Goal: Information Seeking & Learning: Learn about a topic

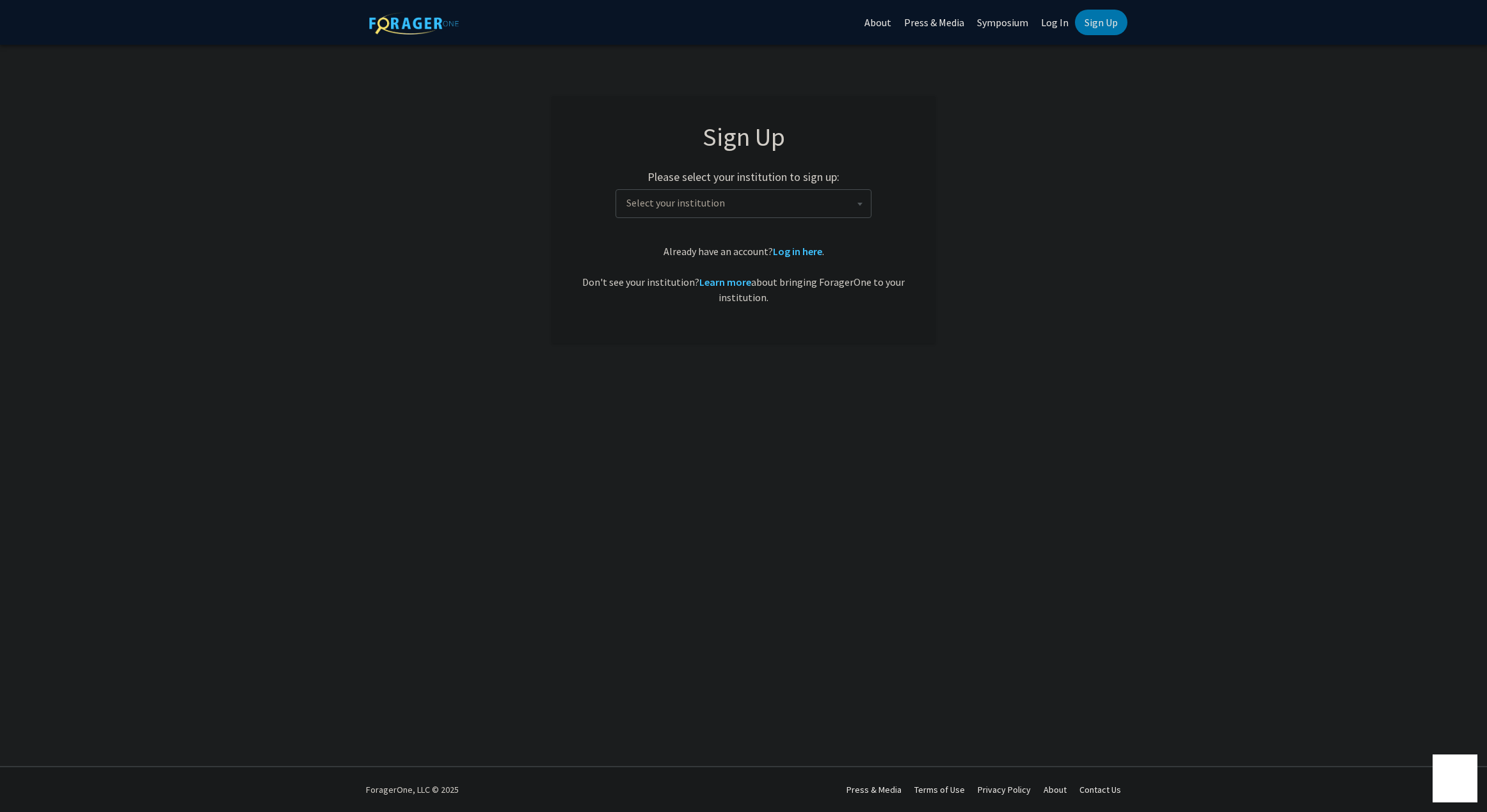
click at [745, 202] on span "Select your institution" at bounding box center [746, 203] width 249 height 27
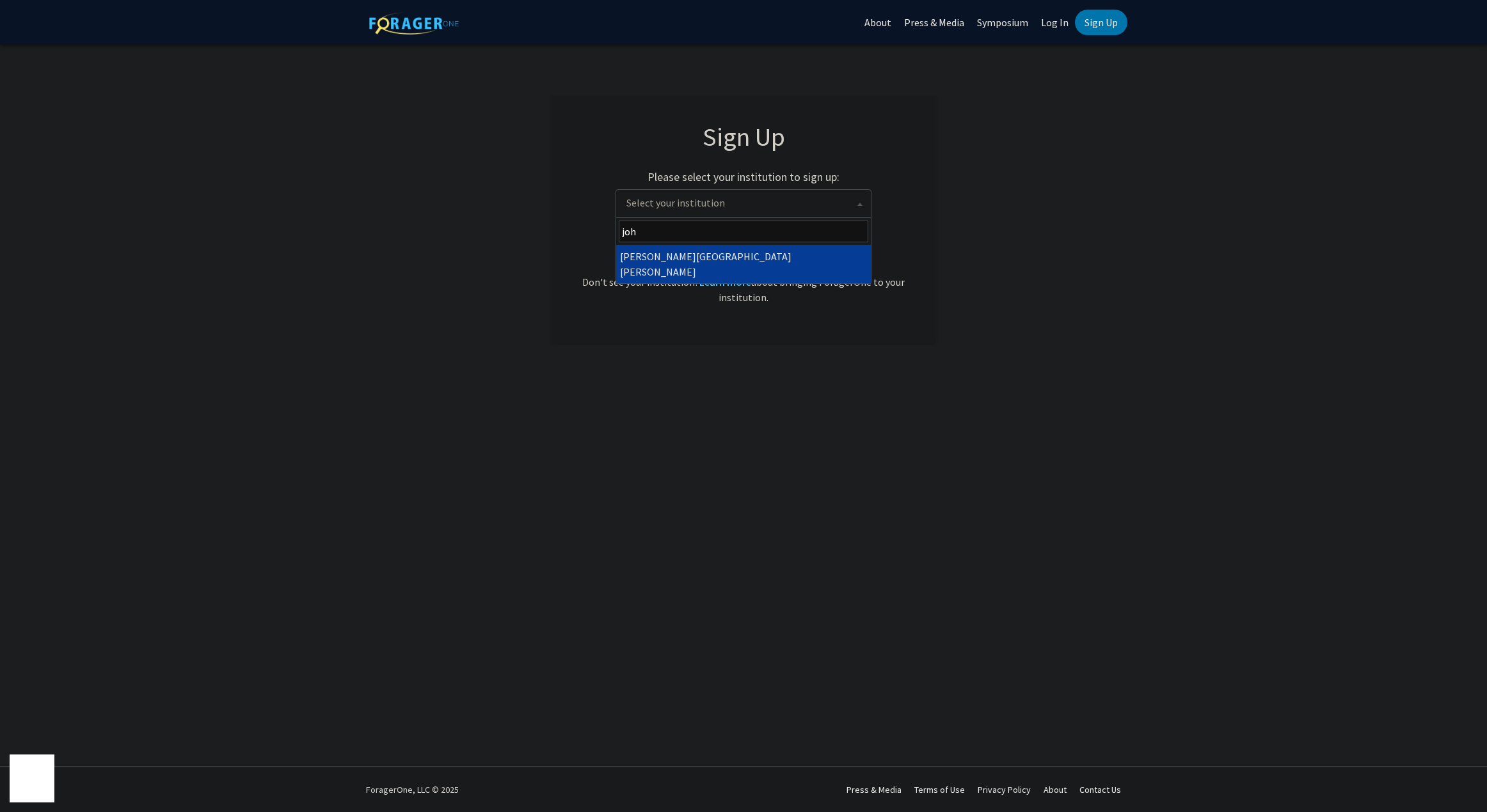
type input "joh"
select select "1"
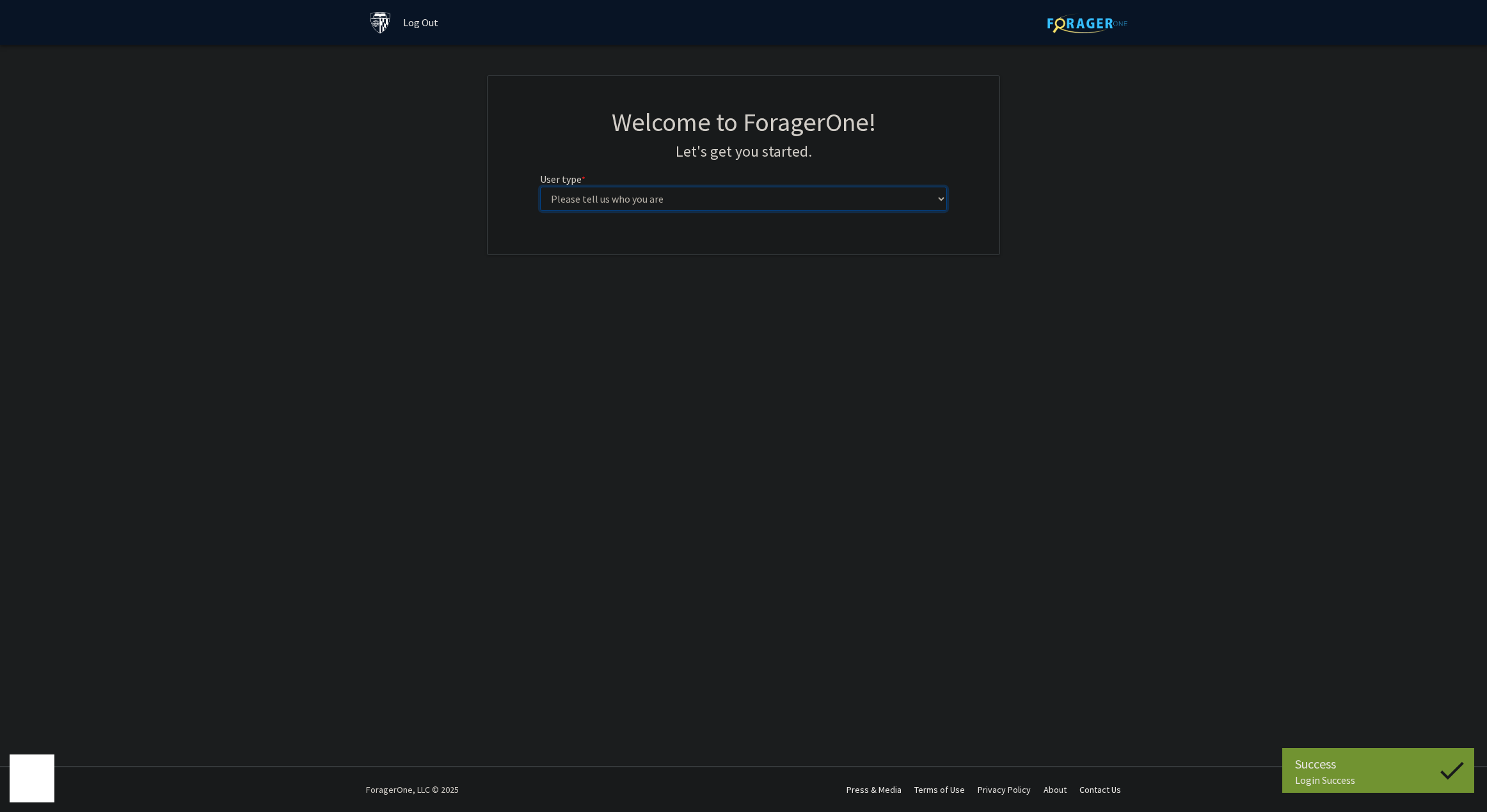
click at [707, 201] on select "Please tell us who you are Undergraduate Student Master's Student Doctoral Cand…" at bounding box center [744, 199] width 408 height 25
select select "2: masters"
click at [540, 186] on select "Please tell us who you are Undergraduate Student Master's Student Doctoral Cand…" at bounding box center [744, 199] width 408 height 25
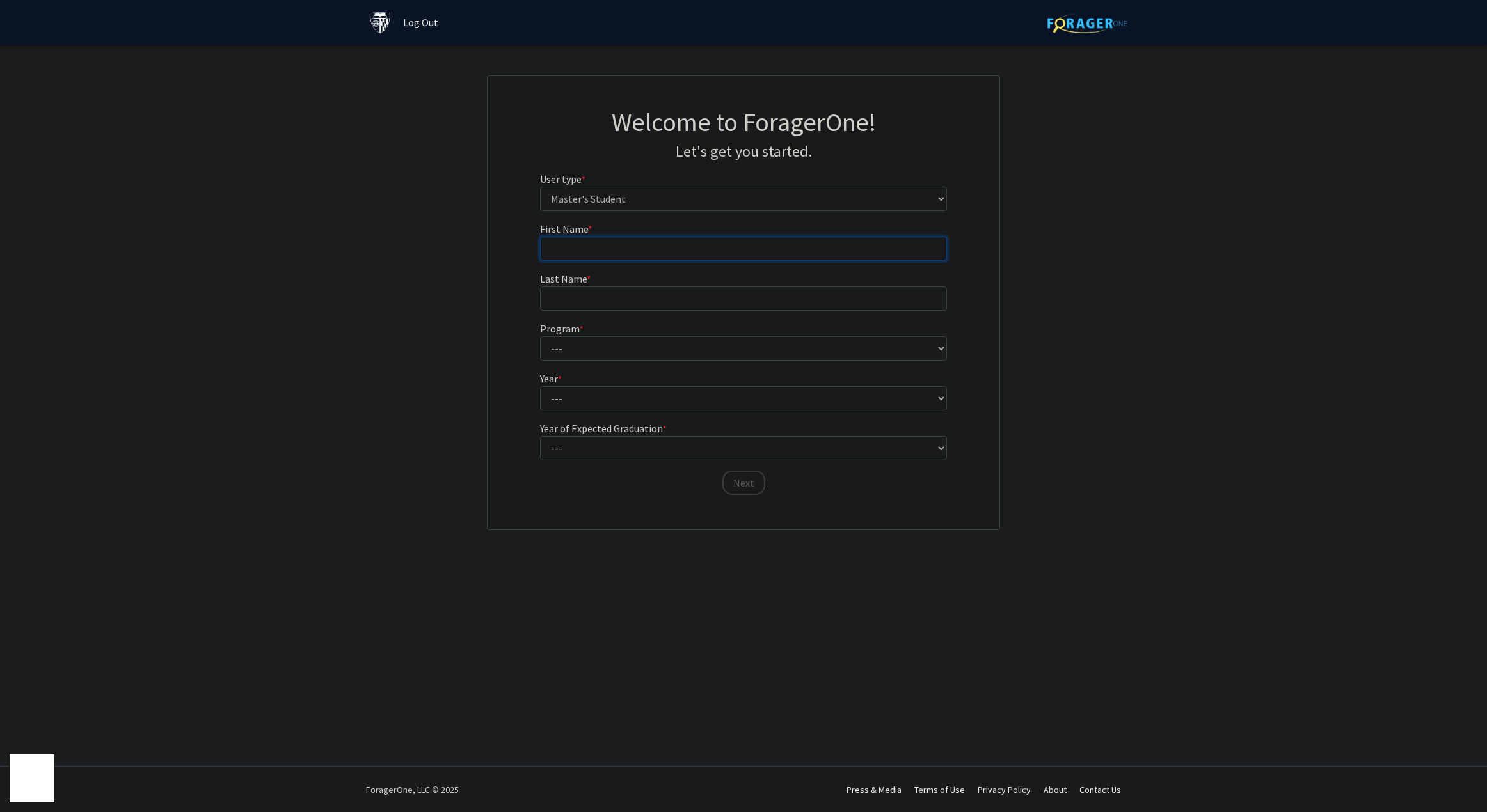
click at [600, 244] on input "First Name * required" at bounding box center [744, 249] width 408 height 25
type input "[PERSON_NAME]"
click at [598, 344] on select "--- Anatomy Education Applied and Computational Mathematics Applied Biomedical …" at bounding box center [744, 348] width 408 height 25
select select "39: 28"
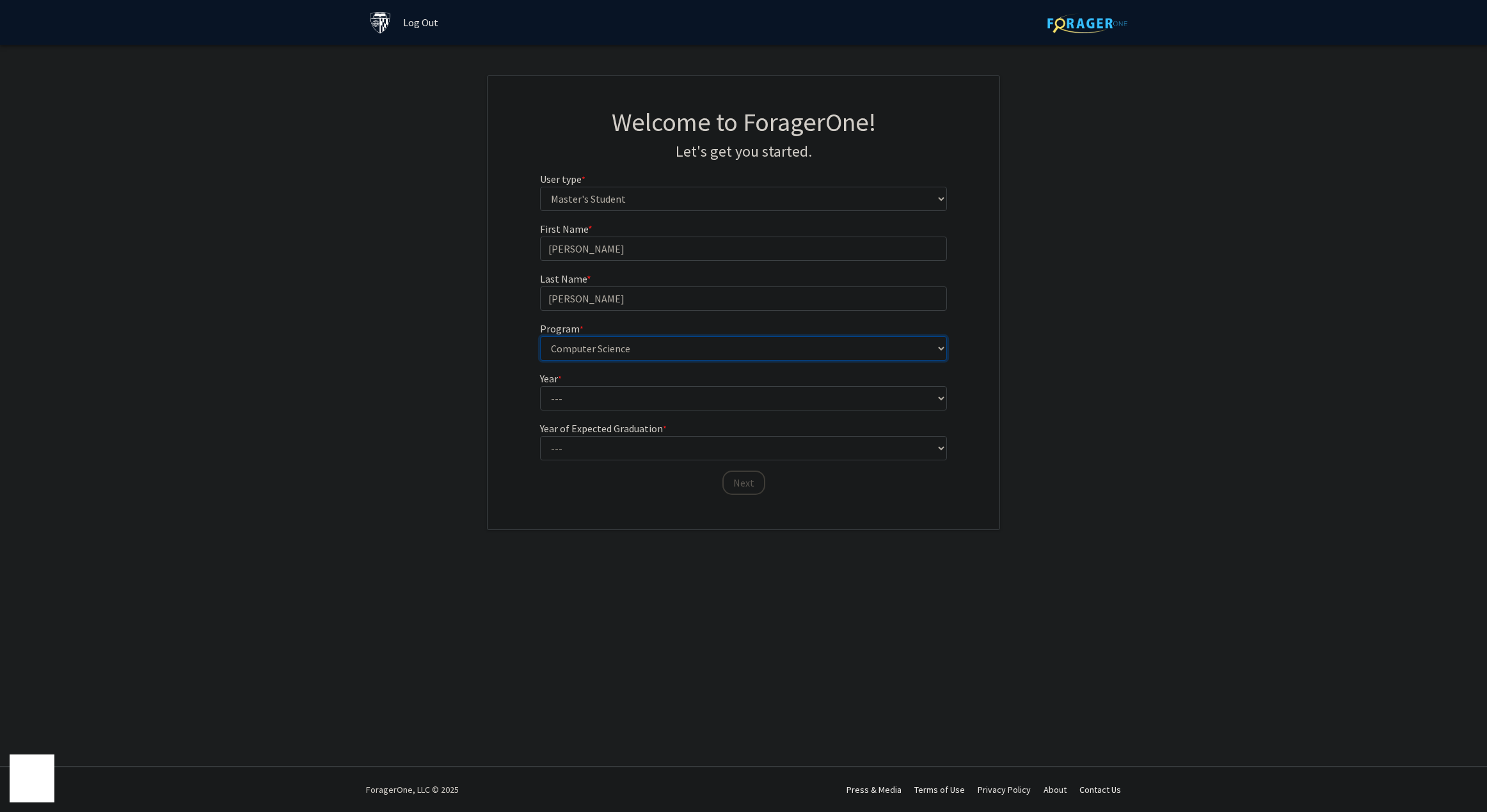
click at [540, 336] on select "--- Anatomy Education Applied and Computational Mathematics Applied Biomedical …" at bounding box center [744, 348] width 408 height 25
click at [593, 399] on select "--- First Year Second Year" at bounding box center [744, 399] width 408 height 25
select select "1: first_year"
click at [540, 387] on select "--- First Year Second Year" at bounding box center [744, 399] width 408 height 25
click at [598, 450] on select "--- 2025 2026 2027 2028 2029 2030 2031 2032 2033 2034" at bounding box center [744, 449] width 408 height 25
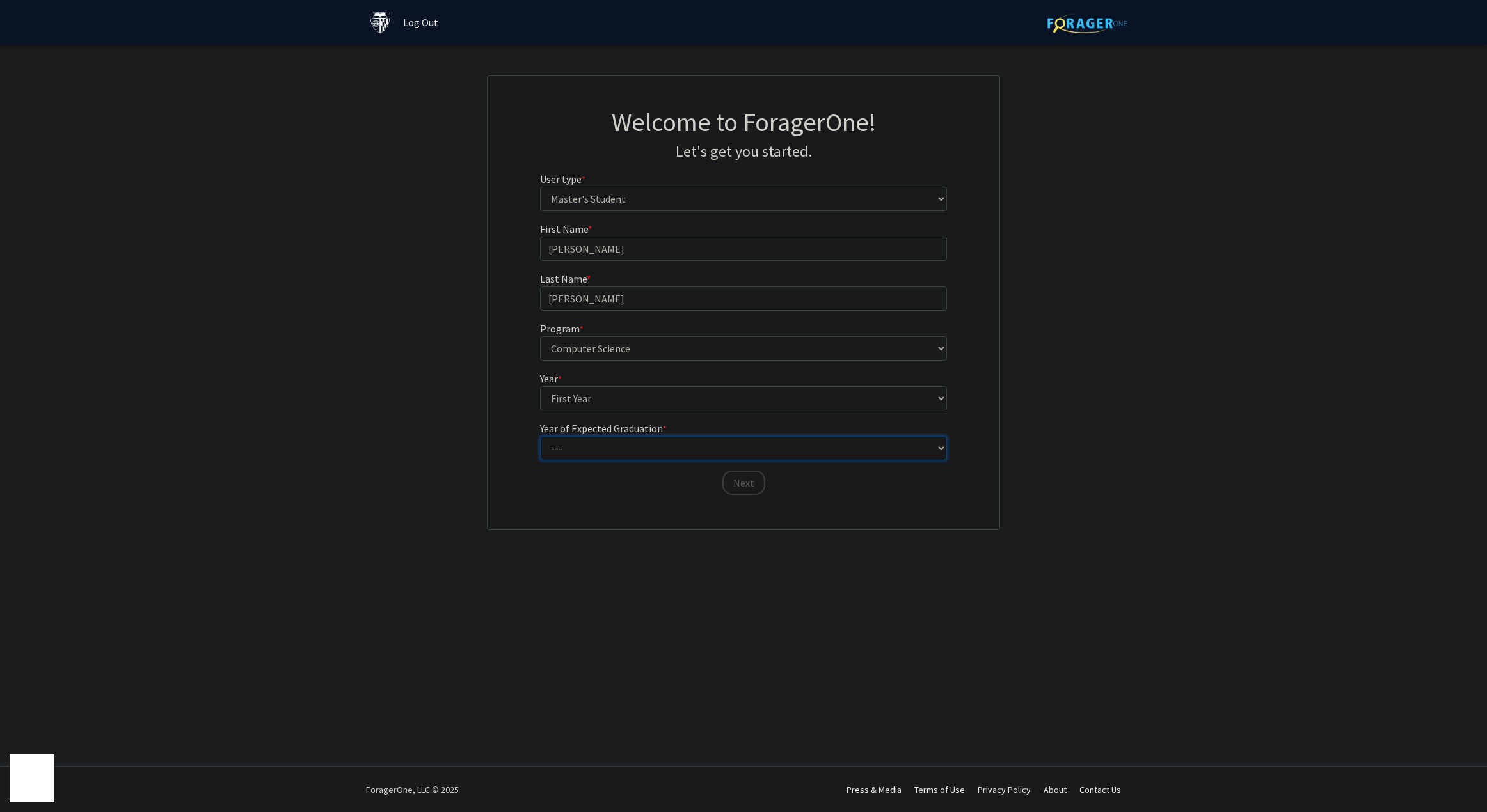
select select "4: 2028"
click at [540, 436] on select "--- 2025 2026 2027 2028 2029 2030 2031 2032 2033 2034" at bounding box center [744, 449] width 408 height 25
click at [744, 487] on button "Next" at bounding box center [744, 483] width 43 height 25
click at [616, 246] on select "Select an option Peer/student recommendation Faculty/staff recommendation Unive…" at bounding box center [744, 249] width 408 height 25
select select "3: university_website"
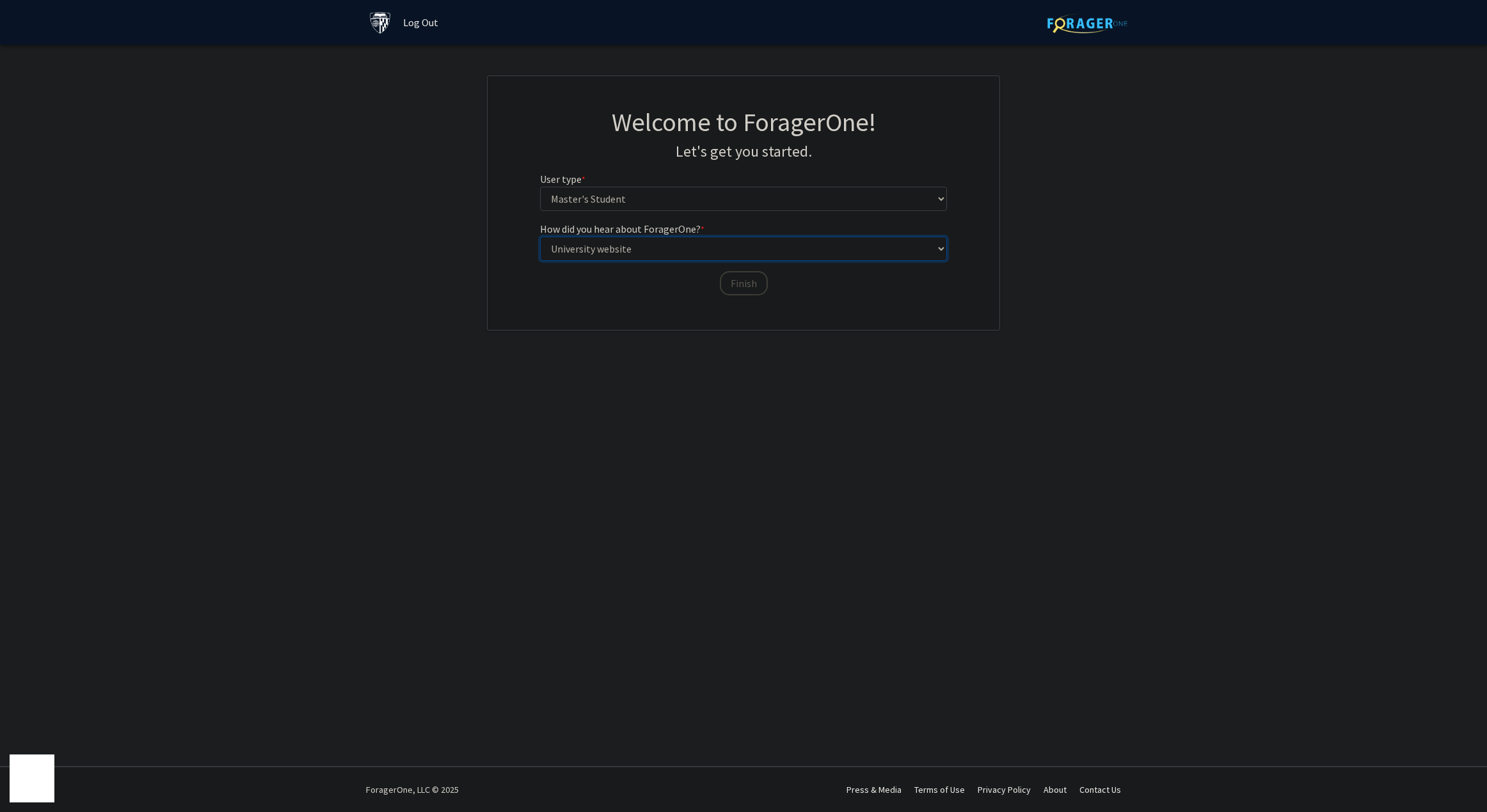
click at [540, 237] on select "Select an option Peer/student recommendation Faculty/staff recommendation Unive…" at bounding box center [744, 249] width 408 height 25
click at [739, 280] on button "Finish" at bounding box center [744, 283] width 48 height 25
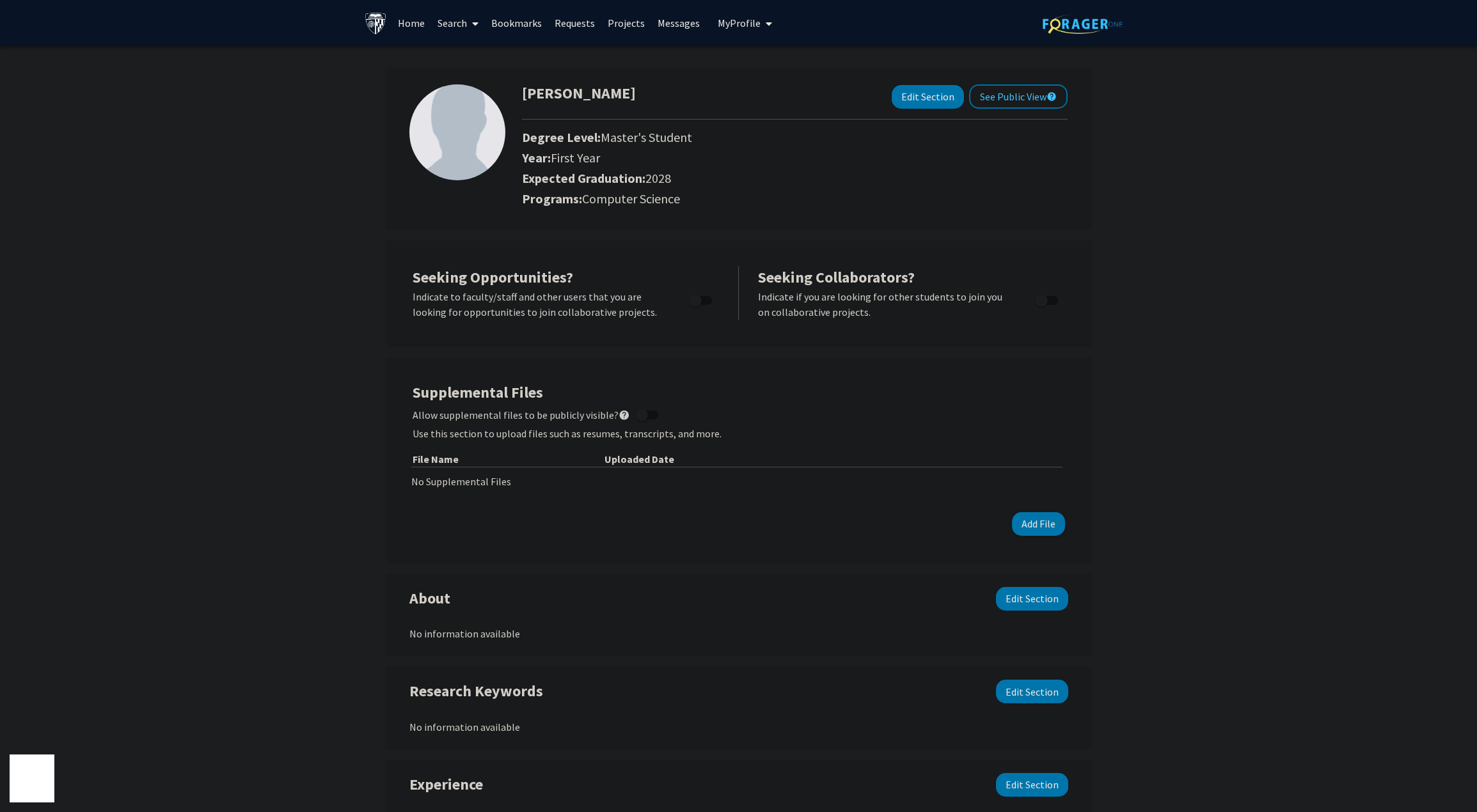
drag, startPoint x: 1128, startPoint y: 175, endPoint x: 1141, endPoint y: 130, distance: 46.8
click at [1127, 167] on div "[PERSON_NAME] Edit Section See Public View help Degree Level: Master's Student …" at bounding box center [738, 604] width 1477 height 1116
click at [1158, 264] on div "[PERSON_NAME] Edit Section See Public View help Degree Level: Master's Student …" at bounding box center [738, 604] width 1477 height 1116
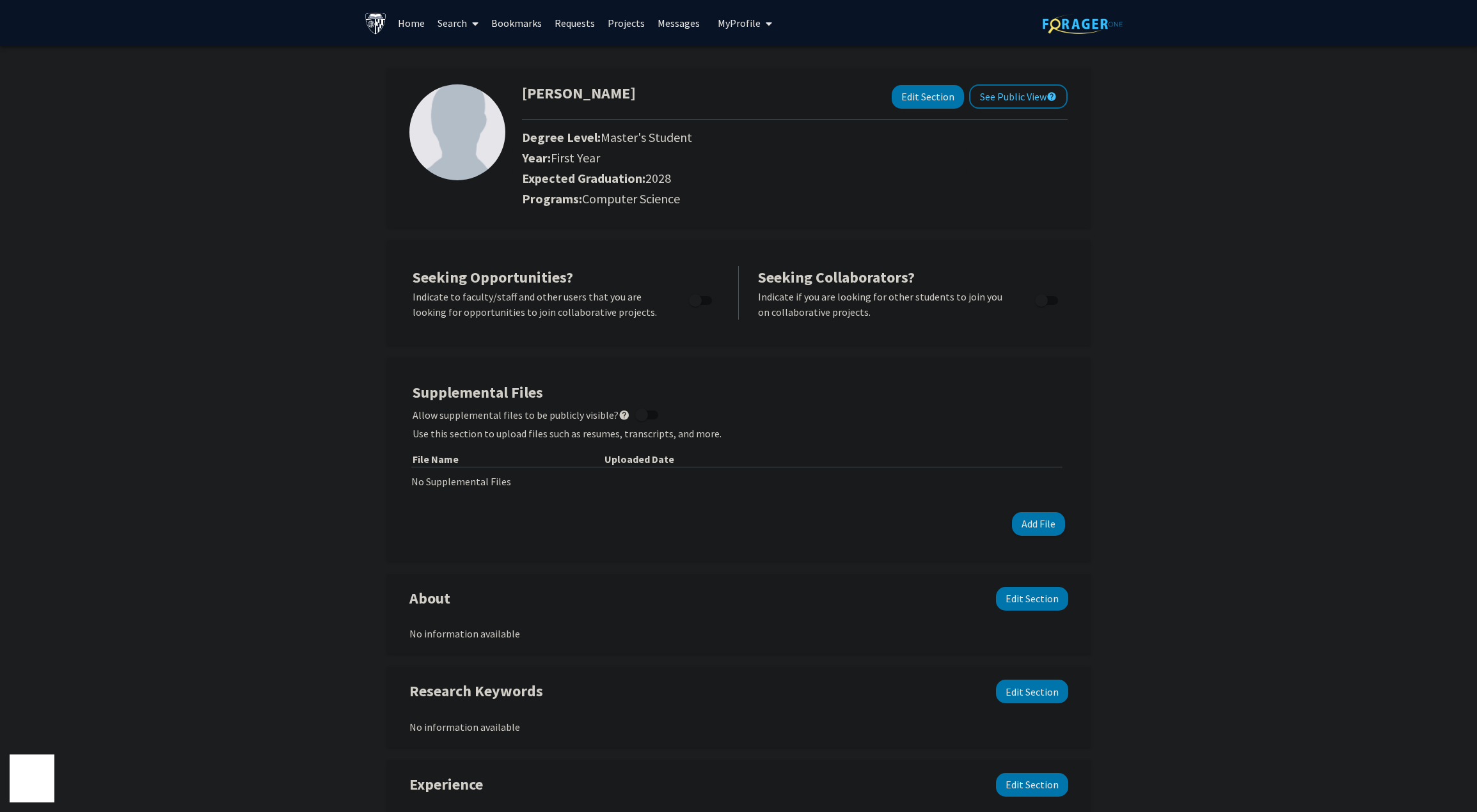
click at [1158, 264] on div "[PERSON_NAME] Edit Section See Public View help Degree Level: Master's Student …" at bounding box center [738, 604] width 1477 height 1116
click at [468, 23] on span at bounding box center [472, 24] width 12 height 45
click at [352, 391] on div "[PERSON_NAME] Edit Section See Public View help Degree Level: Master's Student …" at bounding box center [738, 604] width 1477 height 1116
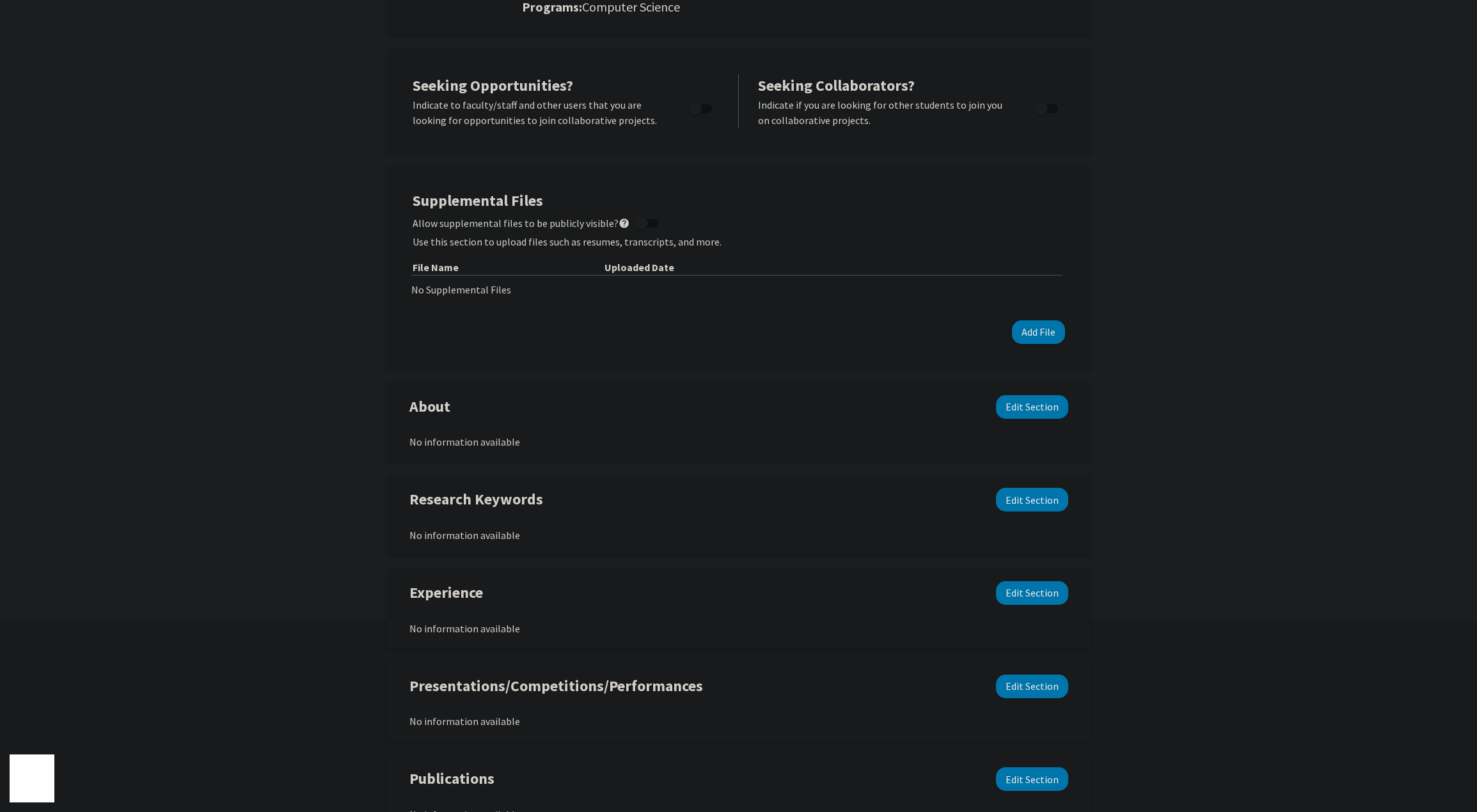
click at [211, 367] on div "[PERSON_NAME] Edit Section See Public View help Degree Level: Master's Student …" at bounding box center [738, 412] width 1477 height 1116
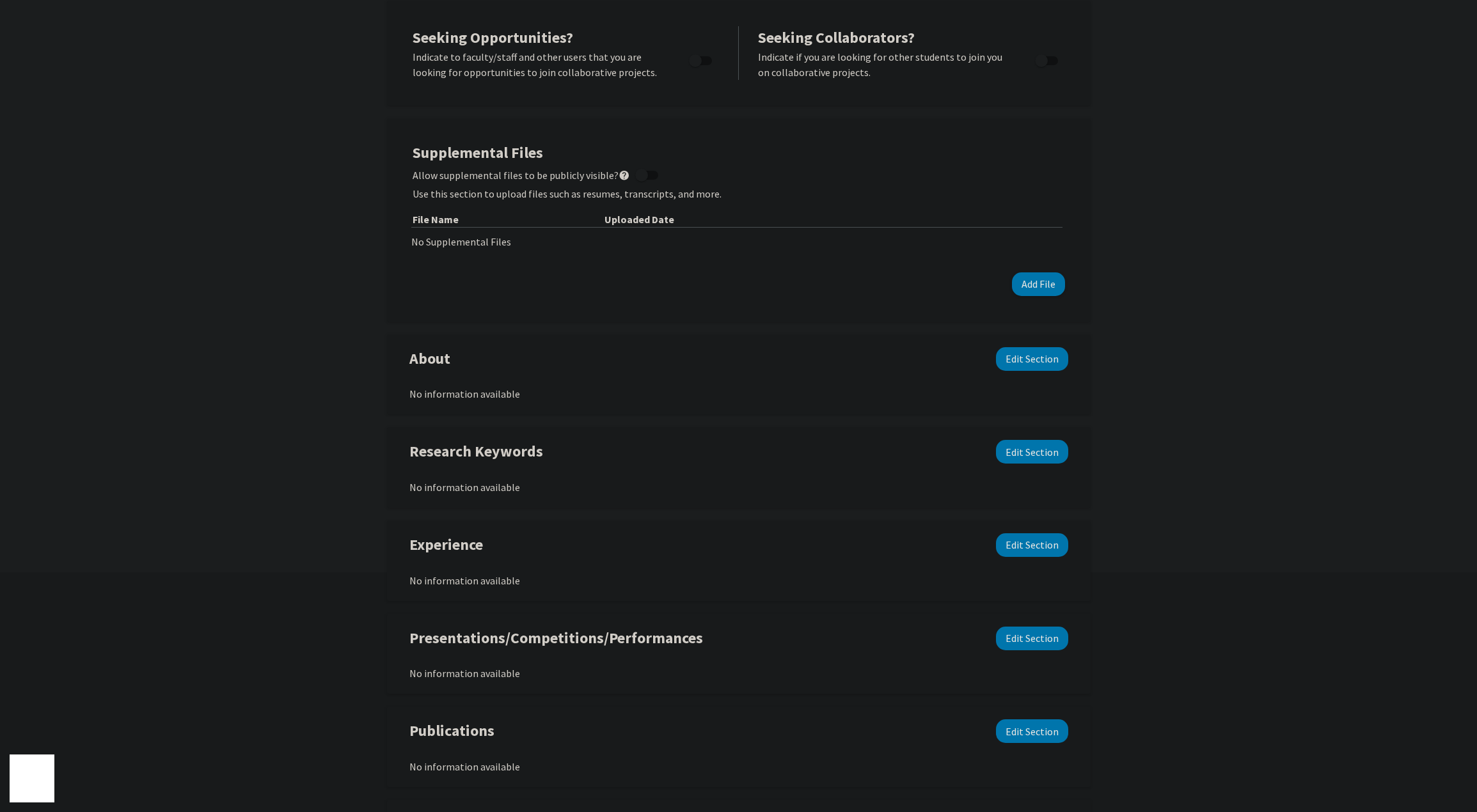
scroll to position [387, 0]
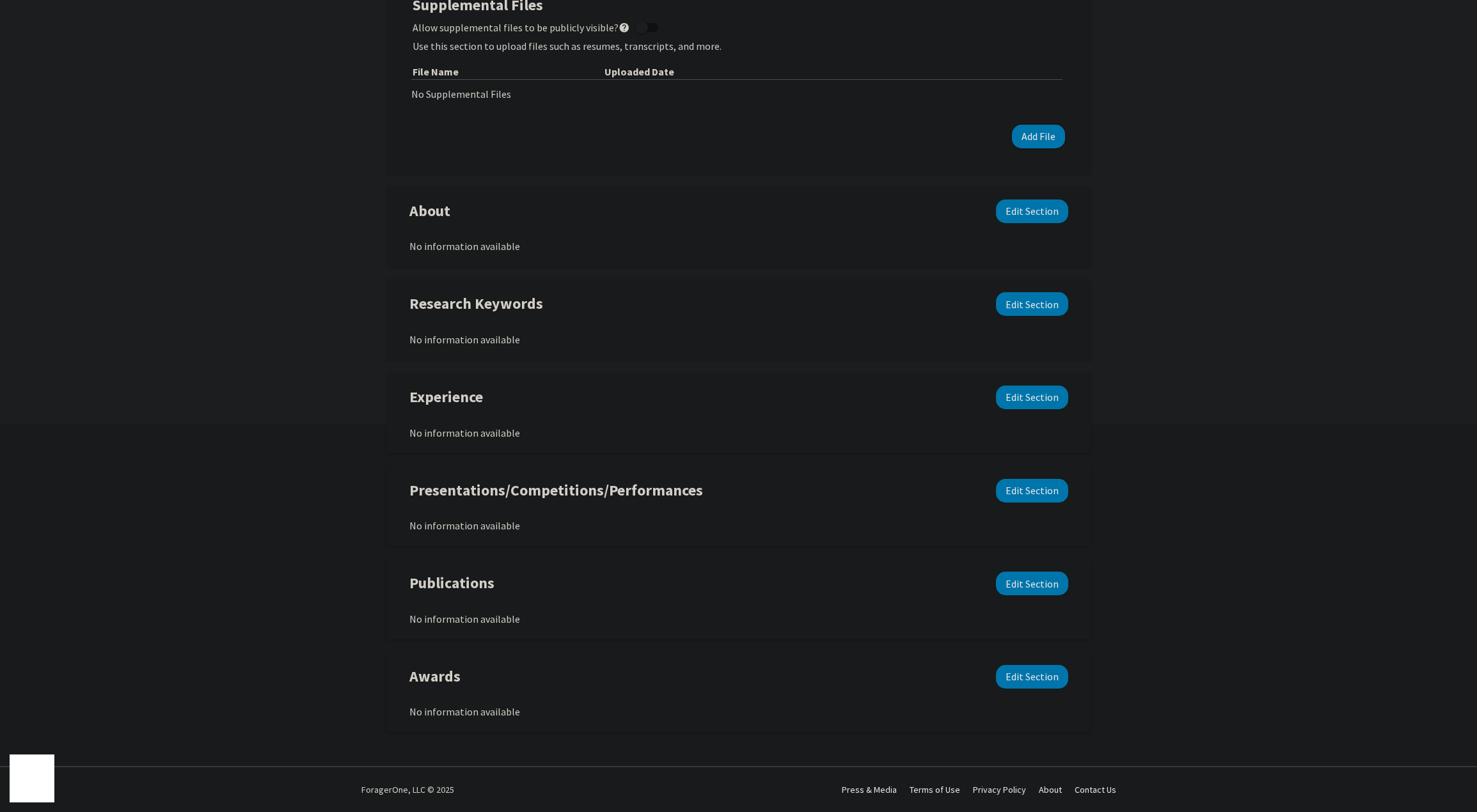
click at [160, 380] on div "[PERSON_NAME] Edit Section See Public View help Degree Level: Master's Student …" at bounding box center [738, 216] width 1477 height 1116
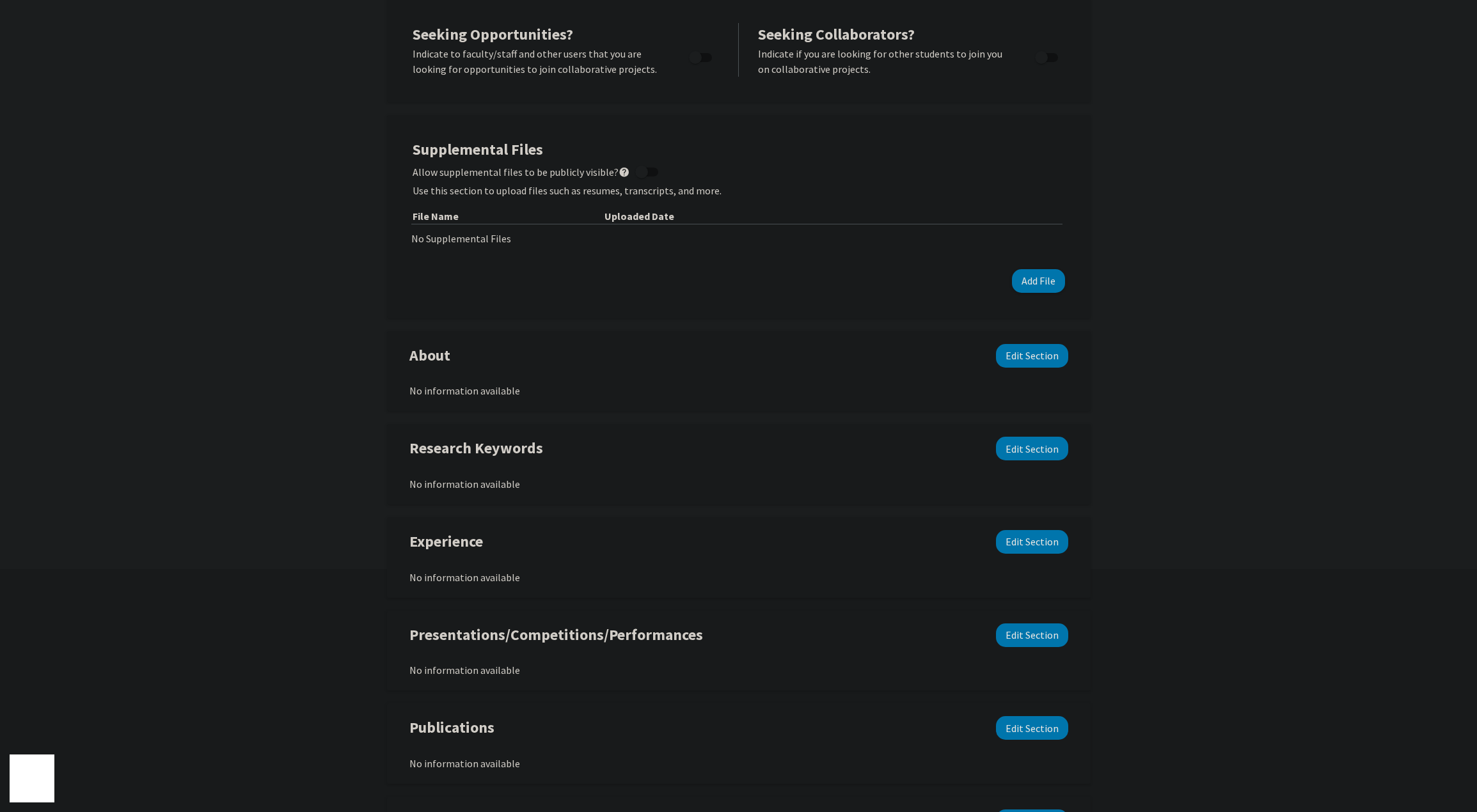
scroll to position [0, 0]
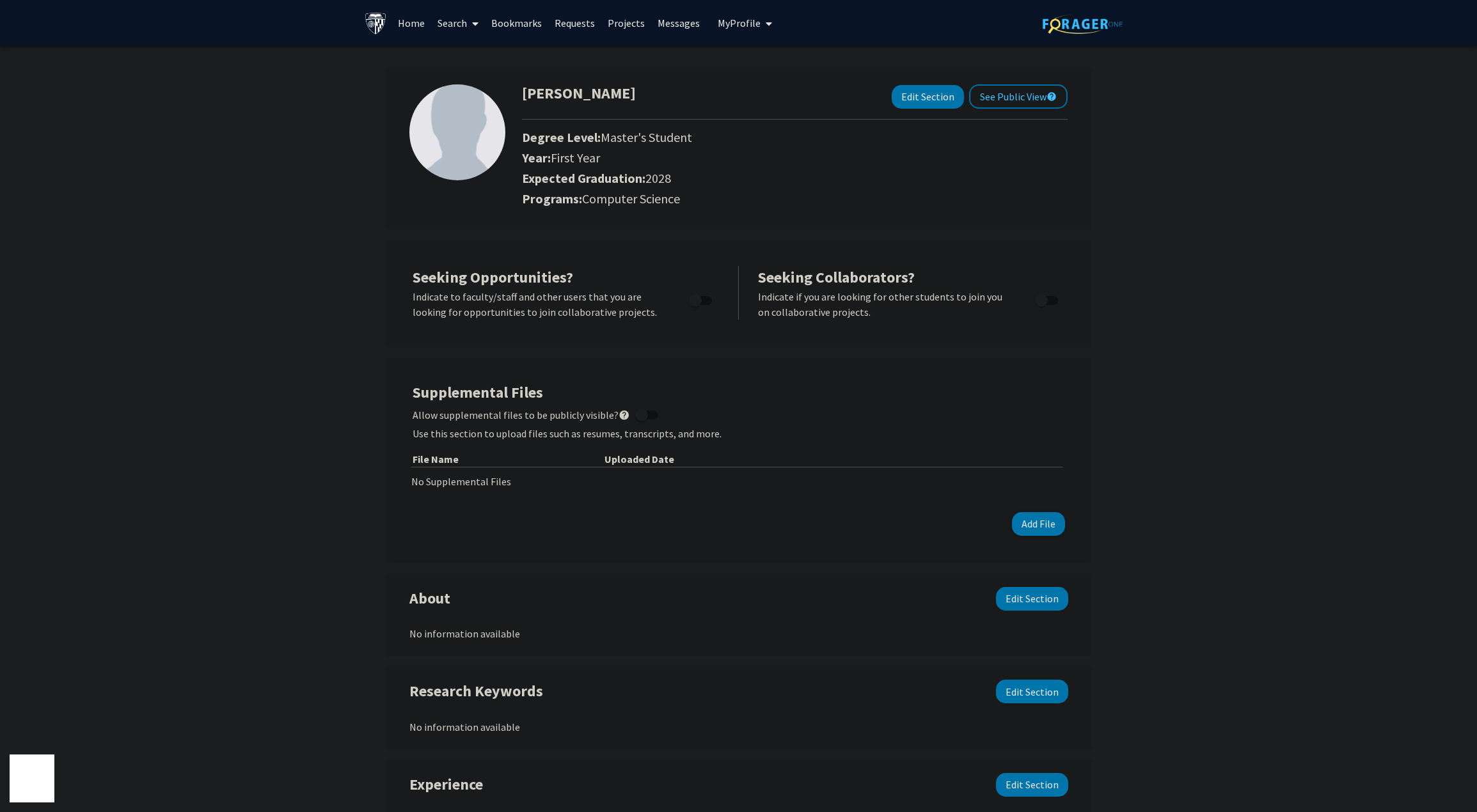
click at [405, 27] on link "Home" at bounding box center [411, 23] width 39 height 45
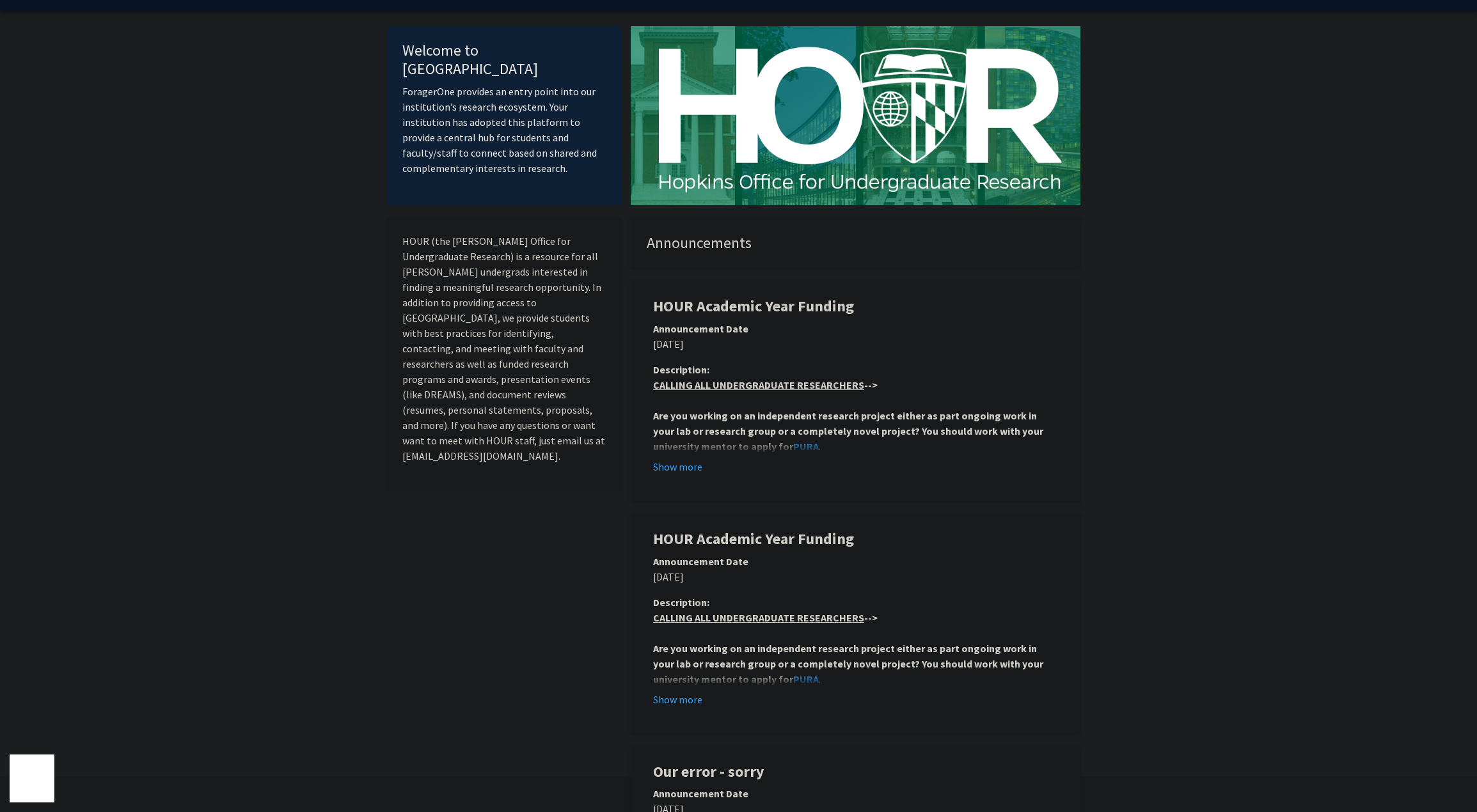
scroll to position [192, 0]
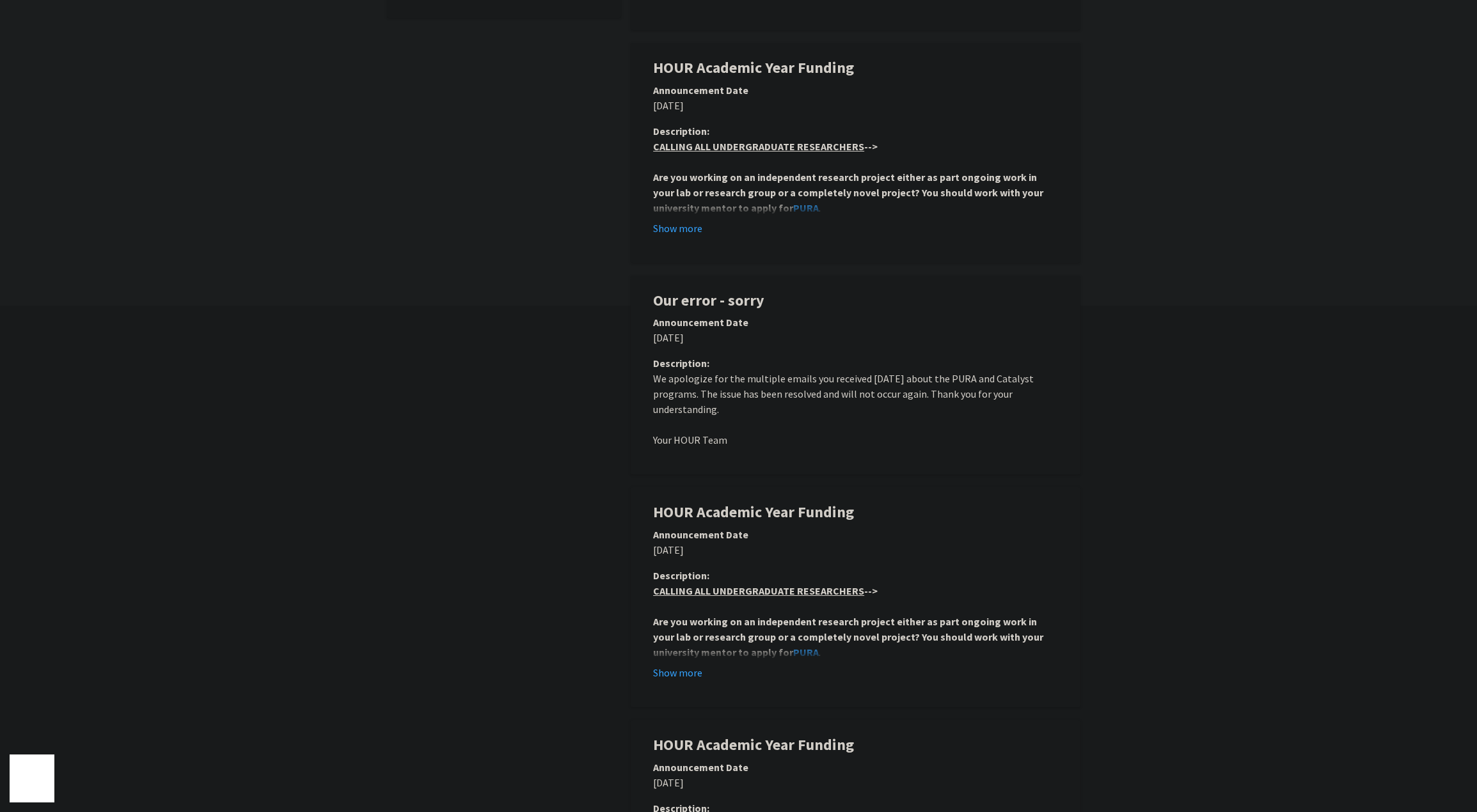
scroll to position [0, 0]
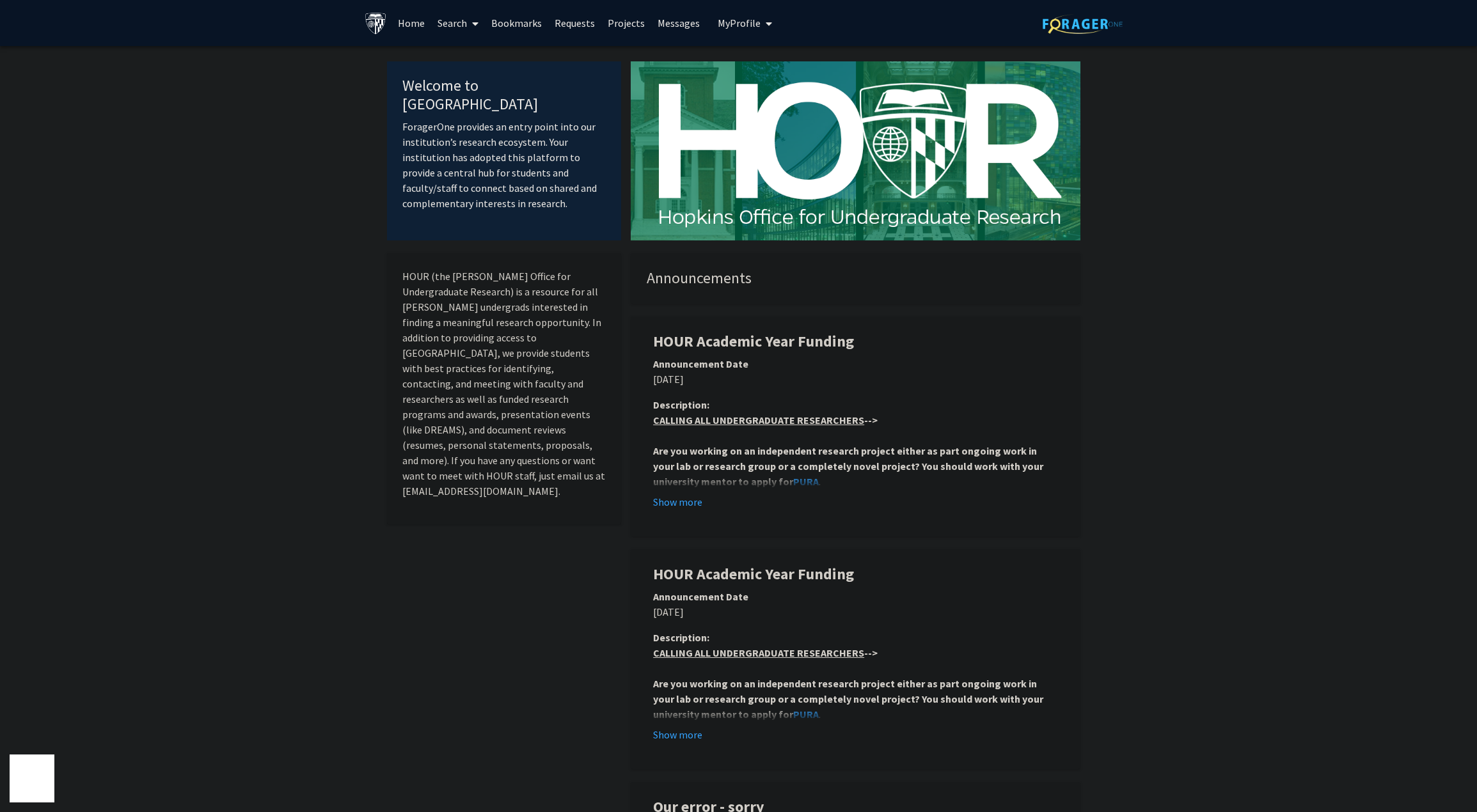
drag, startPoint x: 225, startPoint y: 327, endPoint x: 152, endPoint y: 280, distance: 86.8
click at [457, 23] on link "Search" at bounding box center [457, 23] width 54 height 45
click at [611, 23] on link "Projects" at bounding box center [626, 23] width 50 height 45
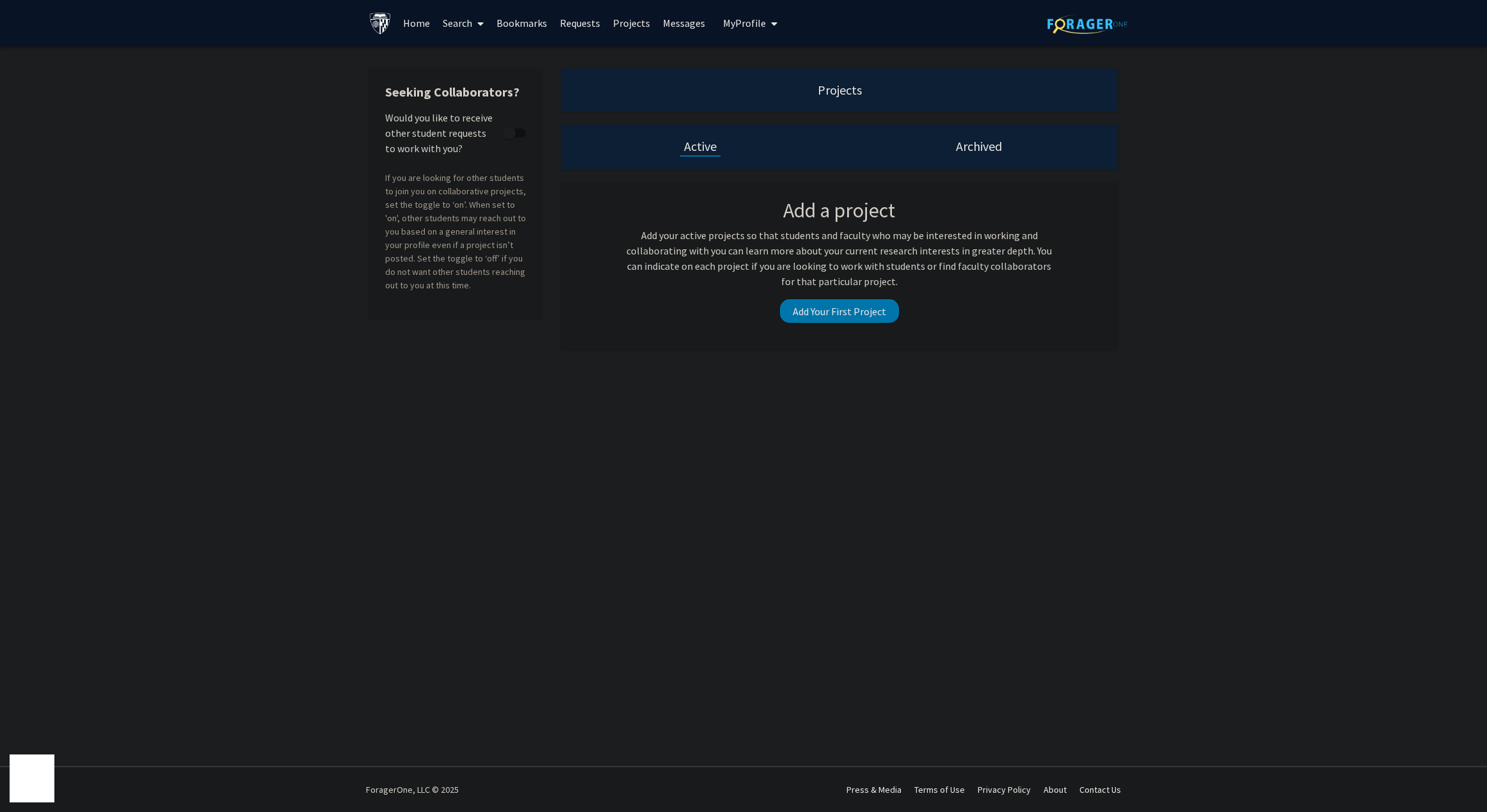
click at [628, 47] on div "Seeking Collaborators? Would you like to receive other student requests to work…" at bounding box center [744, 212] width 1487 height 332
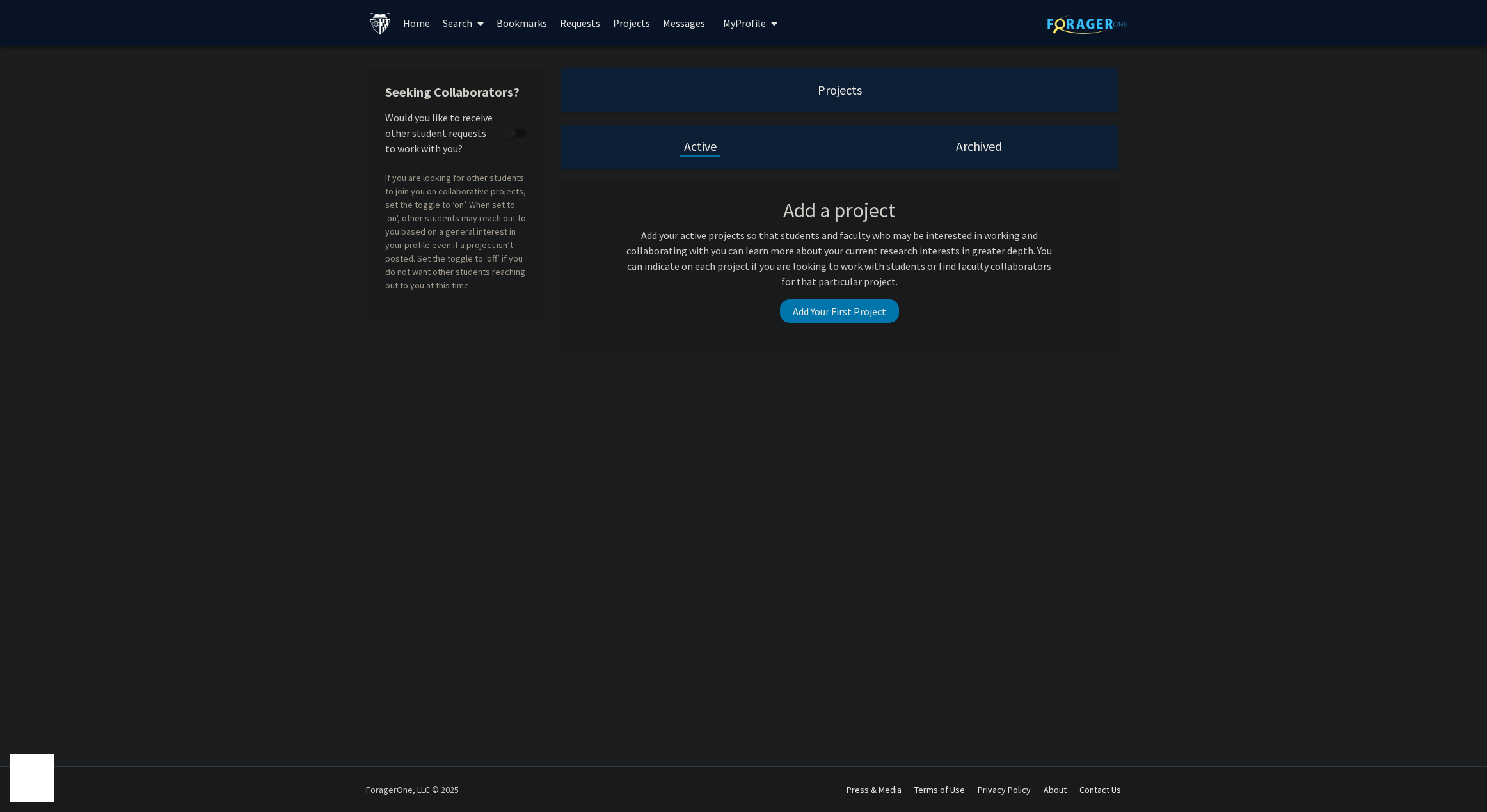
click at [588, 31] on link "Requests" at bounding box center [580, 23] width 53 height 45
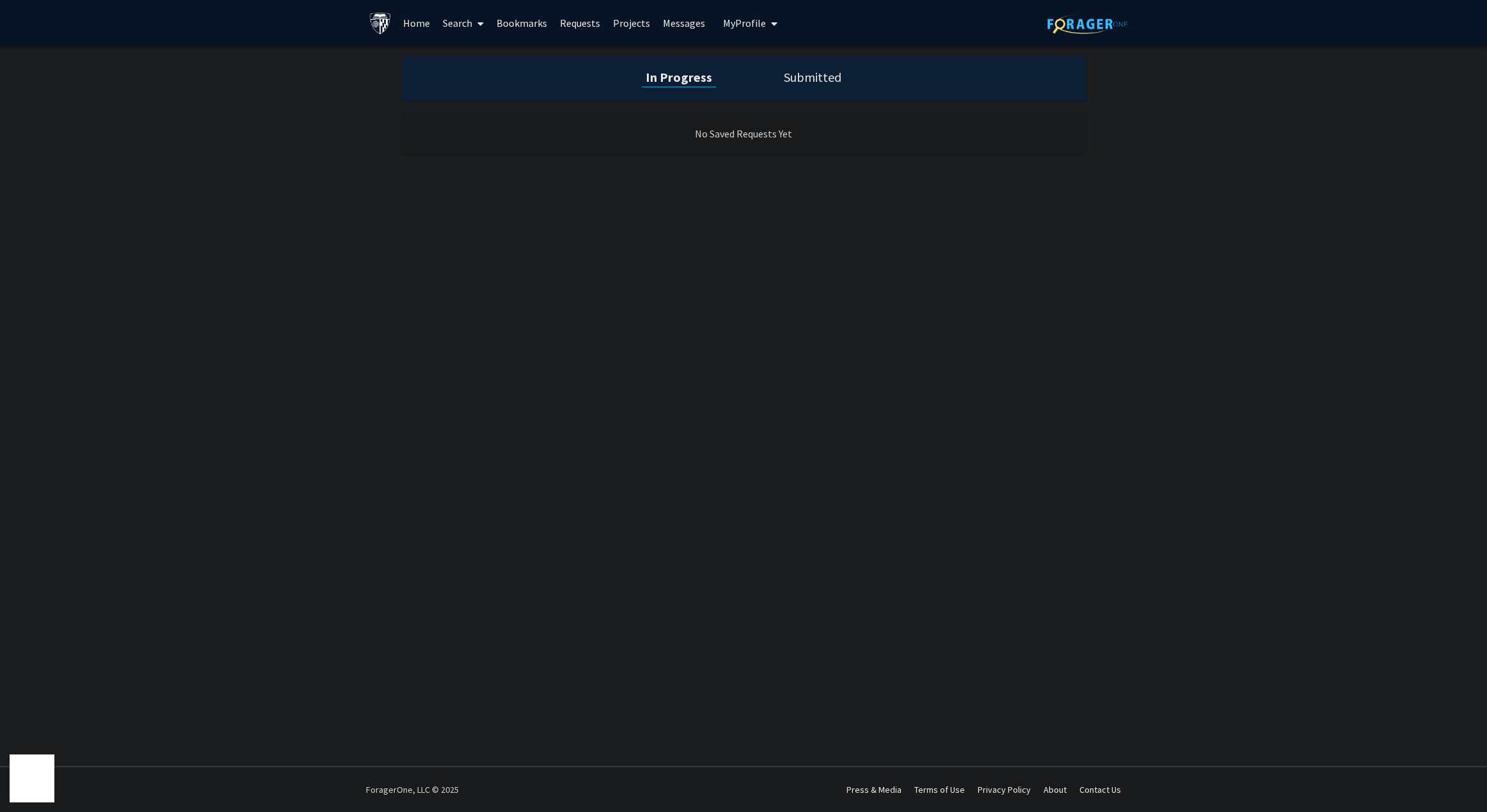
click at [527, 22] on link "Bookmarks" at bounding box center [522, 23] width 63 height 45
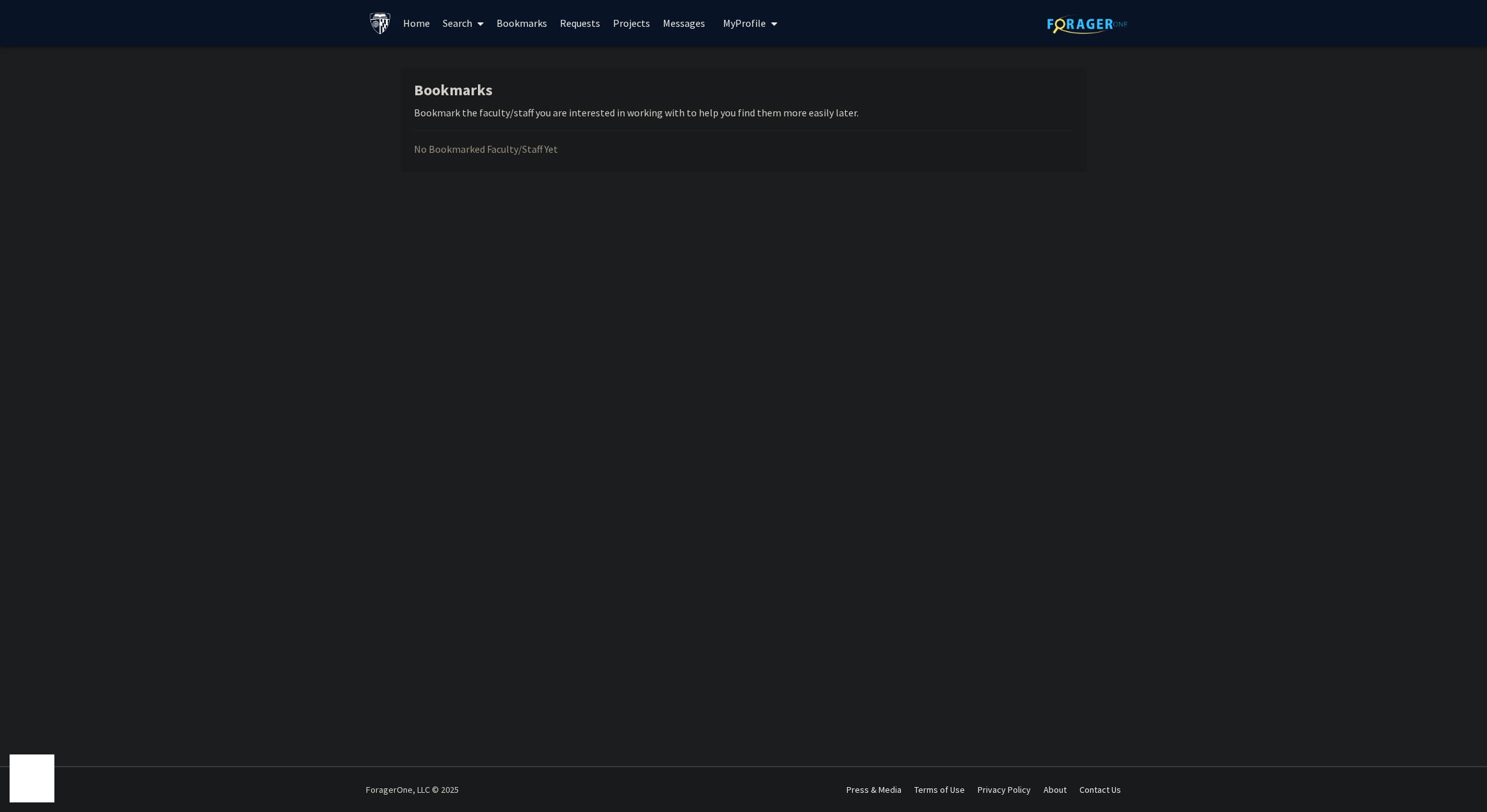
click at [457, 28] on link "Search" at bounding box center [463, 23] width 54 height 45
click at [749, 28] on span "My Profile" at bounding box center [744, 22] width 43 height 13
click at [683, 21] on link "Messages" at bounding box center [684, 23] width 55 height 45
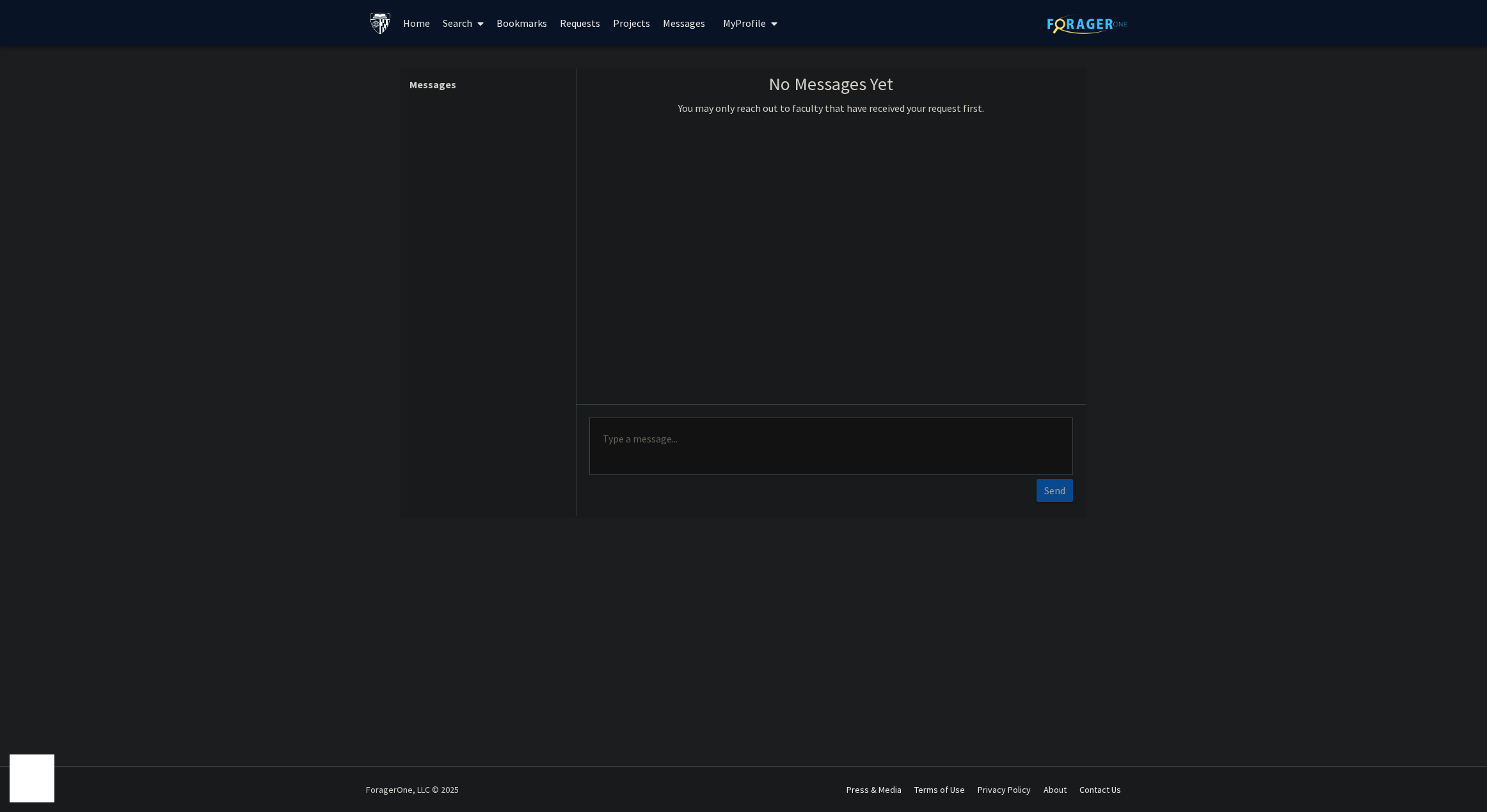
click at [615, 23] on link "Projects" at bounding box center [631, 23] width 50 height 45
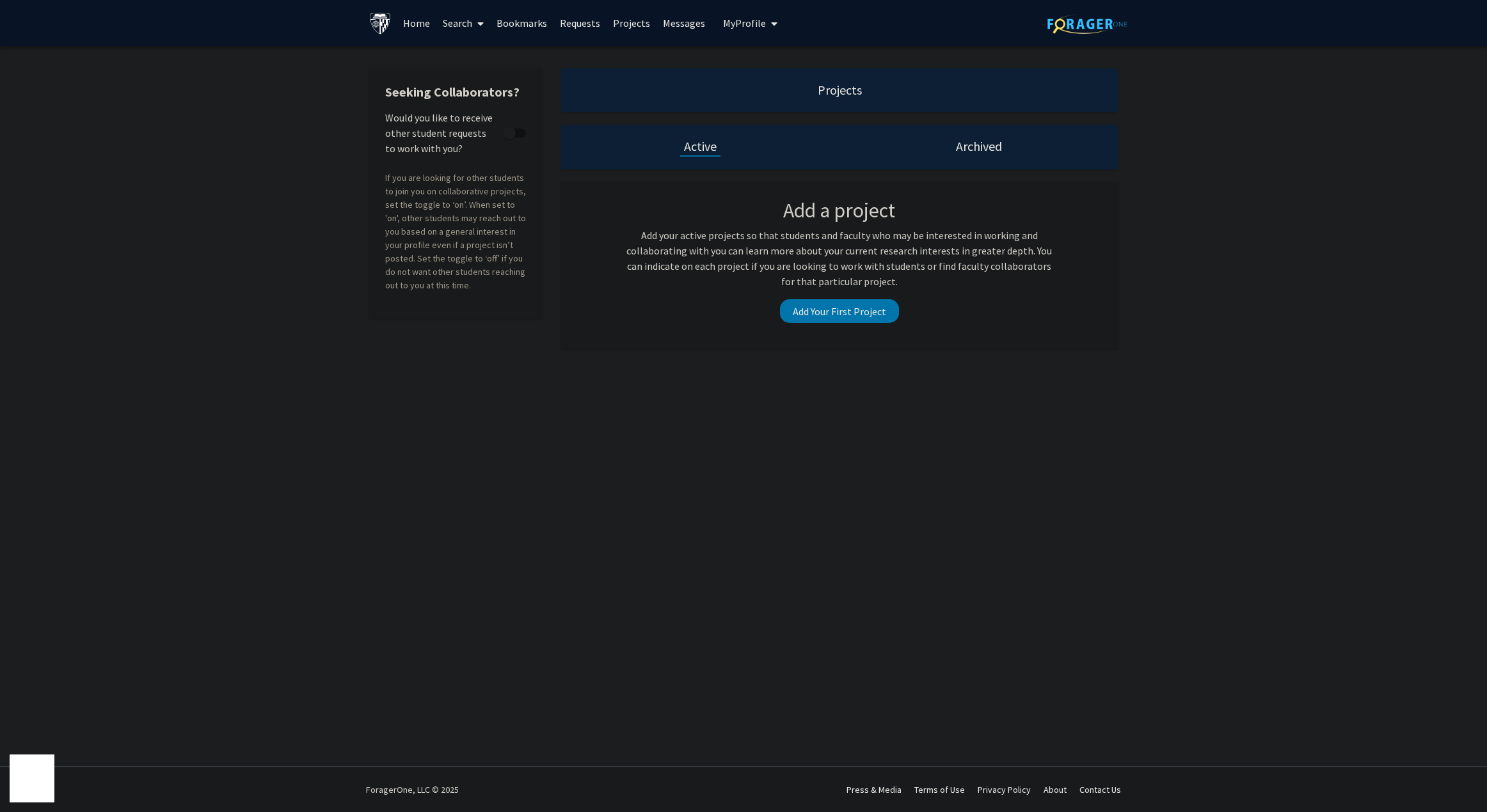
click at [567, 22] on link "Requests" at bounding box center [580, 23] width 53 height 45
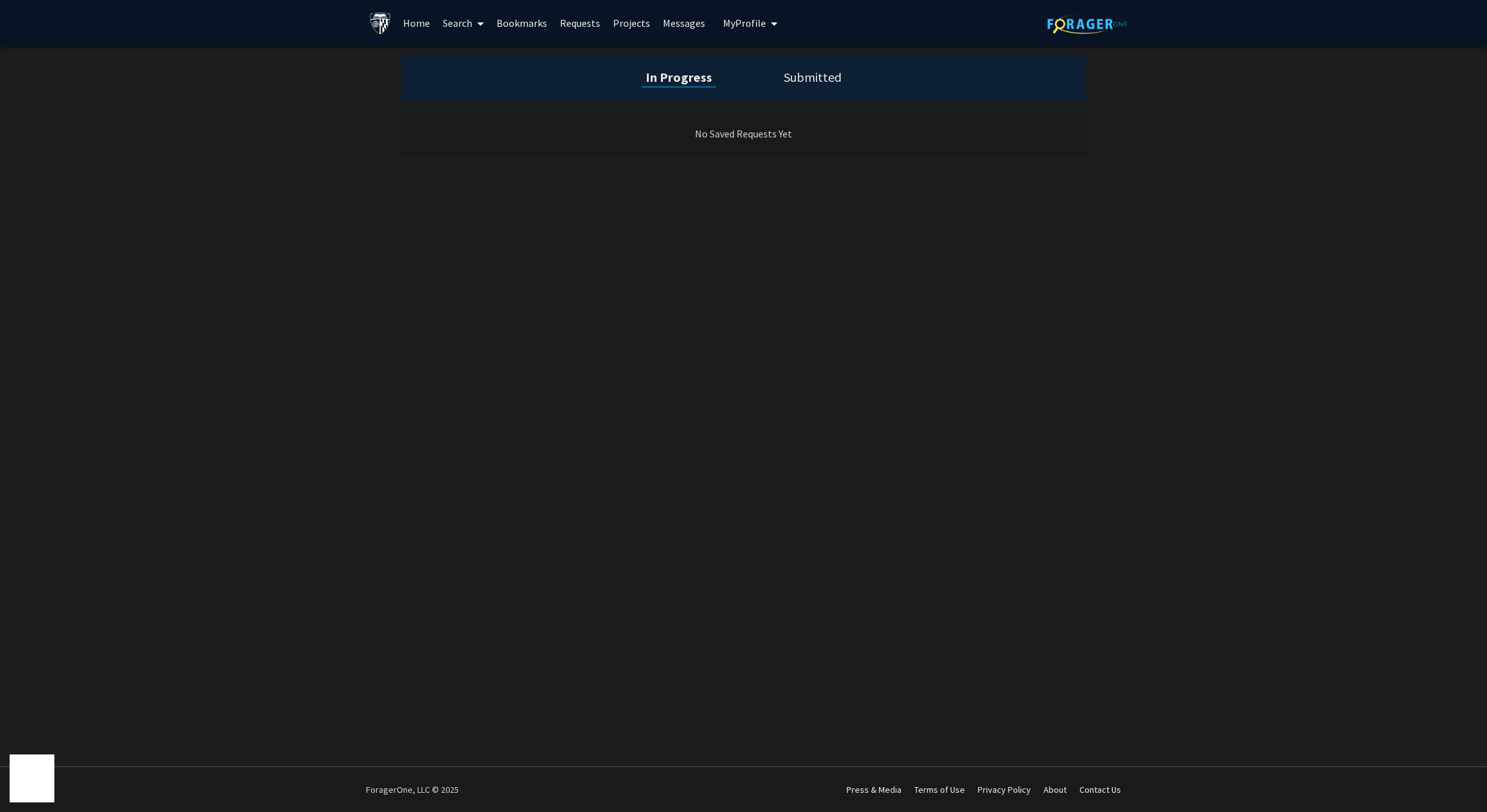
click at [524, 25] on link "Bookmarks" at bounding box center [522, 23] width 63 height 45
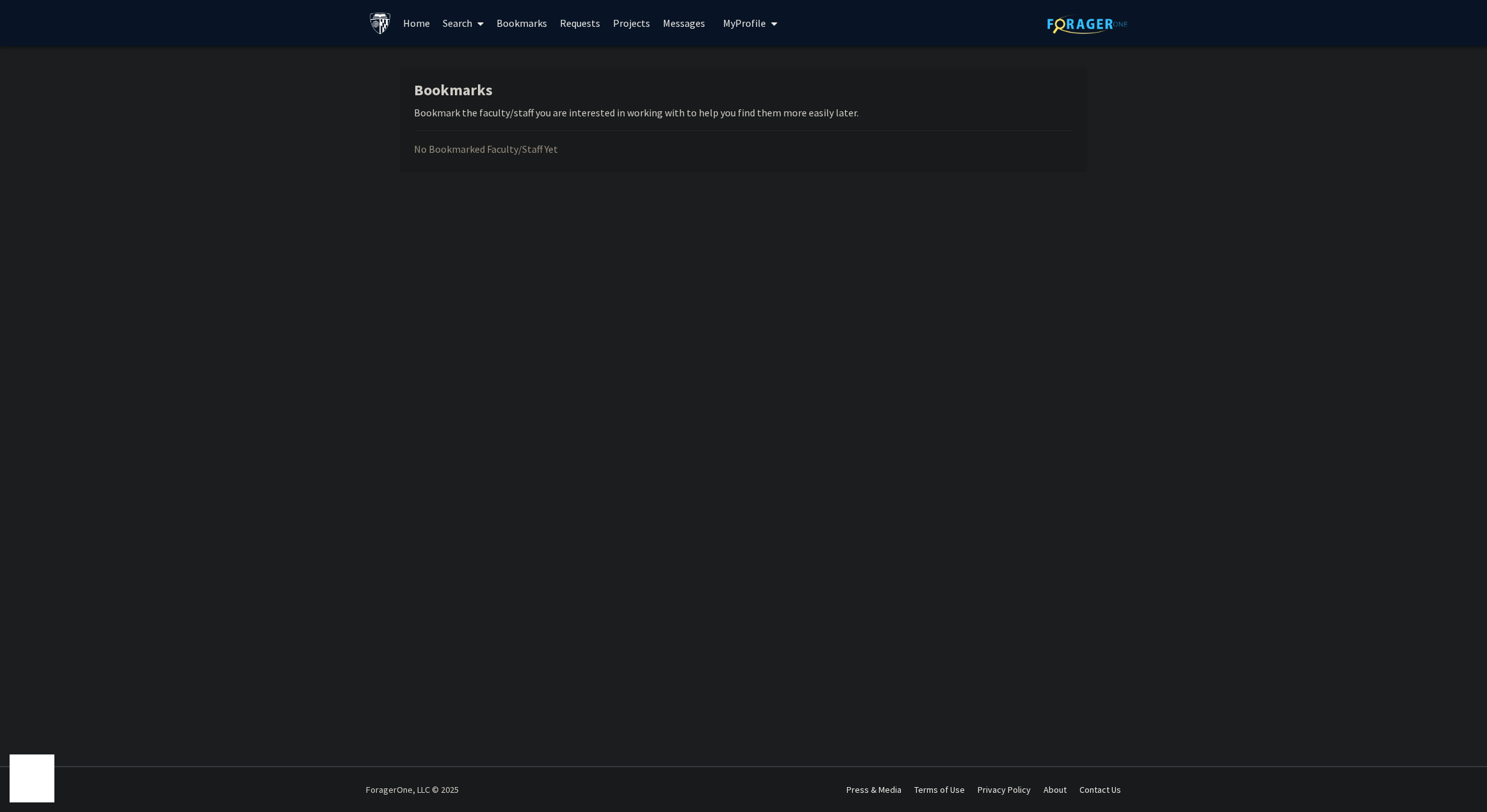
click at [479, 20] on icon at bounding box center [480, 23] width 6 height 10
click at [481, 59] on span "Faculty/Staff" at bounding box center [483, 59] width 94 height 26
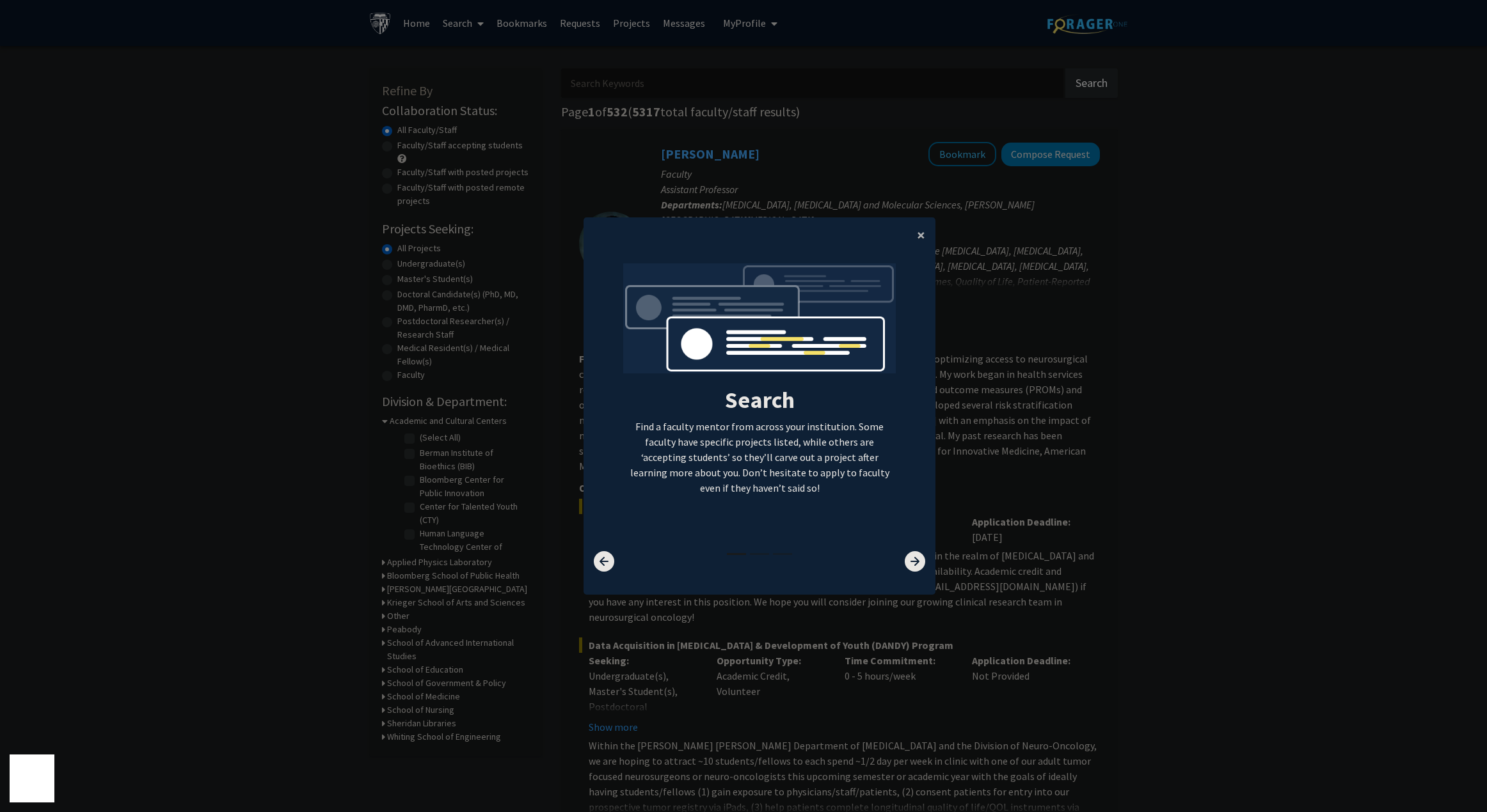
click at [916, 234] on span "×" at bounding box center [921, 235] width 8 height 20
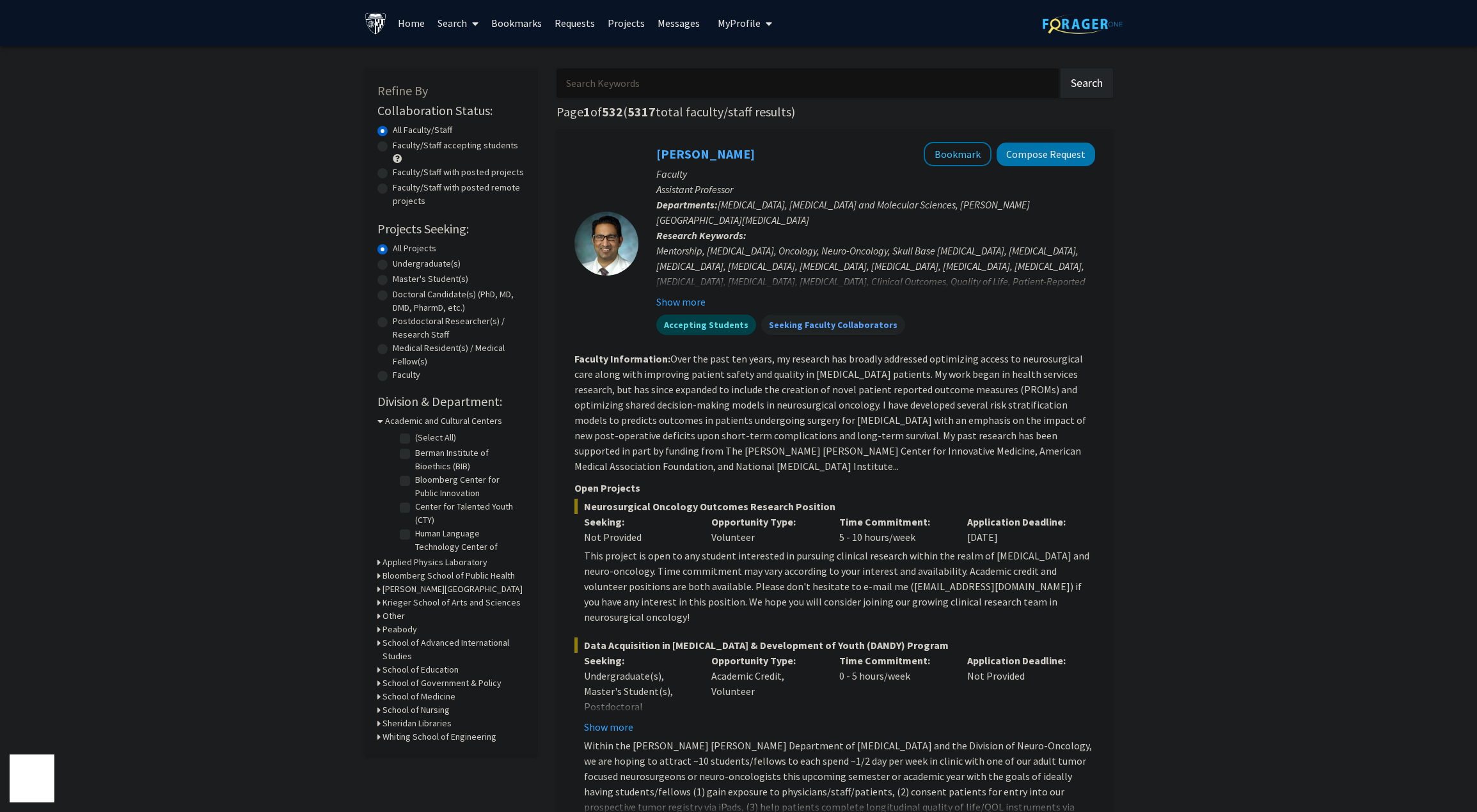
click at [802, 204] on span "[MEDICAL_DATA], [MEDICAL_DATA] and Molecular Sciences, [PERSON_NAME][GEOGRAPHIC…" at bounding box center [843, 212] width 374 height 28
click at [662, 90] on input "Search Keywords" at bounding box center [807, 83] width 502 height 29
click at [638, 84] on input "Search Keywords" at bounding box center [807, 83] width 502 height 29
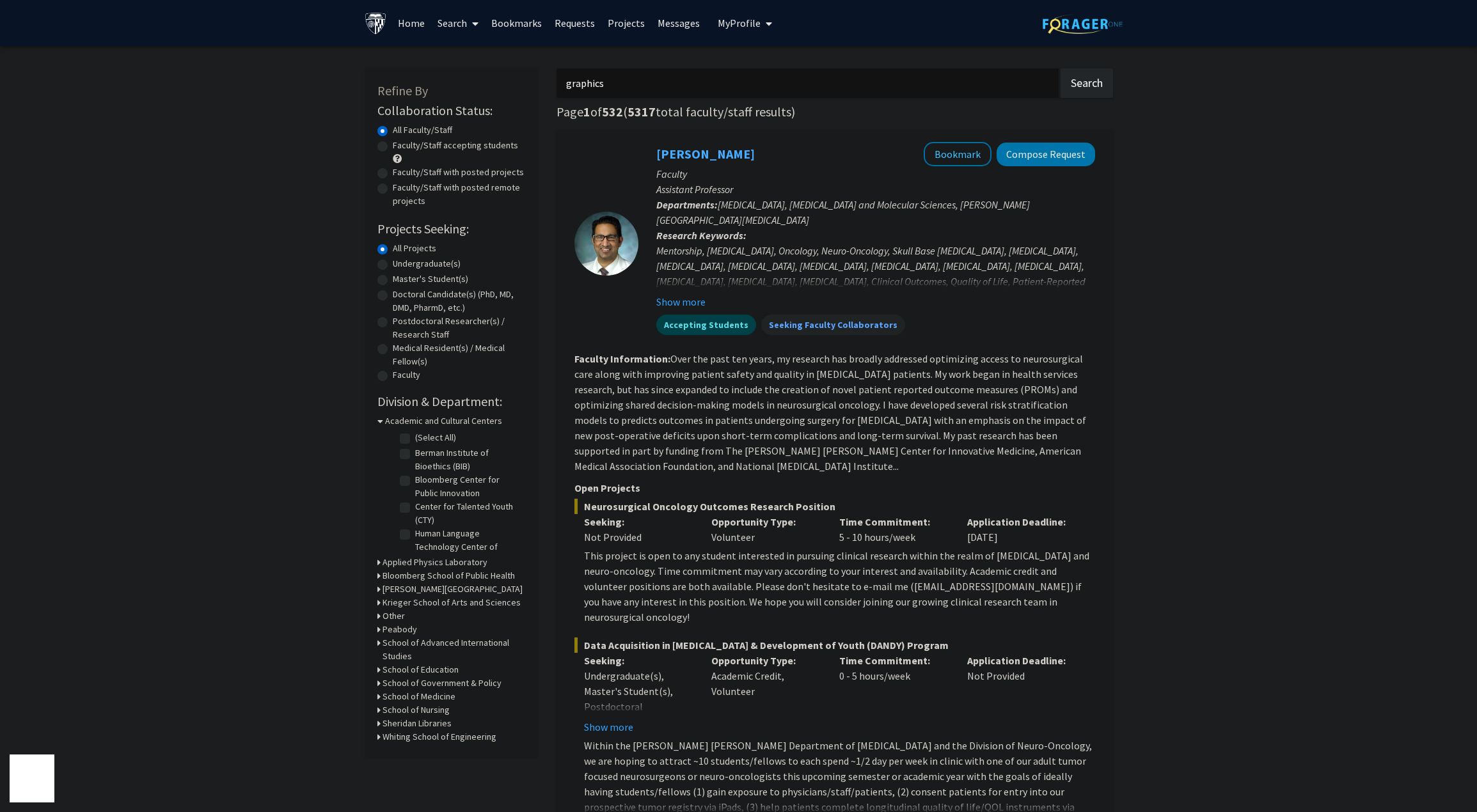
type input "graphics"
click at [1060, 69] on button "Search" at bounding box center [1086, 83] width 52 height 29
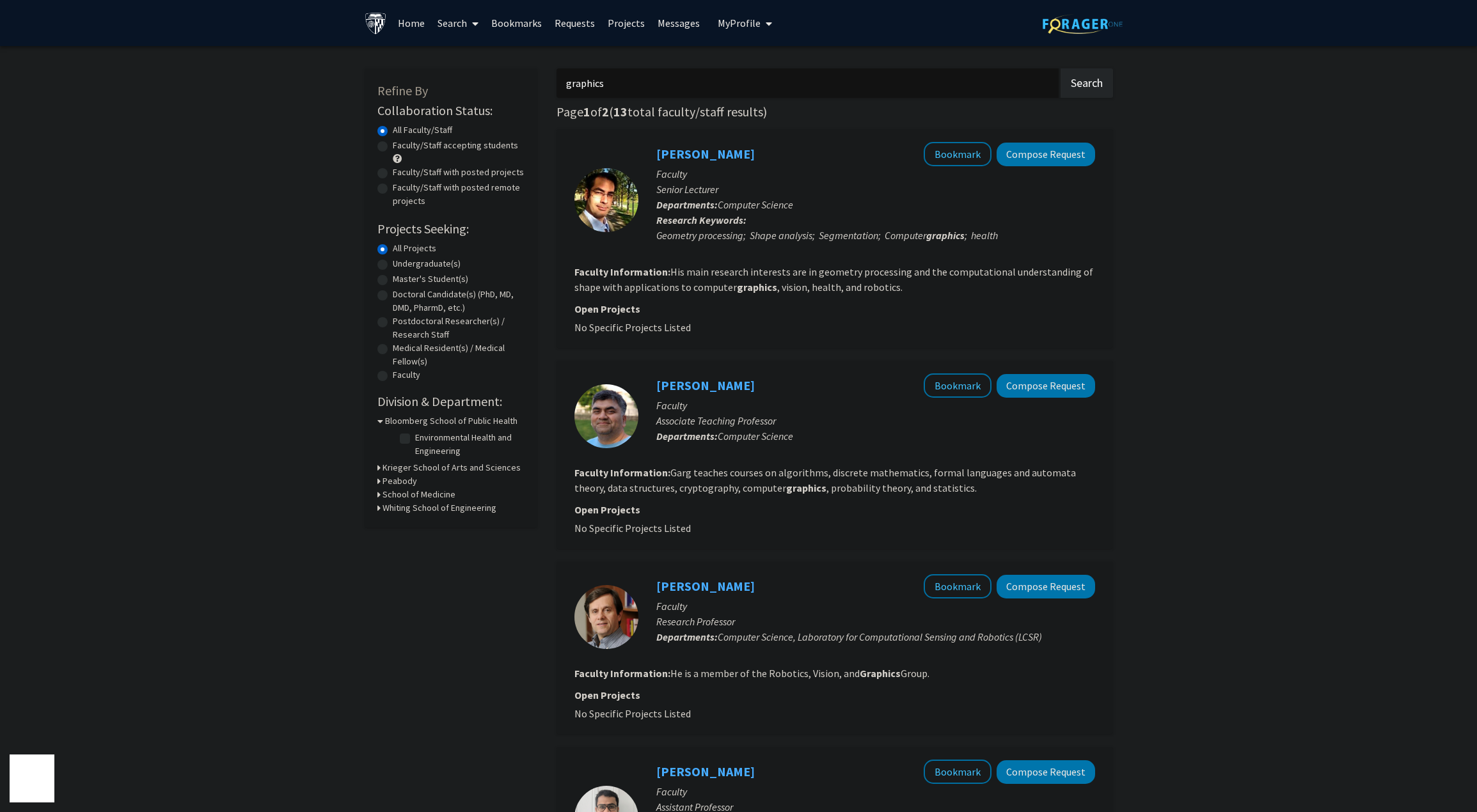
drag, startPoint x: 1207, startPoint y: 199, endPoint x: 1200, endPoint y: 191, distance: 10.6
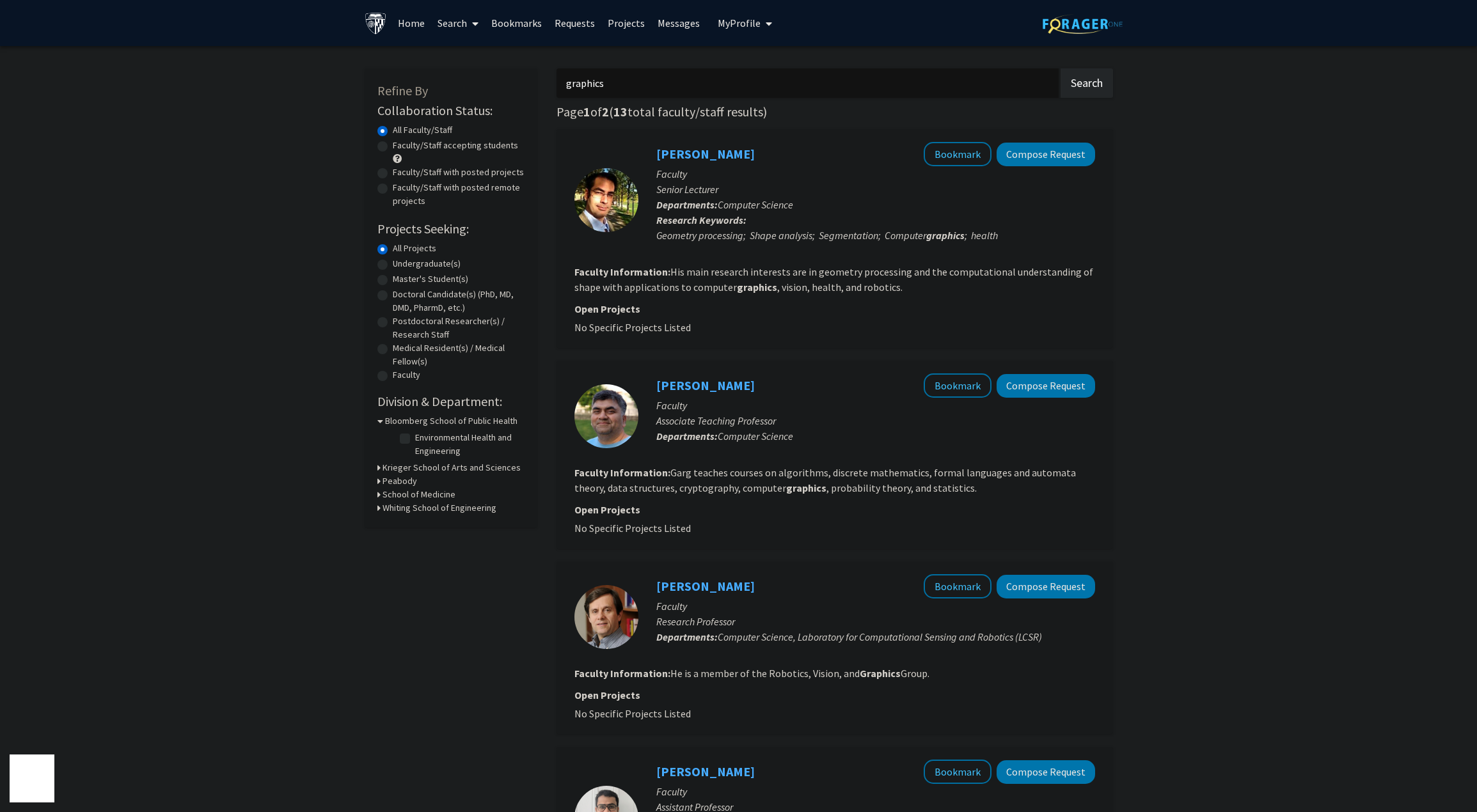
drag, startPoint x: 1190, startPoint y: 189, endPoint x: 1181, endPoint y: 186, distance: 9.5
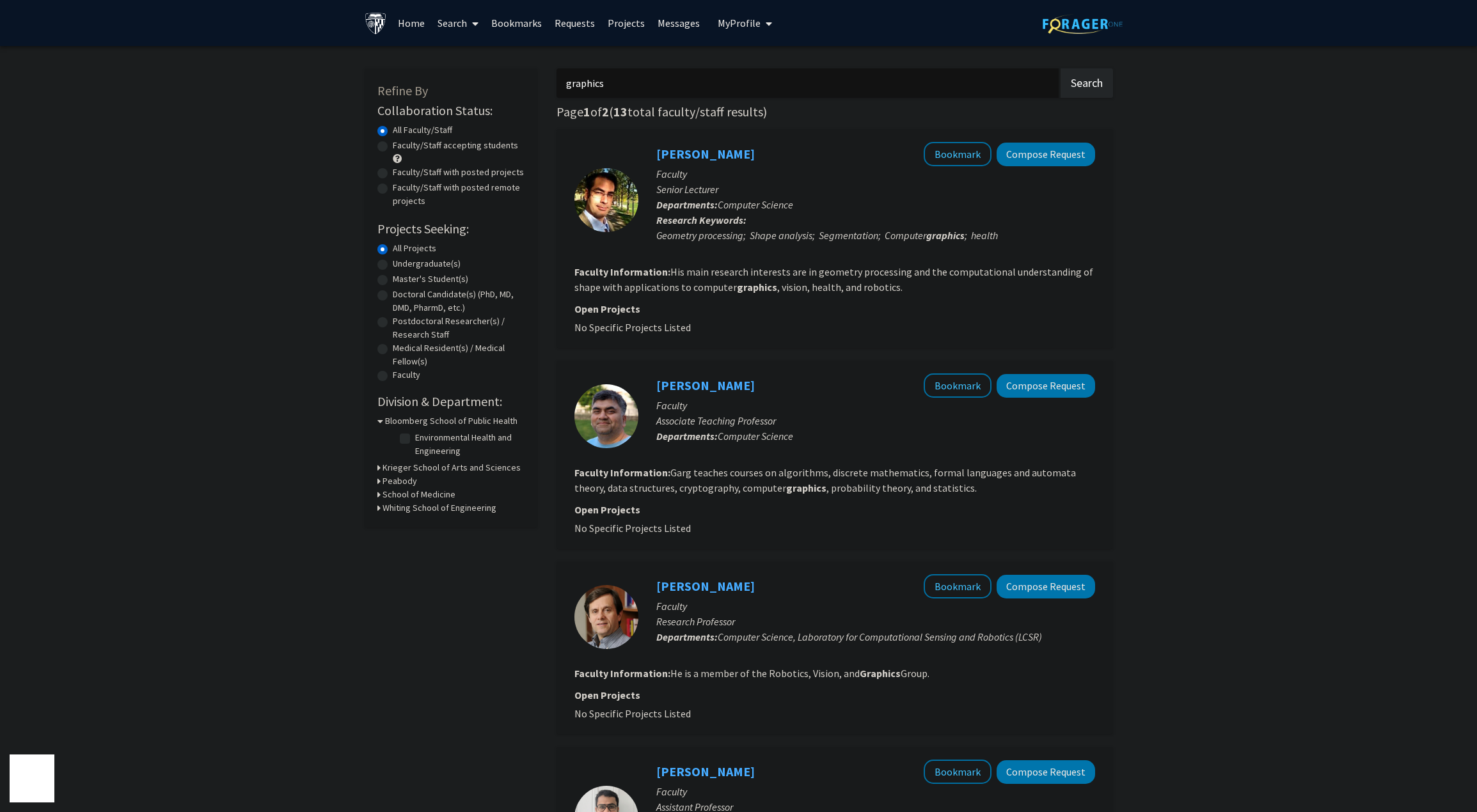
drag, startPoint x: 1181, startPoint y: 186, endPoint x: 1167, endPoint y: 187, distance: 14.0
click at [417, 276] on label "Master's Student(s)" at bounding box center [430, 279] width 76 height 14
click at [401, 276] on input "Master's Student(s)" at bounding box center [397, 276] width 8 height 8
radio input "true"
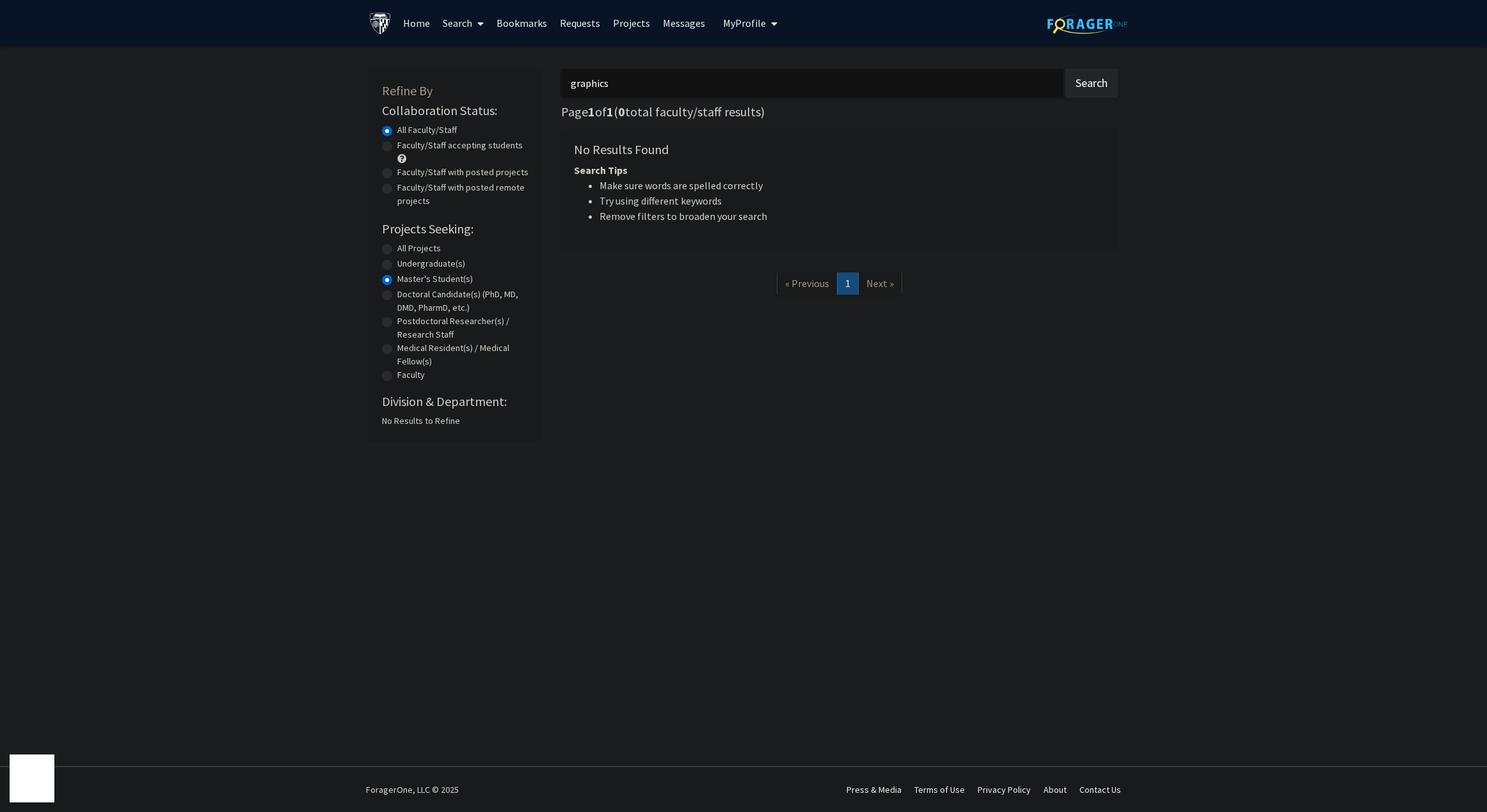
drag, startPoint x: 175, startPoint y: 259, endPoint x: 74, endPoint y: 263, distance: 101.1
click at [74, 259] on div "Refine By Collaboration Status: Collaboration Status All Faculty/Staff Collabor…" at bounding box center [744, 258] width 1487 height 423
click at [419, 267] on label "Undergraduate(s)" at bounding box center [431, 264] width 68 height 14
click at [406, 265] on input "Undergraduate(s)" at bounding box center [401, 261] width 8 height 8
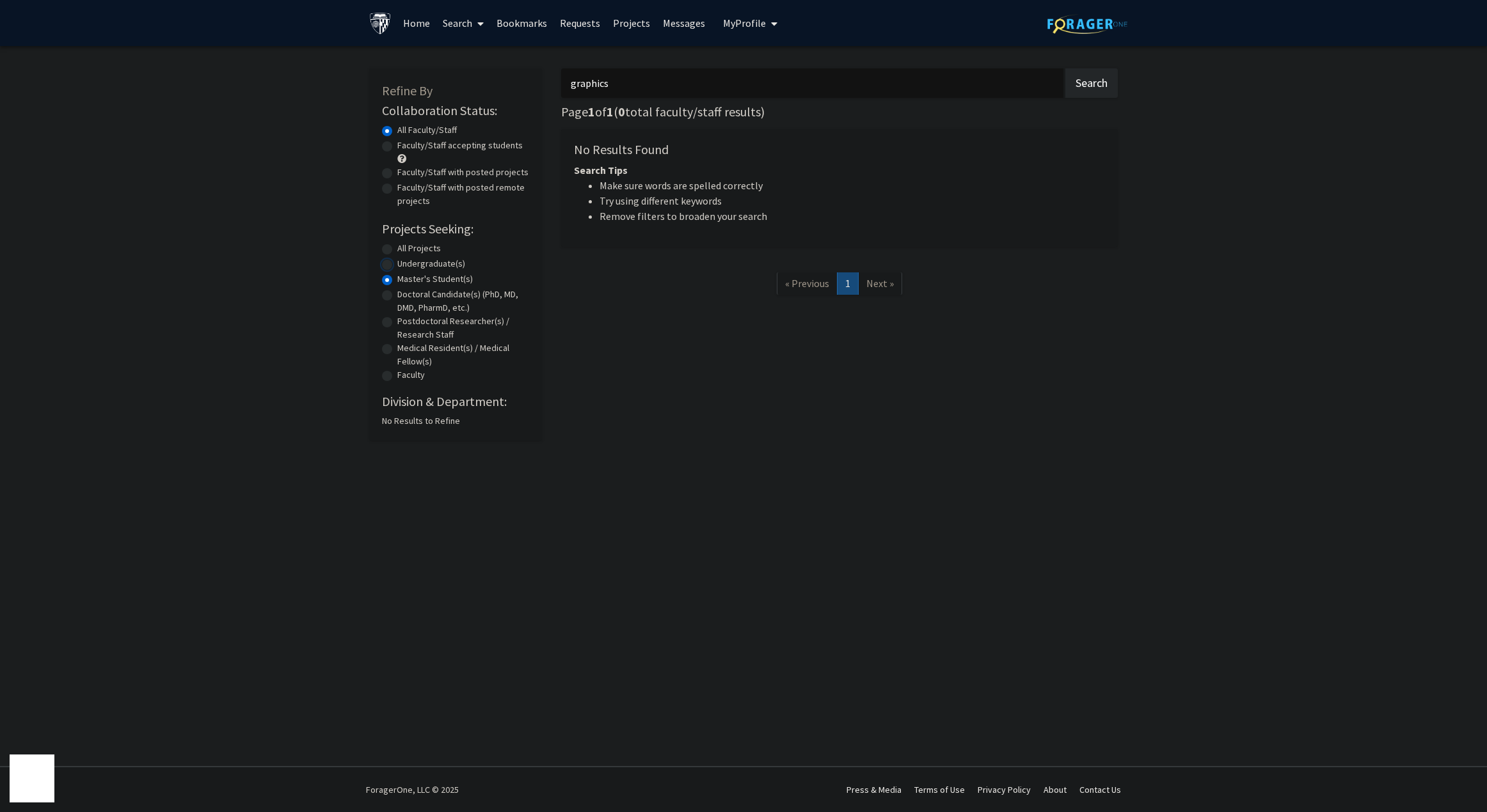
radio input "true"
click at [419, 291] on label "Doctoral Candidate(s) (PhD, MD, DMD, PharmD, etc.)" at bounding box center [463, 301] width 132 height 27
click at [406, 291] on input "Doctoral Candidate(s) (PhD, MD, DMD, PharmD, etc.)" at bounding box center [401, 292] width 8 height 8
radio input "true"
click at [243, 296] on div "Refine By Collaboration Status: Collaboration Status All Faculty/Staff Collabor…" at bounding box center [744, 258] width 1487 height 423
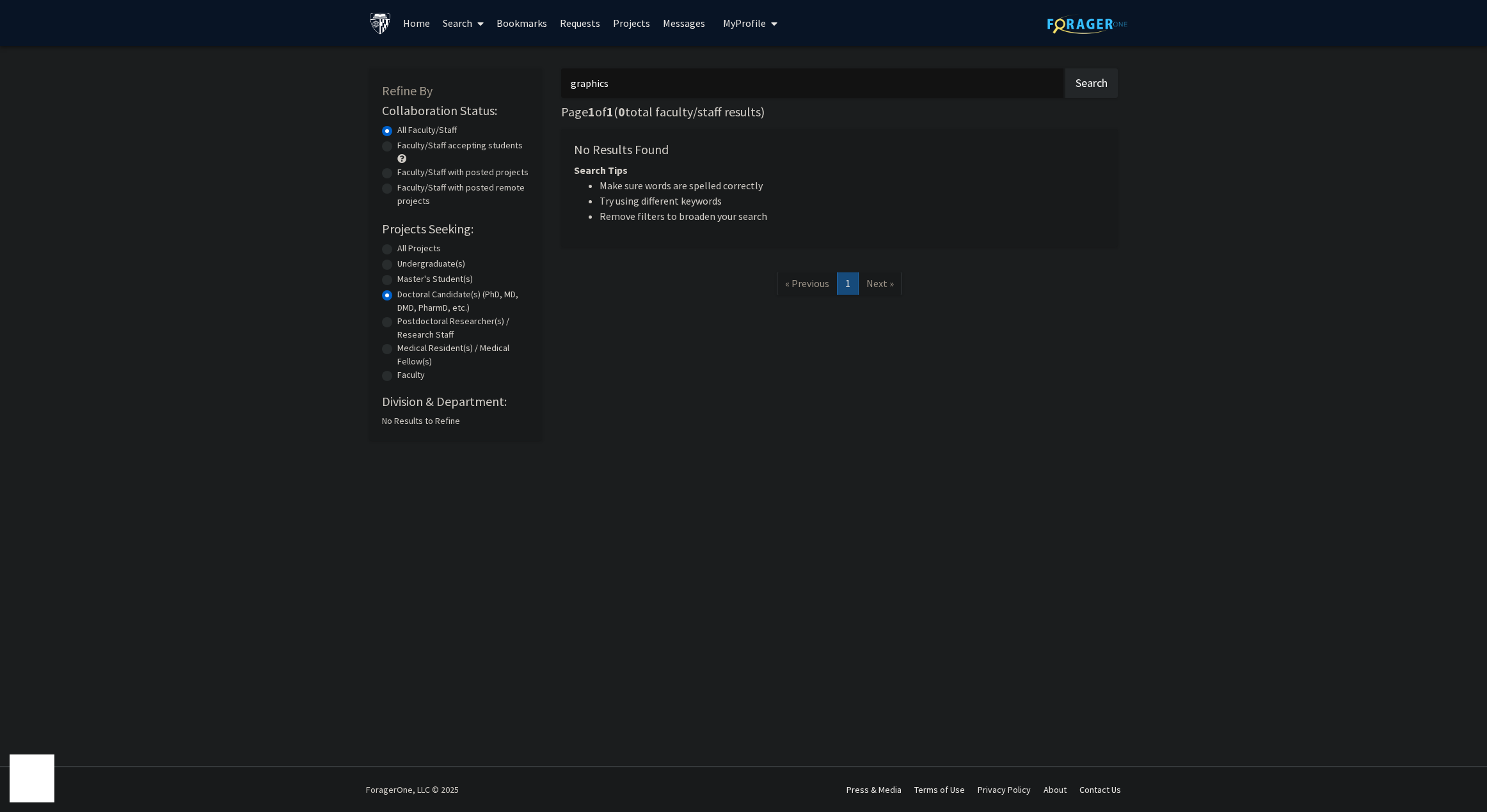
click at [438, 325] on label "Postdoctoral Researcher(s) / Research Staff" at bounding box center [463, 327] width 132 height 27
click at [406, 323] on input "Postdoctoral Researcher(s) / Research Staff" at bounding box center [401, 319] width 8 height 8
radio input "true"
click at [432, 339] on label "Postdoctoral Researcher(s) / Research Staff" at bounding box center [463, 327] width 132 height 27
click at [406, 323] on input "Postdoctoral Researcher(s) / Research Staff" at bounding box center [401, 319] width 8 height 8
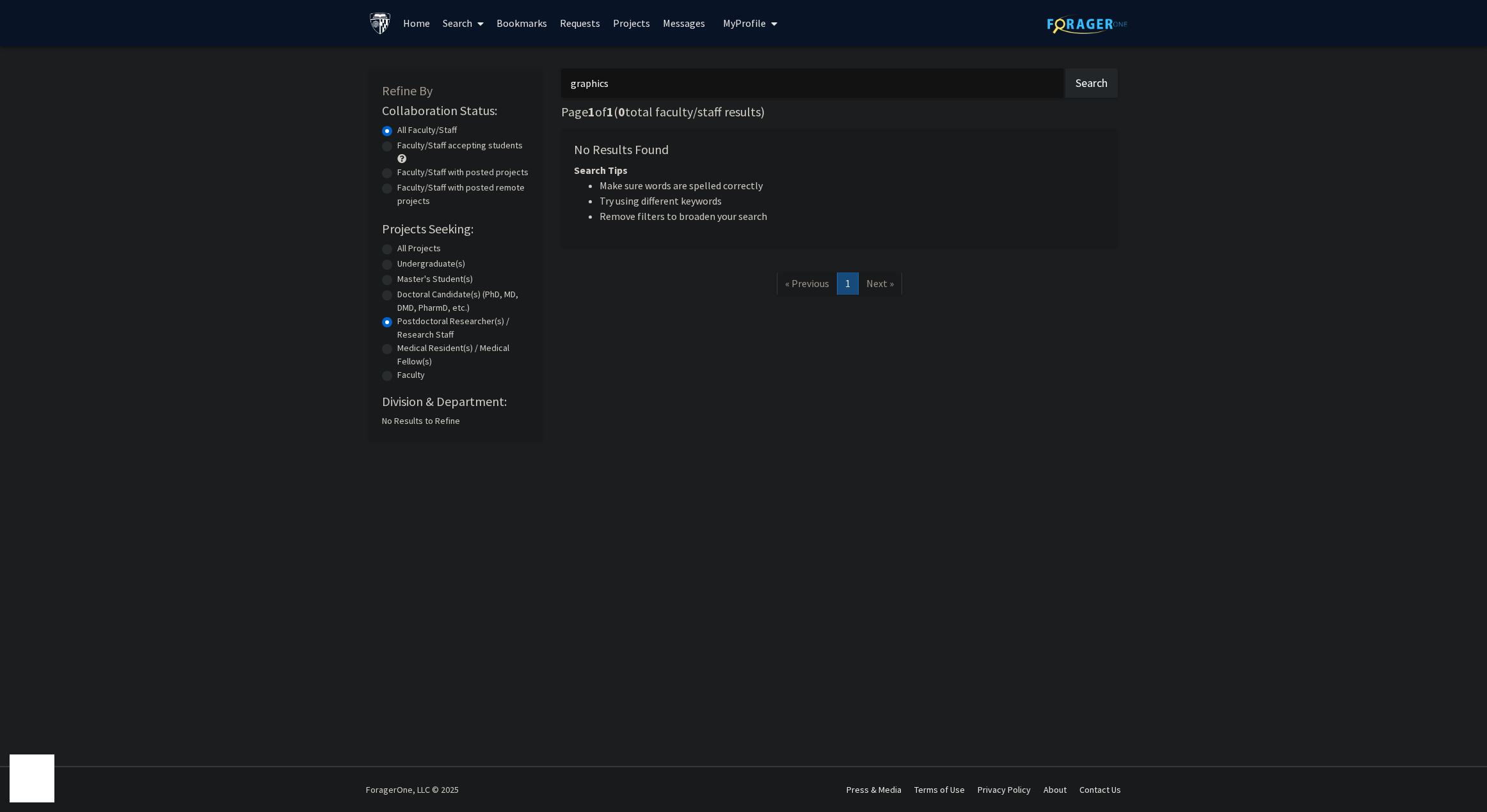
click at [428, 351] on label "Medical Resident(s) / Medical Fellow(s)" at bounding box center [463, 355] width 132 height 27
click at [406, 350] on input "Medical Resident(s) / Medical Fellow(s)" at bounding box center [401, 346] width 8 height 8
radio input "true"
click at [422, 361] on label "Medical Resident(s) / Medical Fellow(s)" at bounding box center [463, 355] width 132 height 27
click at [406, 350] on input "Medical Resident(s) / Medical Fellow(s)" at bounding box center [401, 346] width 8 height 8
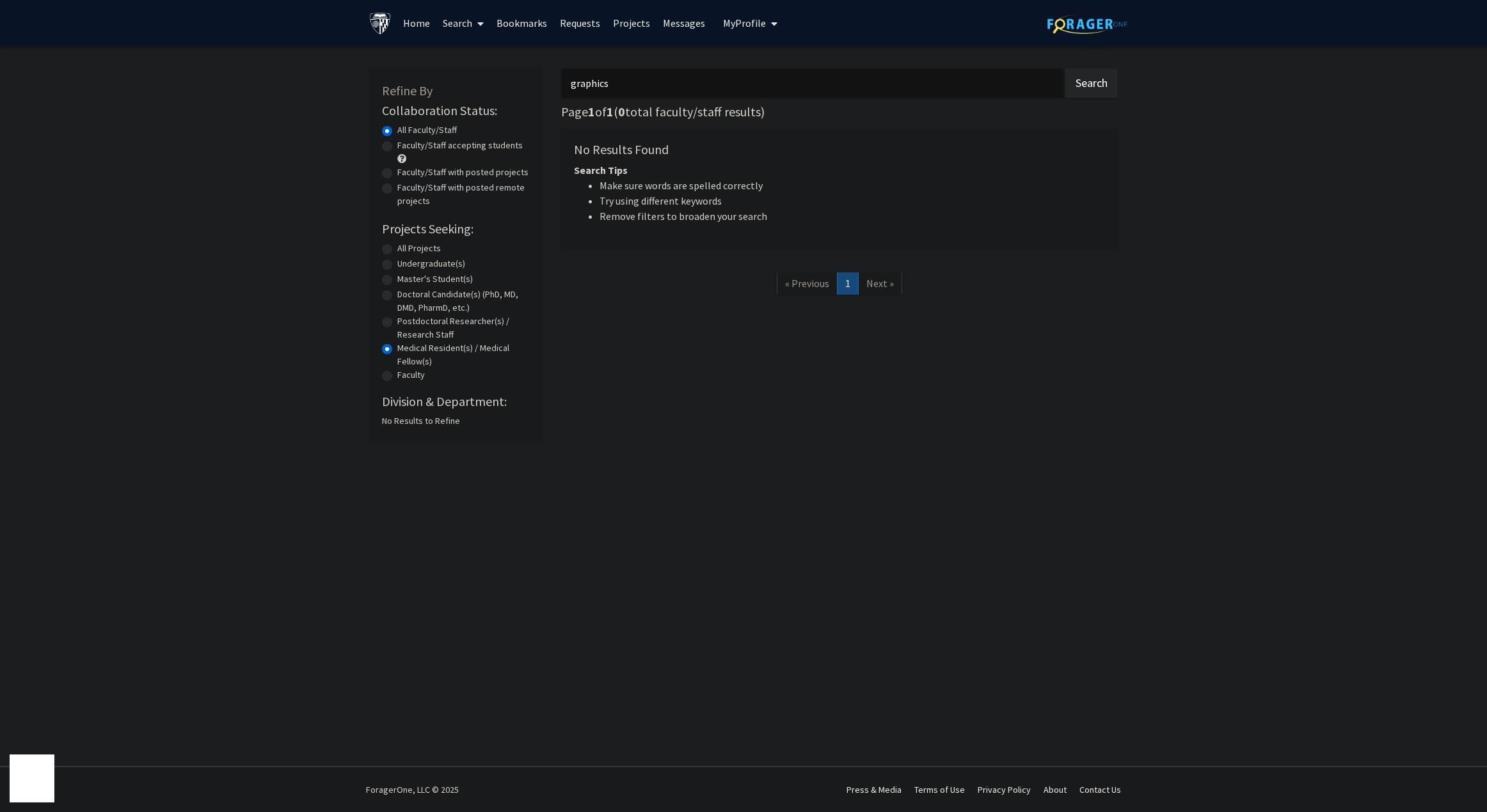
click at [419, 380] on label "Faculty" at bounding box center [411, 375] width 27 height 14
click at [406, 376] on input "Faculty" at bounding box center [401, 372] width 8 height 8
radio input "true"
click at [421, 263] on label "Undergraduate(s)" at bounding box center [431, 264] width 68 height 14
click at [406, 263] on input "Undergraduate(s)" at bounding box center [401, 261] width 8 height 8
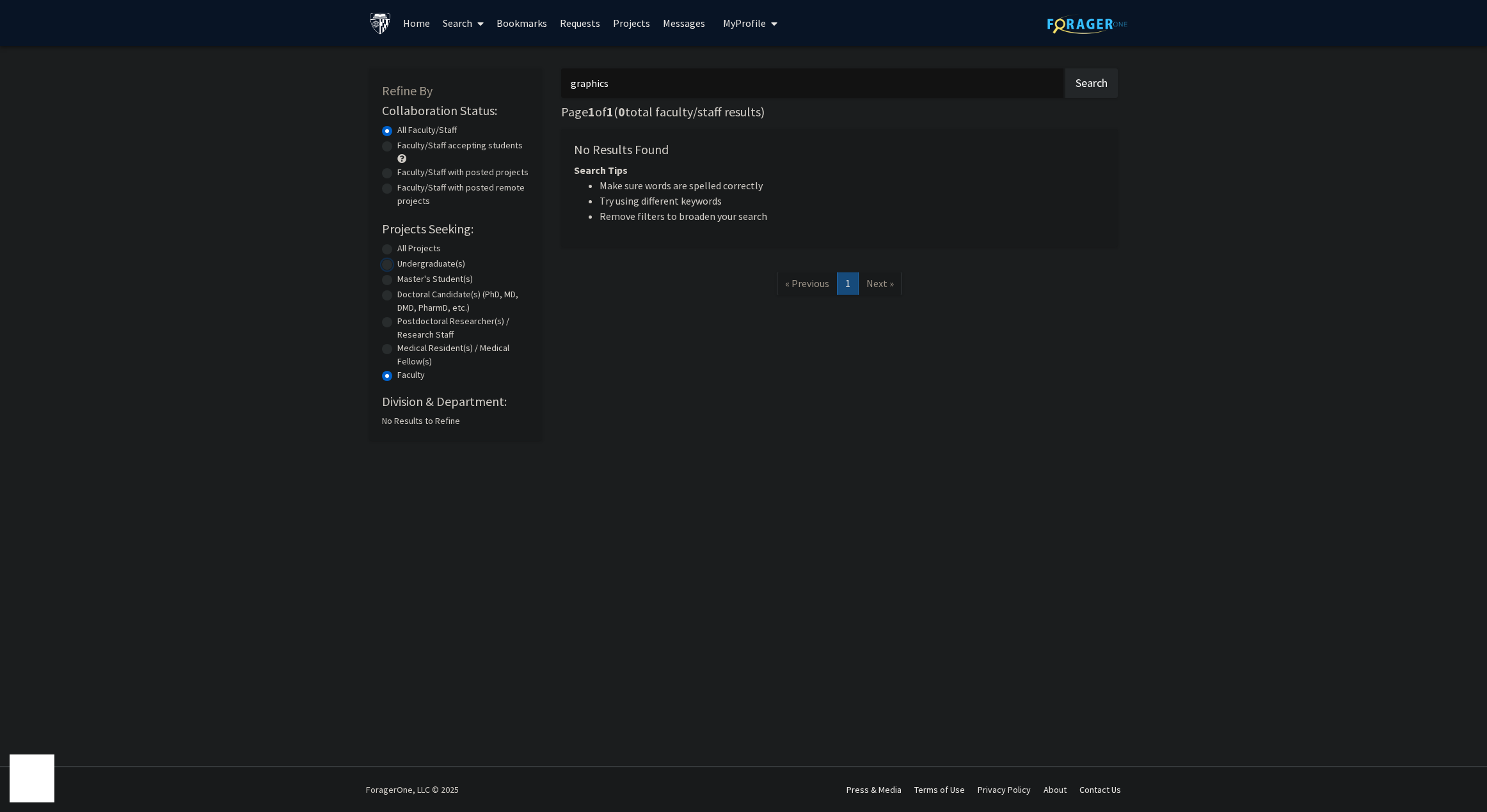
radio input "true"
click at [419, 248] on label "All Projects" at bounding box center [419, 248] width 44 height 14
click at [406, 248] on input "All Projects" at bounding box center [401, 246] width 8 height 8
radio input "true"
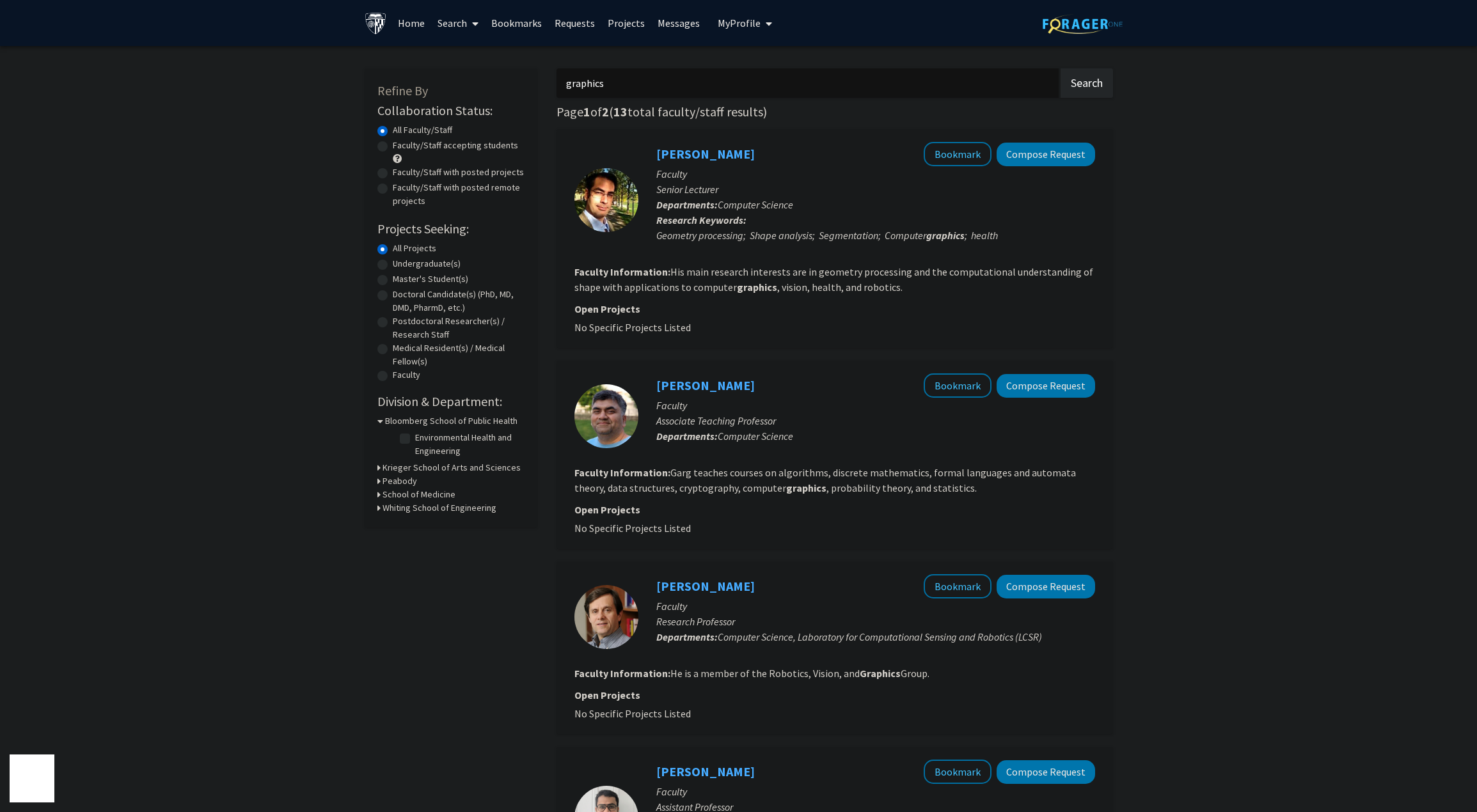
click at [730, 238] on div "Geometry processing; Shape analysis; Segmentation; Computer graphics ; health" at bounding box center [875, 235] width 439 height 16
drag, startPoint x: 1230, startPoint y: 242, endPoint x: 1216, endPoint y: 236, distance: 15.2
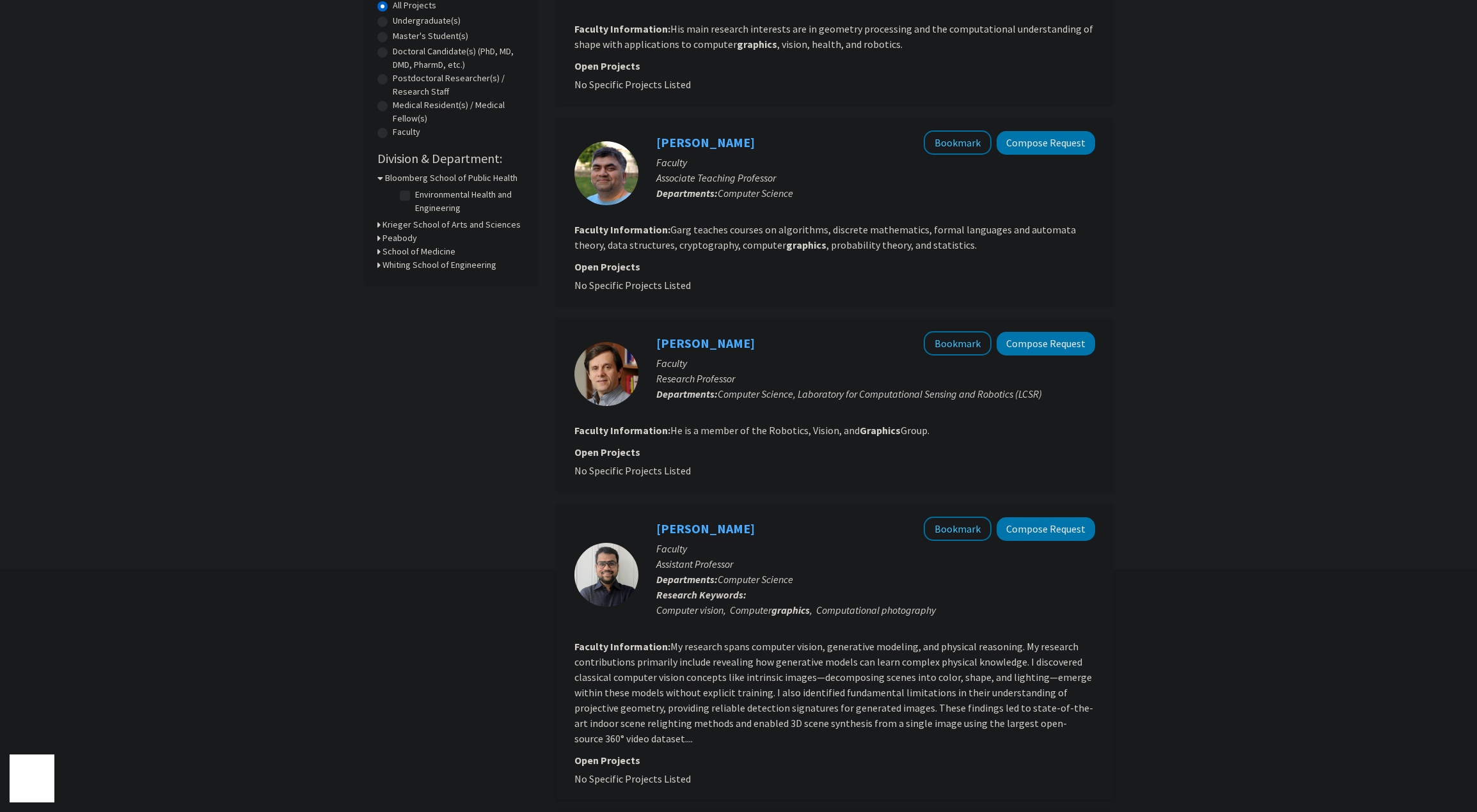
scroll to position [384, 0]
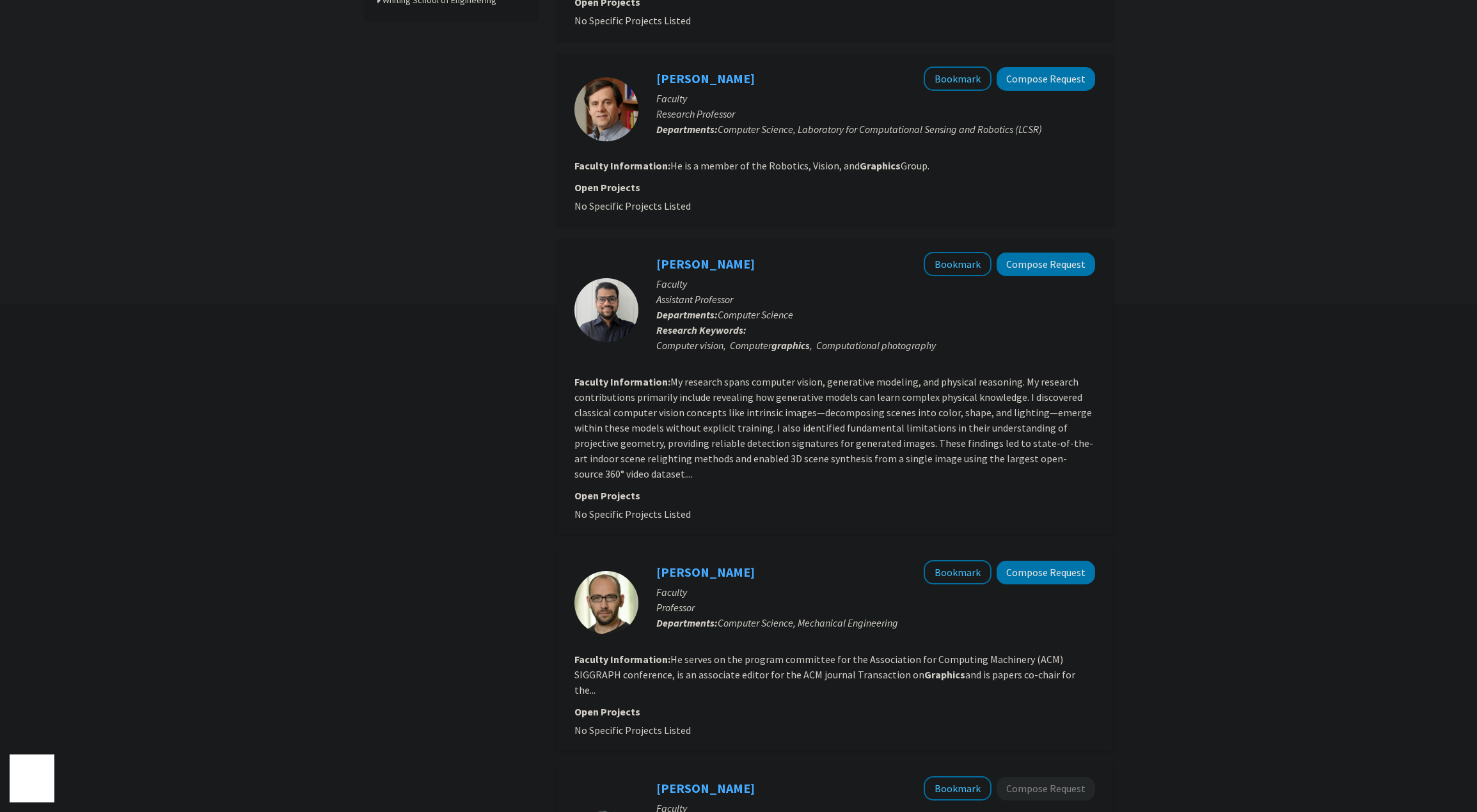
scroll to position [512, 0]
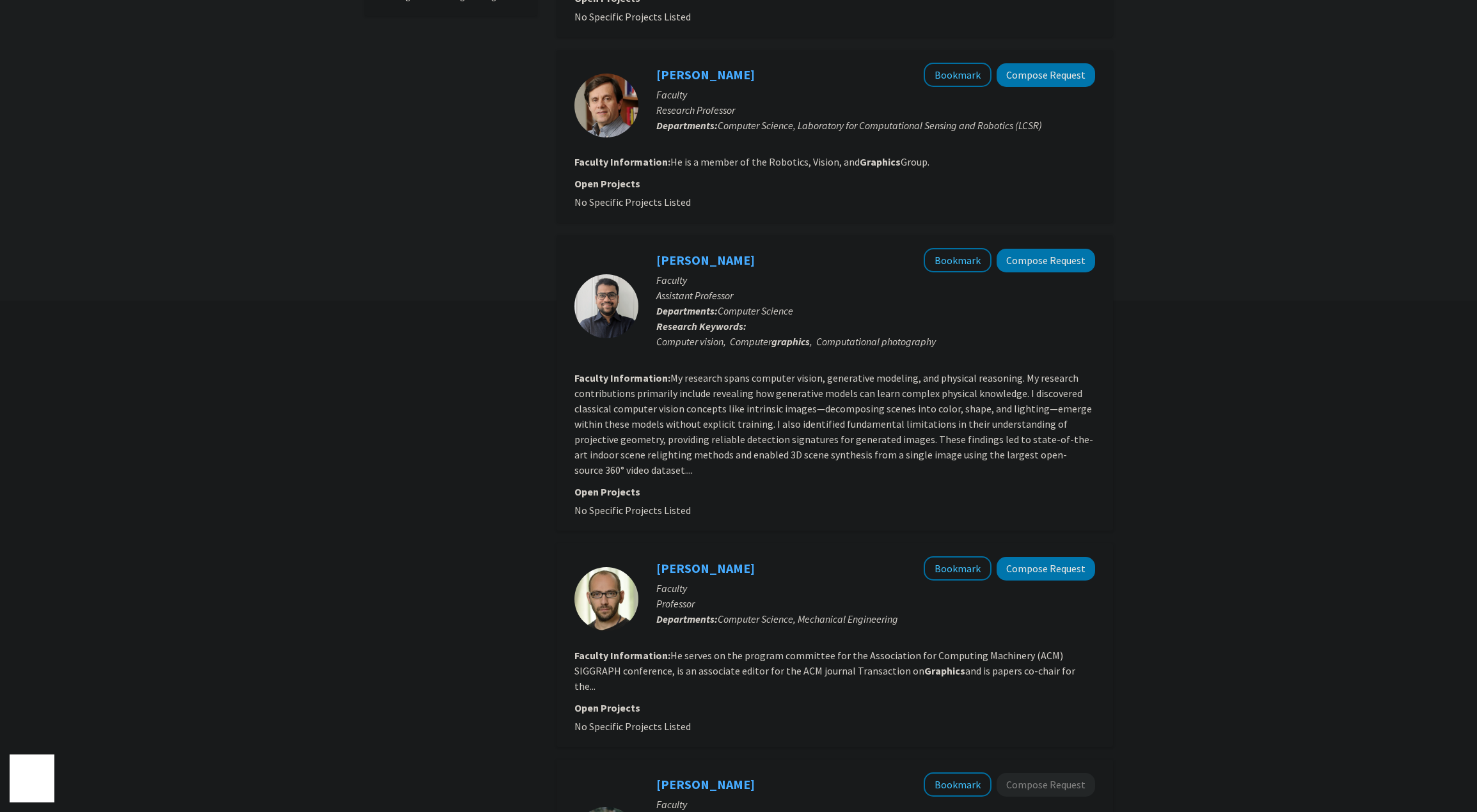
click at [1182, 259] on div "Refine By Collaboration Status: Collaboration Status All Faculty/Staff Collabor…" at bounding box center [738, 802] width 1477 height 2537
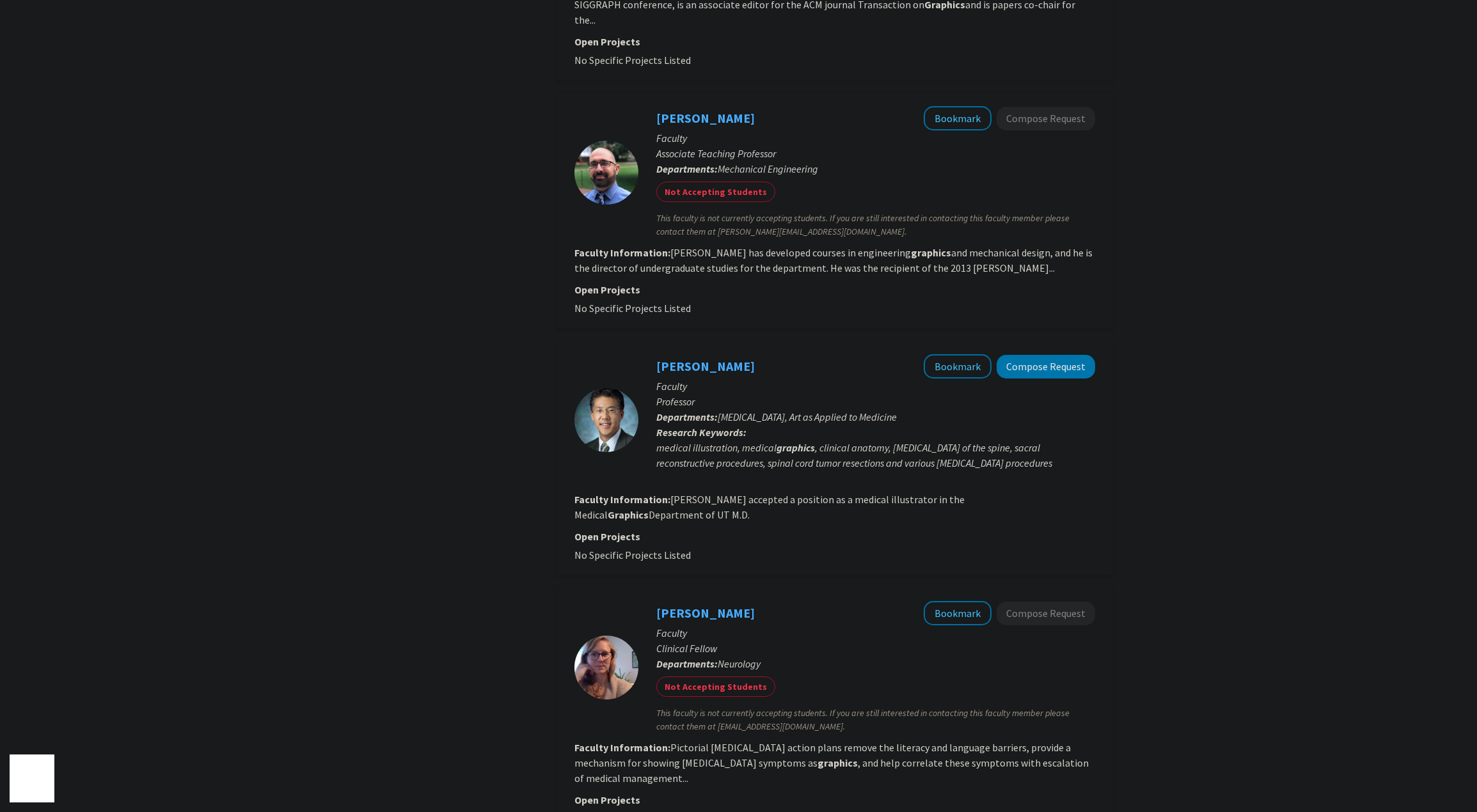
scroll to position [1215, 0]
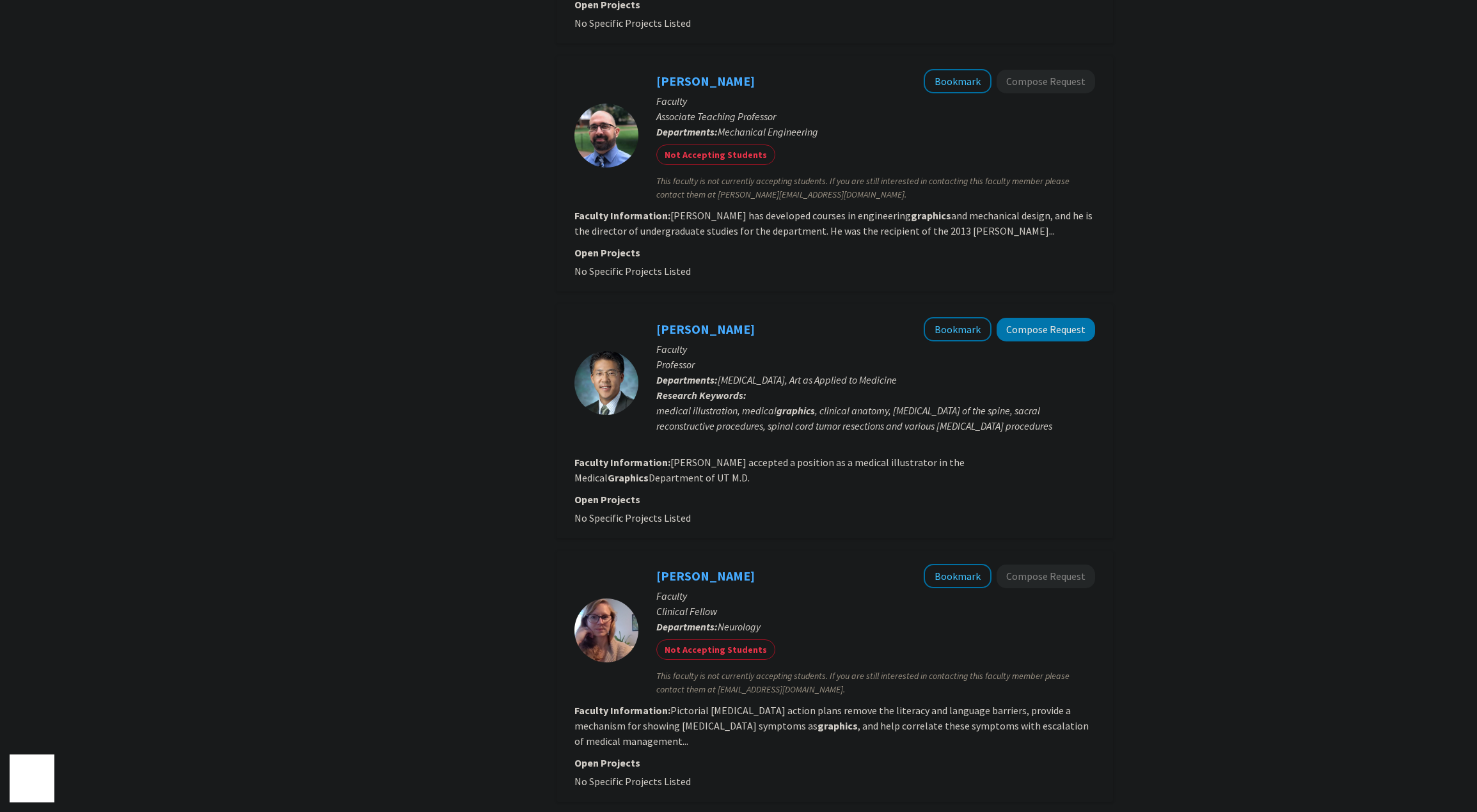
click at [1182, 259] on div "Refine By Collaboration Status: Collaboration Status All Faculty/Staff Collabor…" at bounding box center [738, 99] width 1477 height 2537
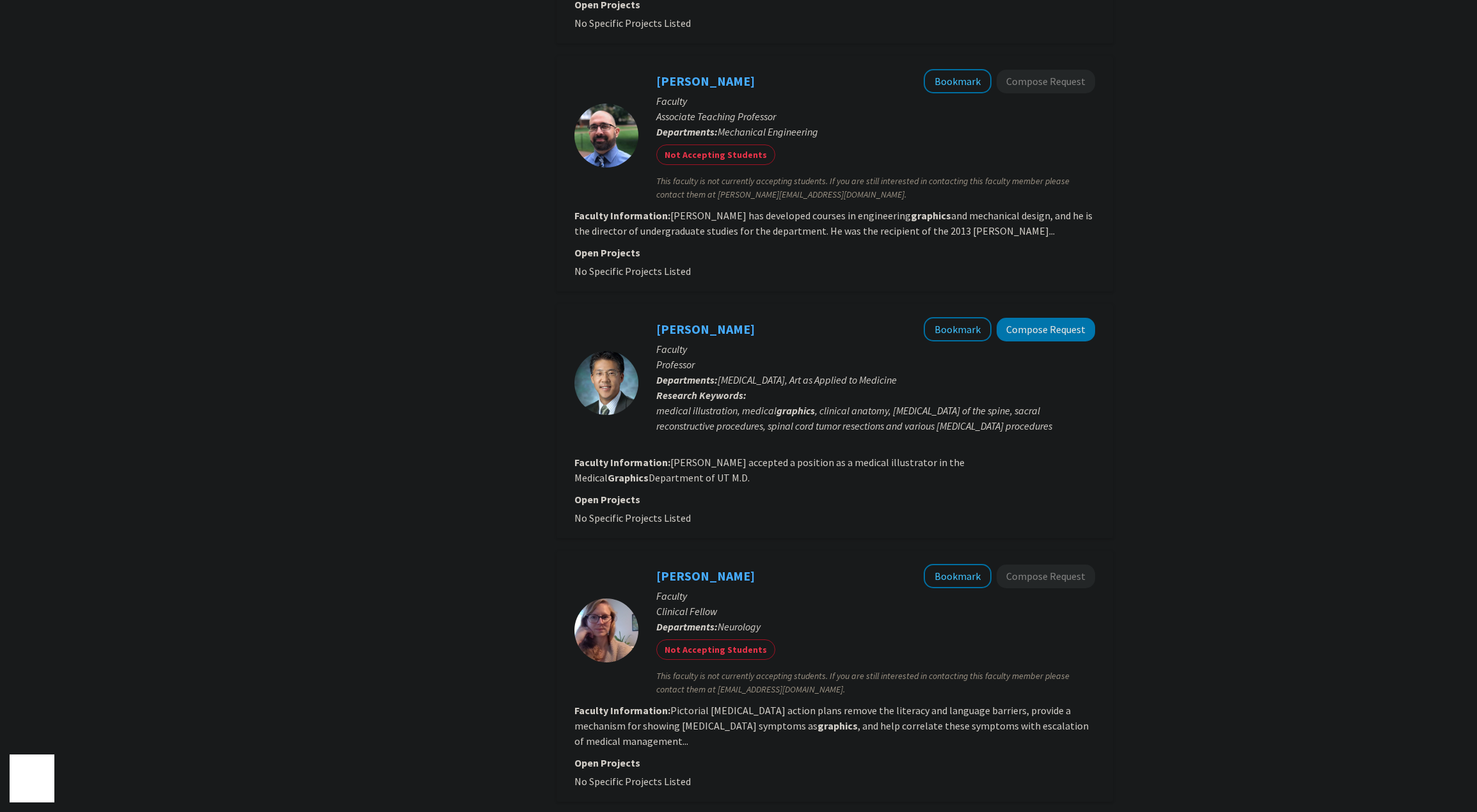
click at [1182, 259] on div "Refine By Collaboration Status: Collaboration Status All Faculty/Staff Collabor…" at bounding box center [738, 99] width 1477 height 2537
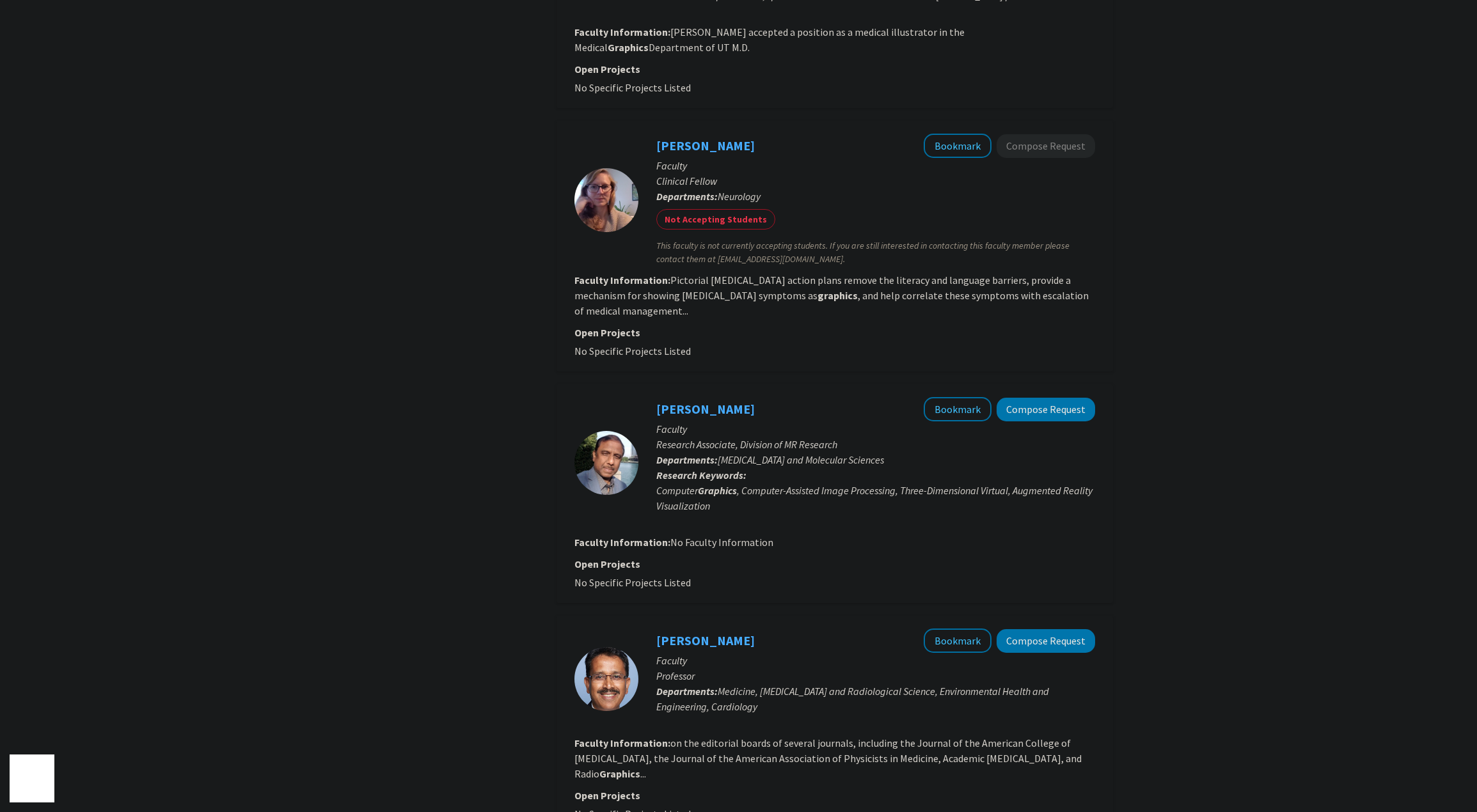
scroll to position [1663, 0]
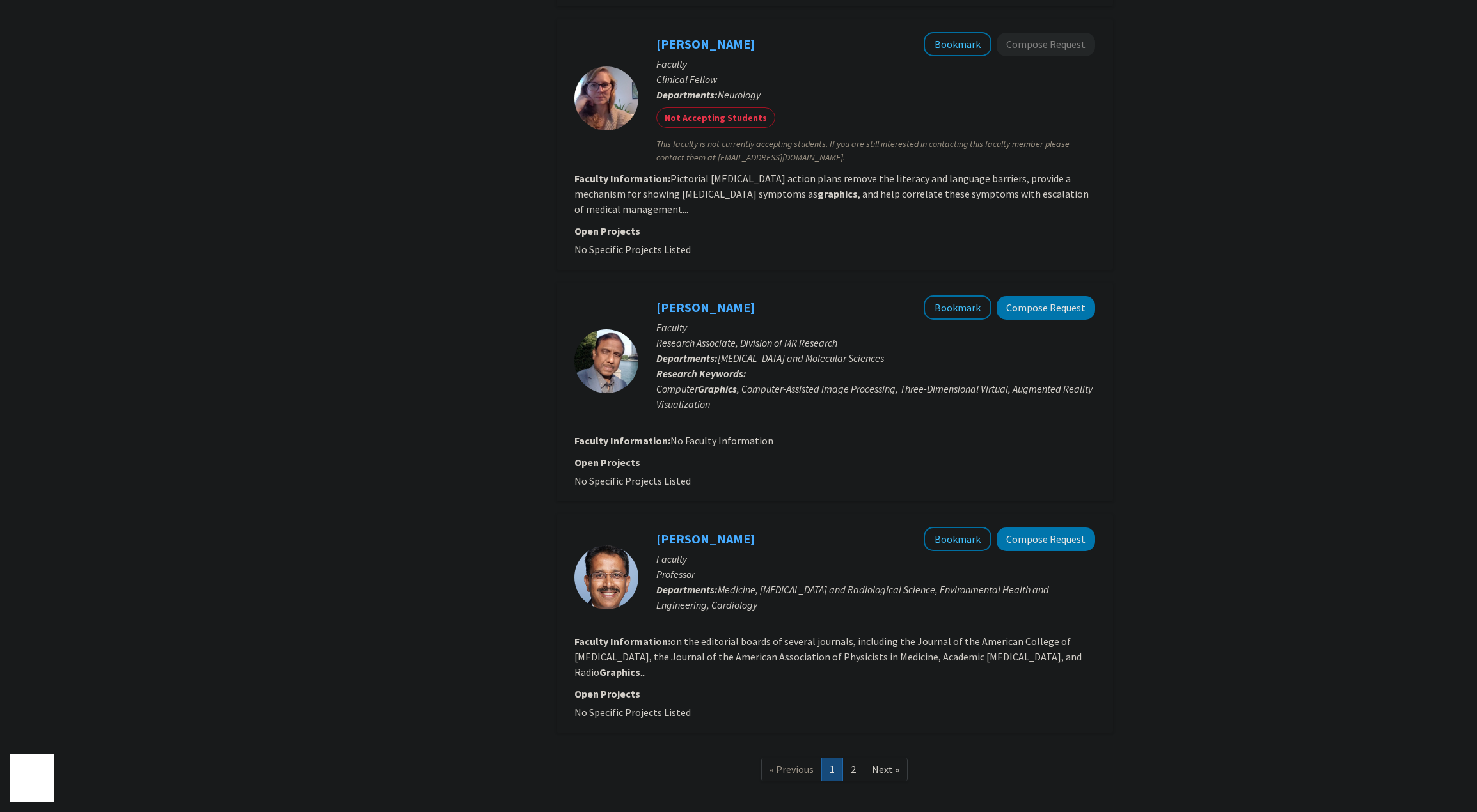
scroll to position [1748, 0]
click at [853, 758] on link "2" at bounding box center [853, 768] width 22 height 22
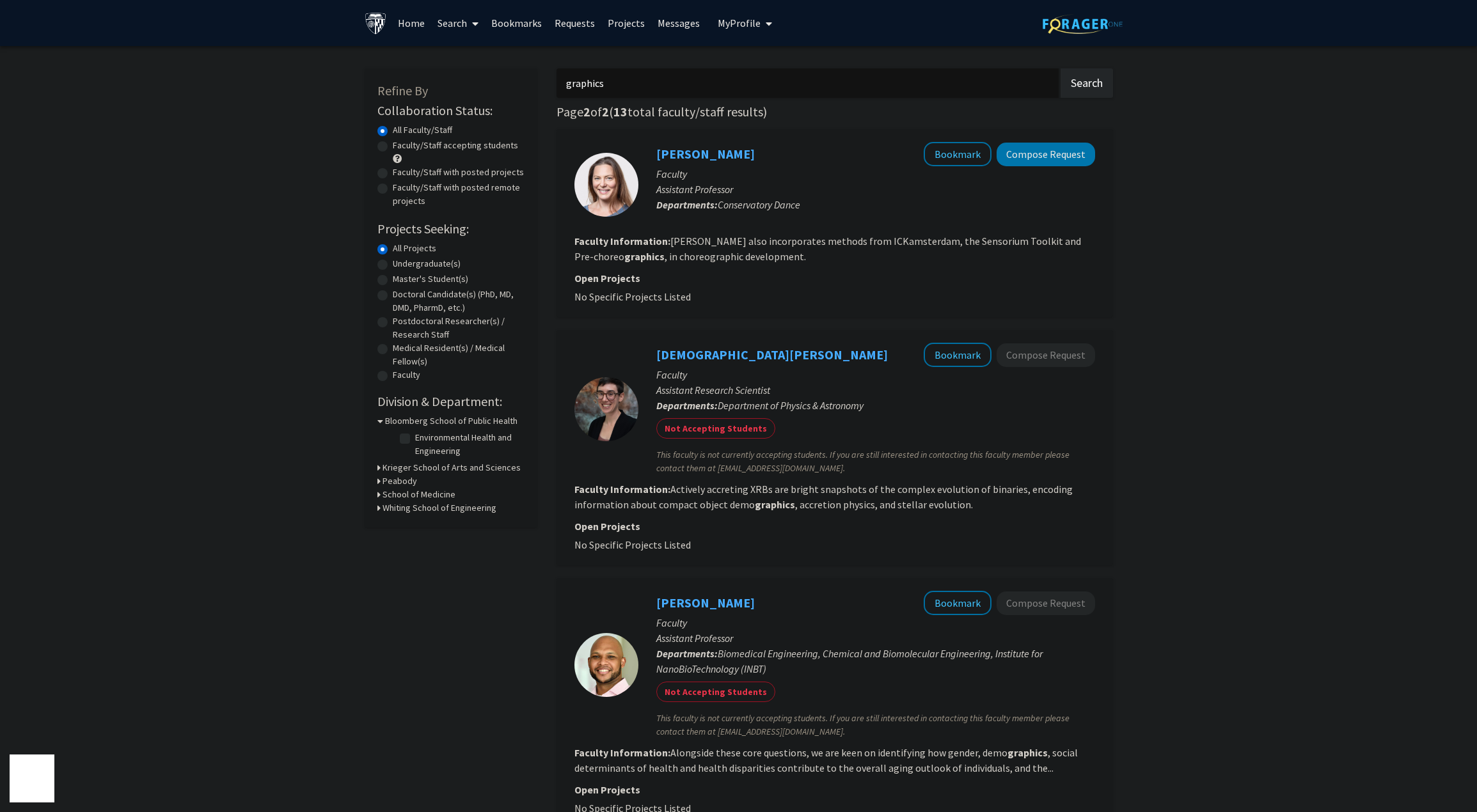
click at [152, 291] on div "Refine By Collaboration Status: Collaboration Status All Faculty/Staff Collabor…" at bounding box center [738, 489] width 1477 height 886
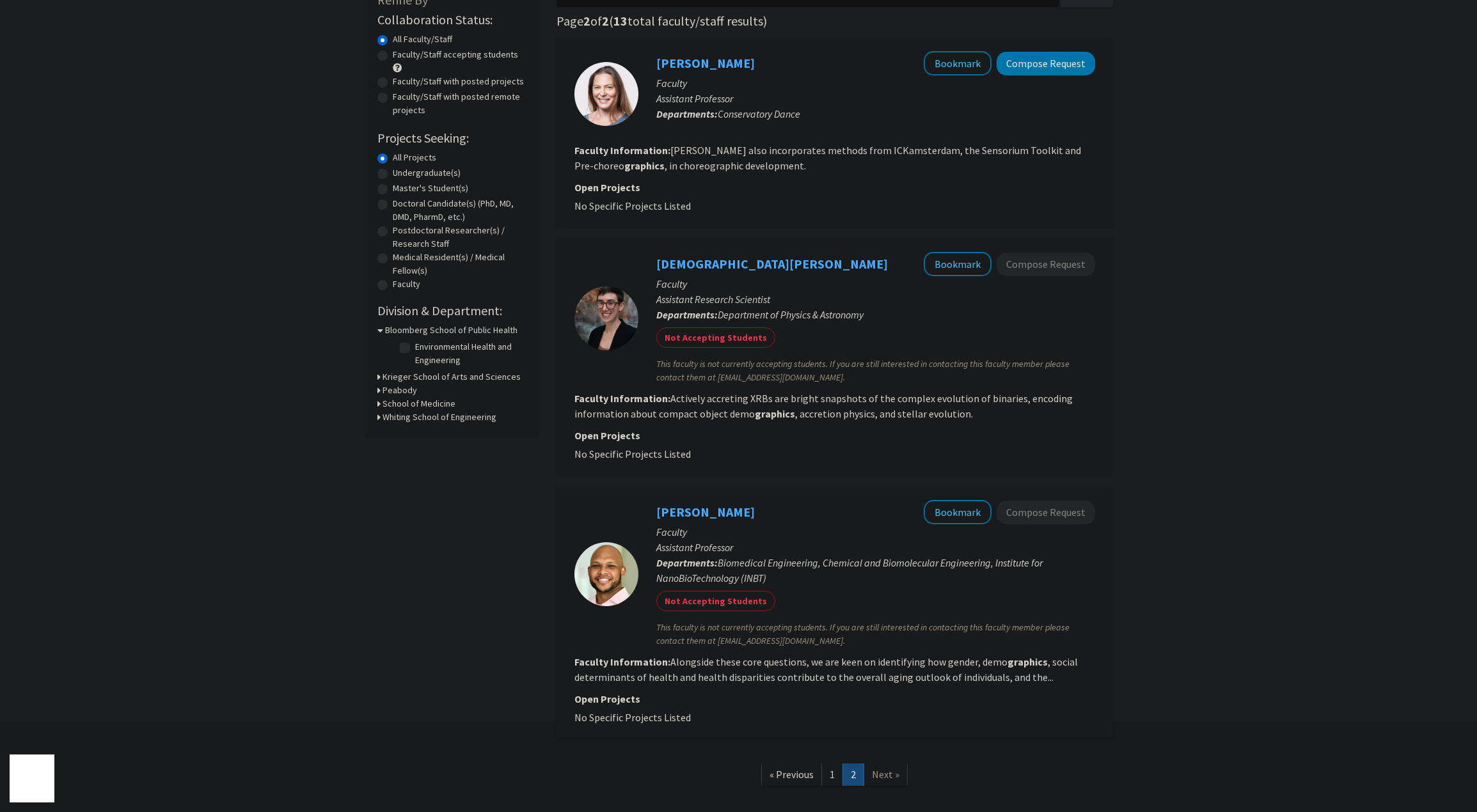
scroll to position [128, 0]
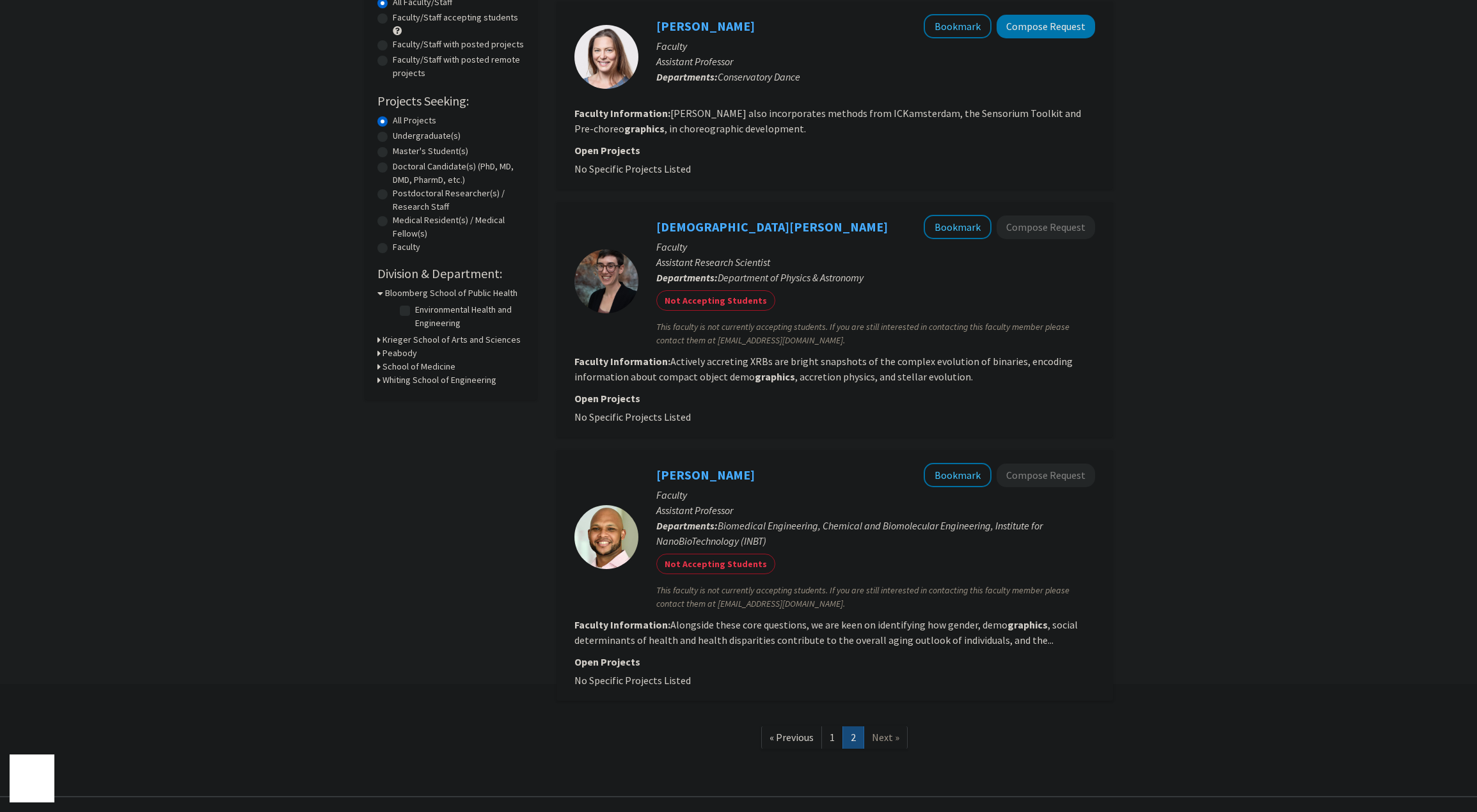
drag, startPoint x: 212, startPoint y: 334, endPoint x: 191, endPoint y: 338, distance: 21.4
click at [191, 338] on div "Refine By Collaboration Status: Collaboration Status All Faculty/Staff Collabor…" at bounding box center [738, 361] width 1477 height 886
click at [195, 372] on div "Refine By Collaboration Status: Collaboration Status All Faculty/Staff Collabor…" at bounding box center [738, 361] width 1477 height 886
click at [830, 741] on link "1" at bounding box center [832, 737] width 22 height 22
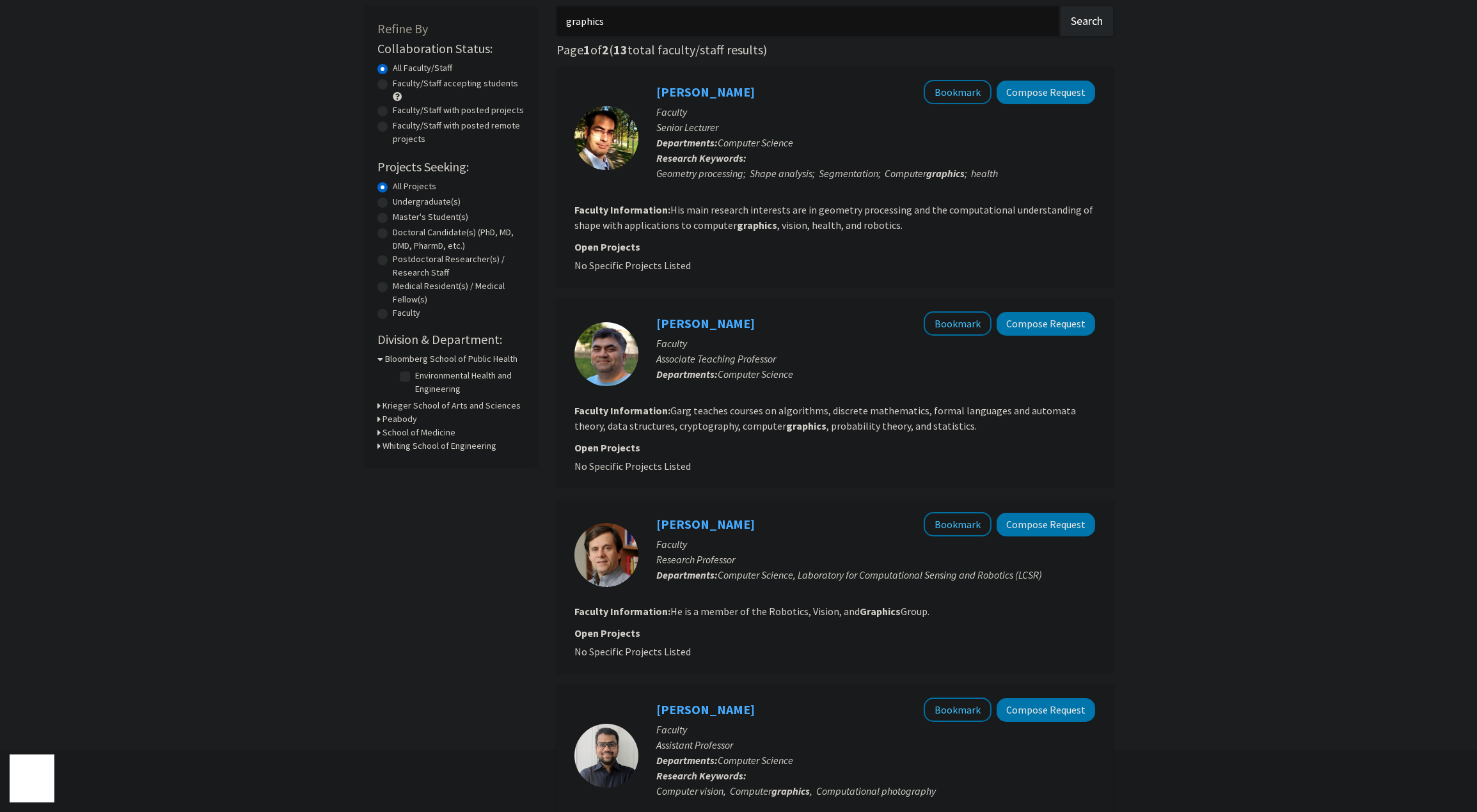
scroll to position [64, 0]
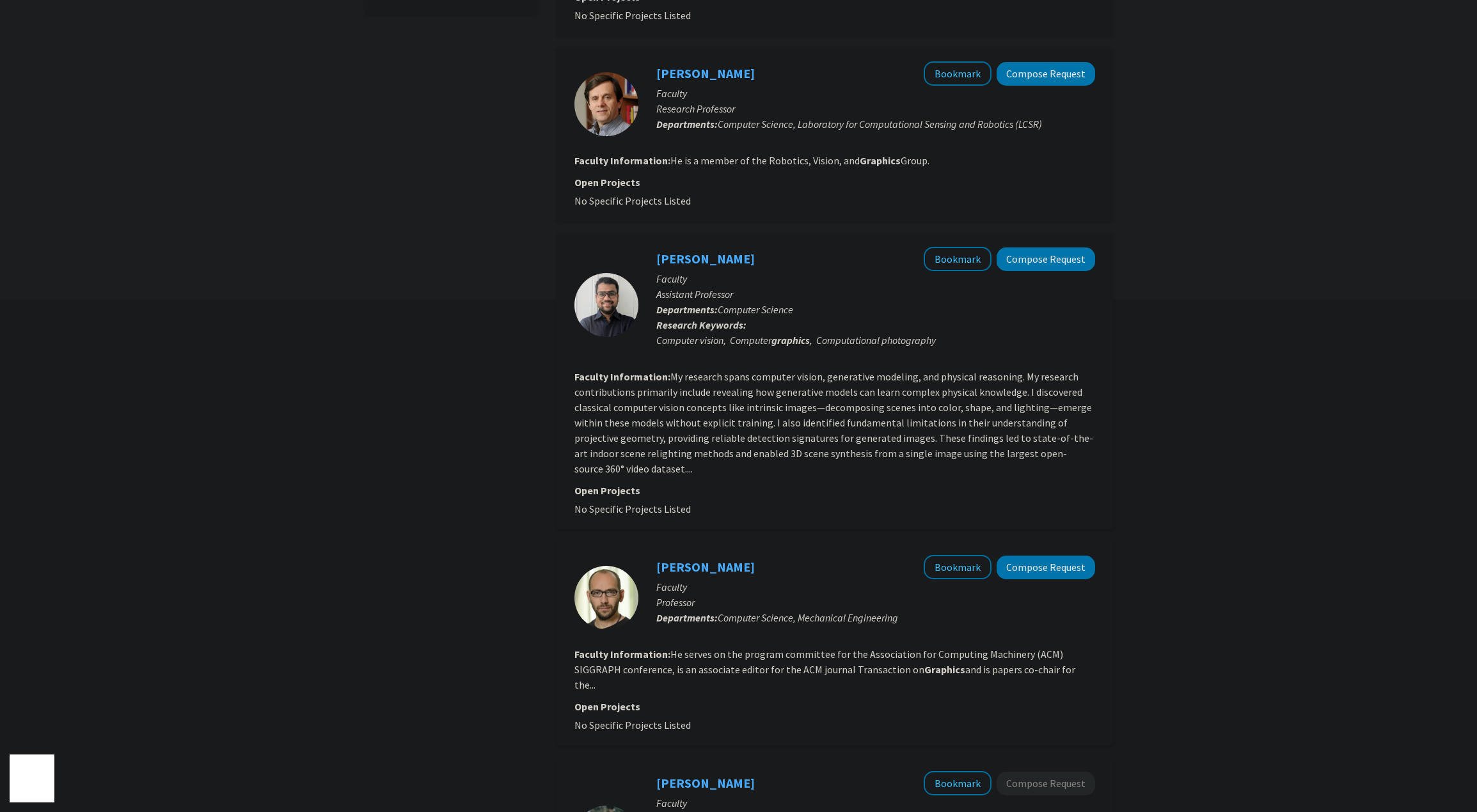
scroll to position [576, 0]
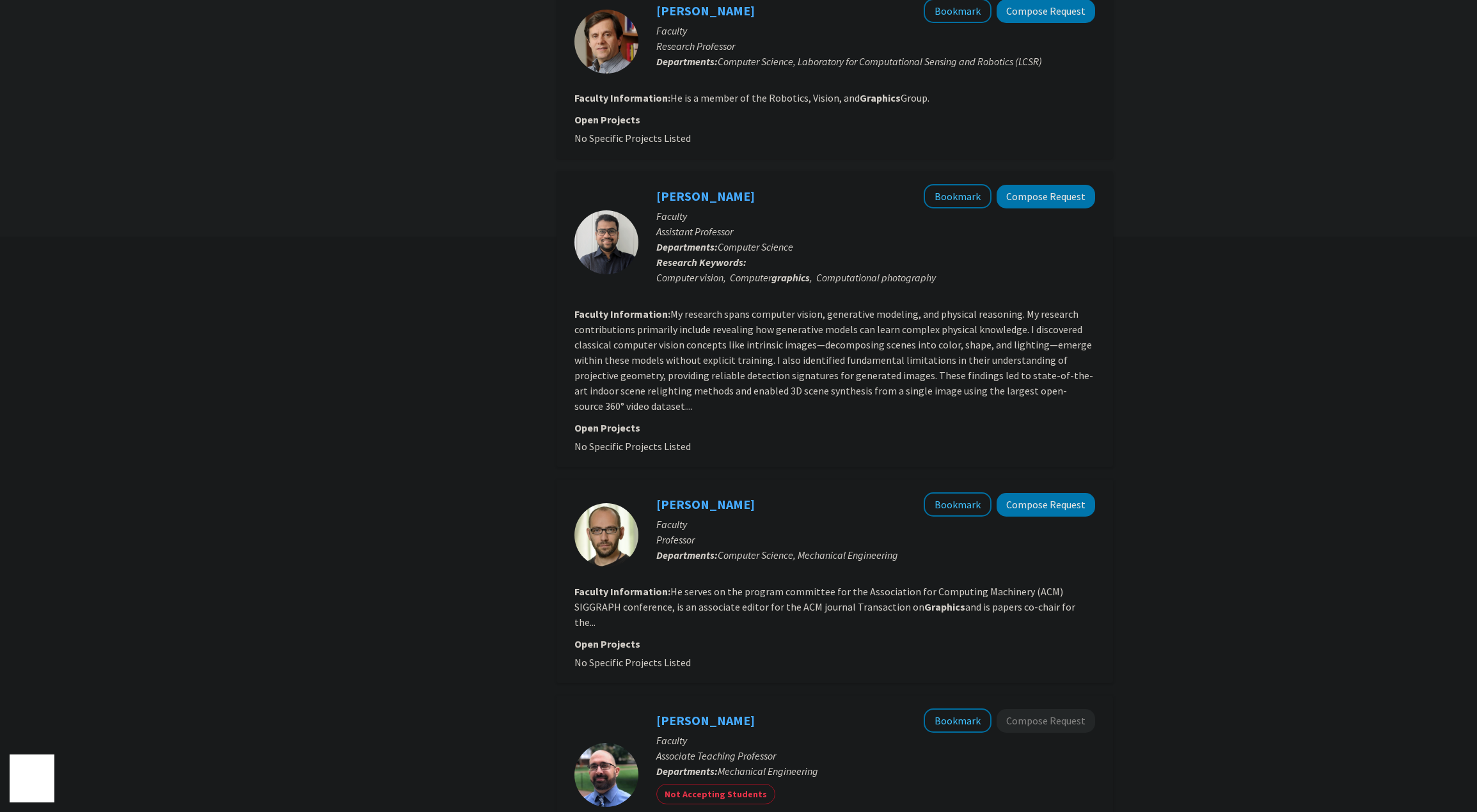
click at [1170, 376] on div "Refine By Collaboration Status: Collaboration Status All Faculty/Staff Collabor…" at bounding box center [738, 738] width 1477 height 2537
click at [1165, 355] on div "Refine By Collaboration Status: Collaboration Status All Faculty/Staff Collabor…" at bounding box center [738, 738] width 1477 height 2537
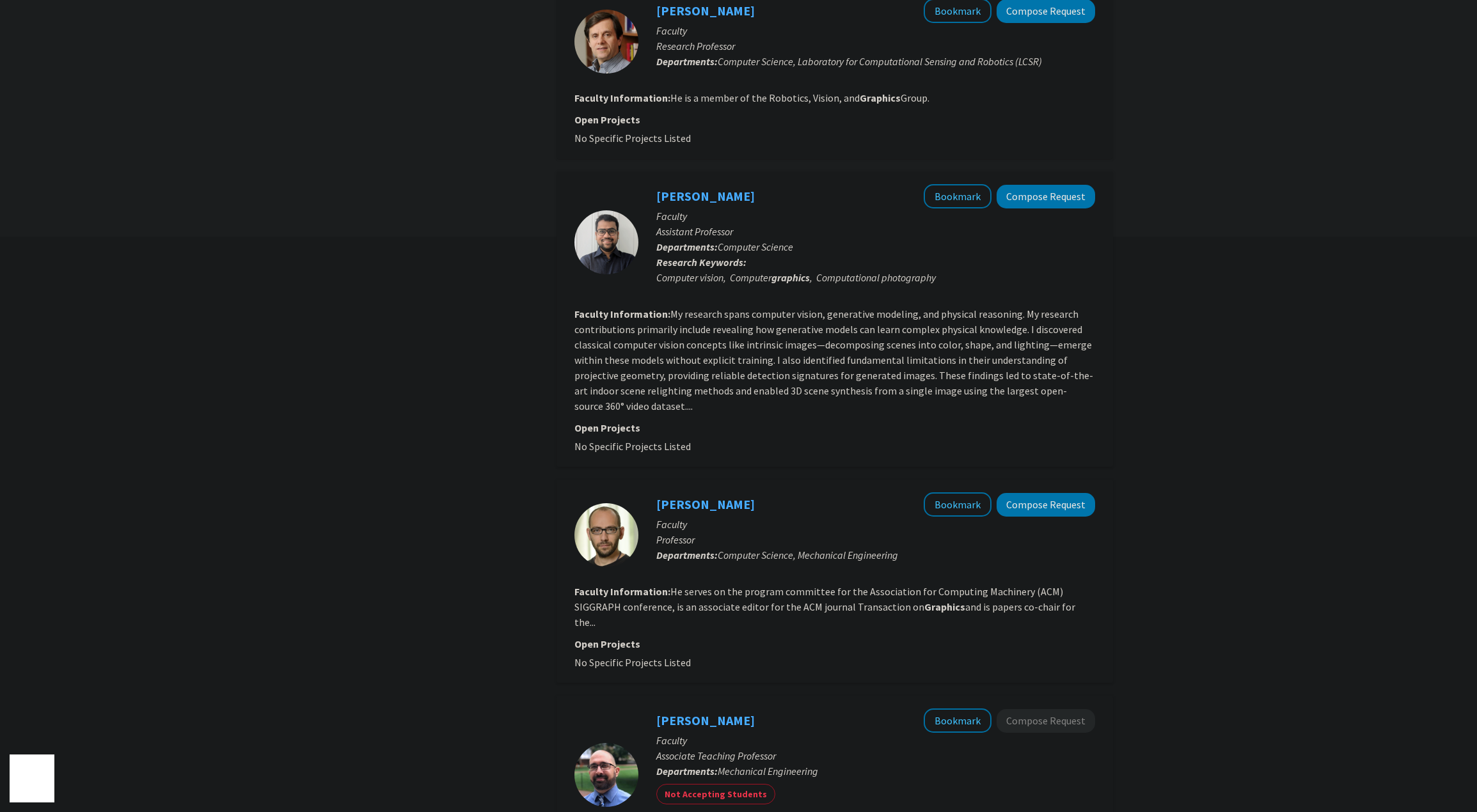
click at [1165, 355] on div "Refine By Collaboration Status: Collaboration Status All Faculty/Staff Collabor…" at bounding box center [738, 738] width 1477 height 2537
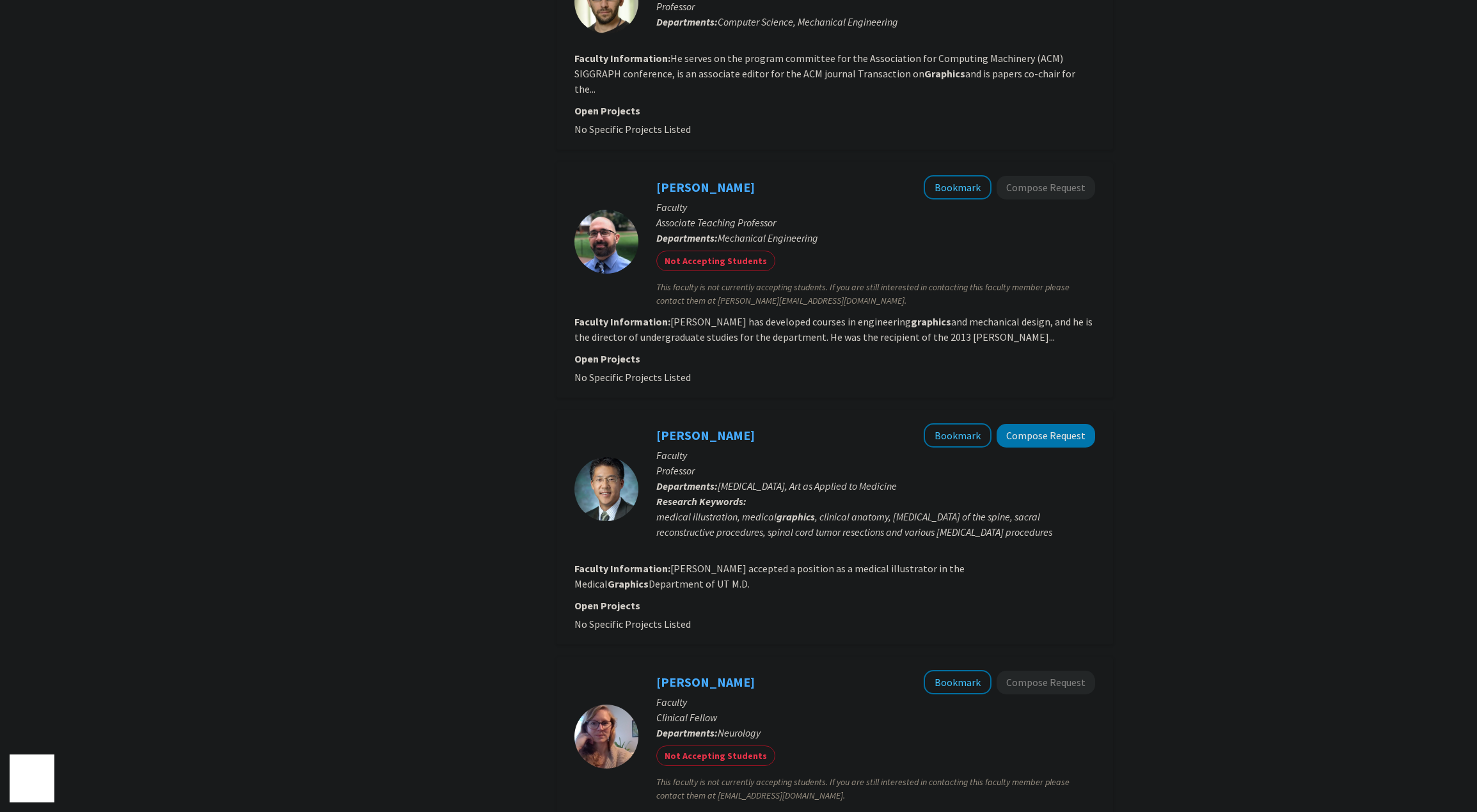
scroll to position [1151, 0]
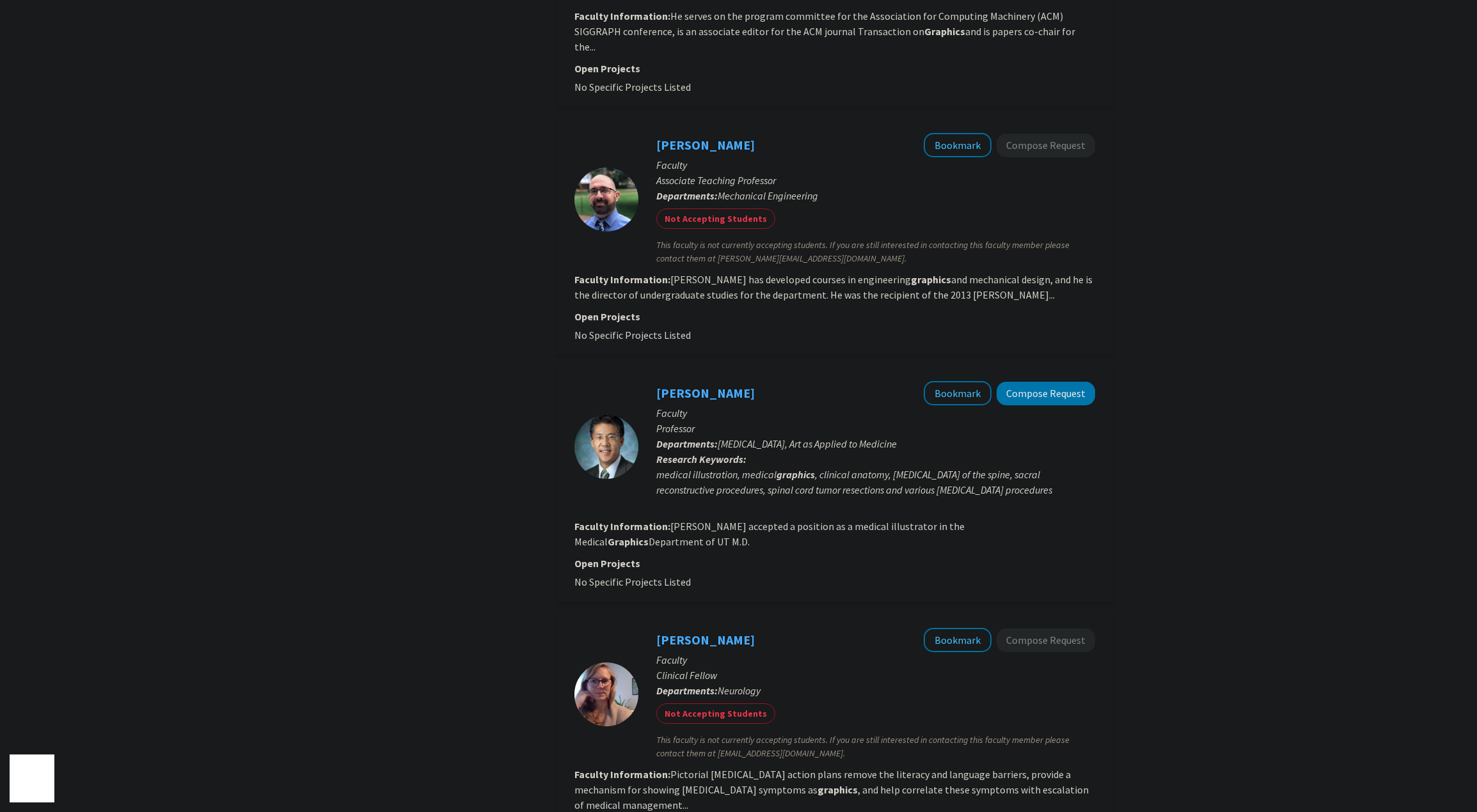
drag, startPoint x: 1145, startPoint y: 370, endPoint x: 1143, endPoint y: 348, distance: 22.1
click at [1143, 348] on div "Refine By Collaboration Status: Collaboration Status All Faculty/Staff Collabor…" at bounding box center [738, 163] width 1477 height 2537
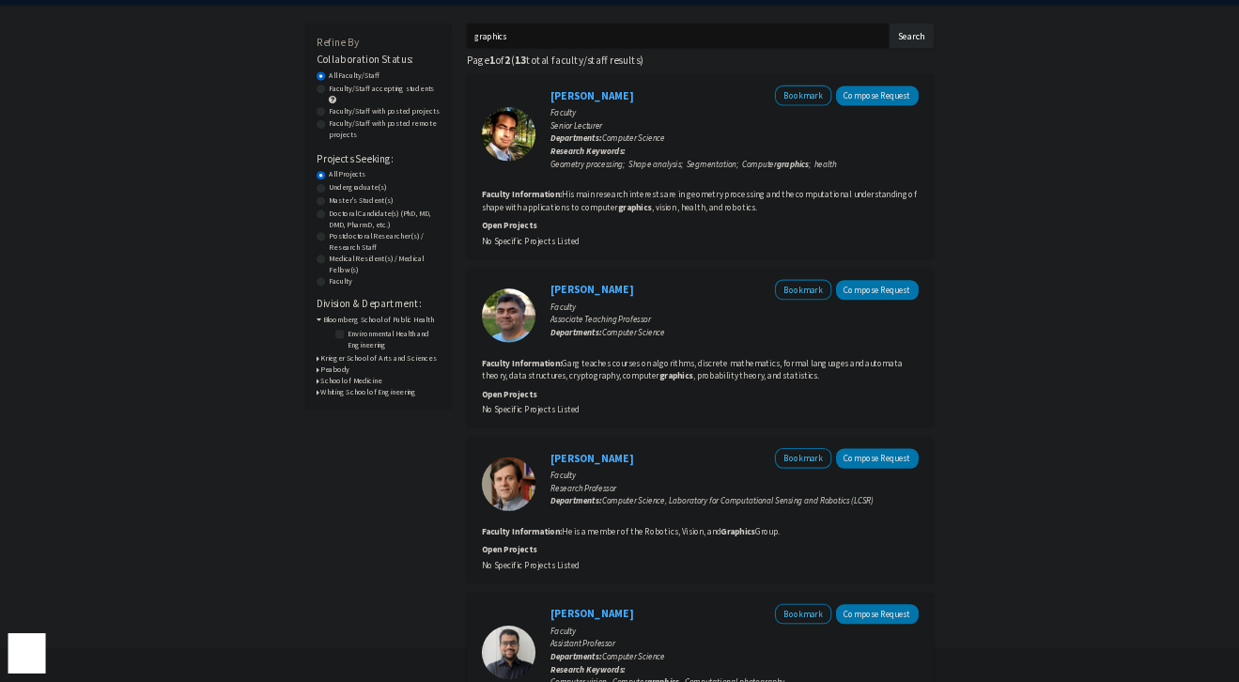
scroll to position [0, 0]
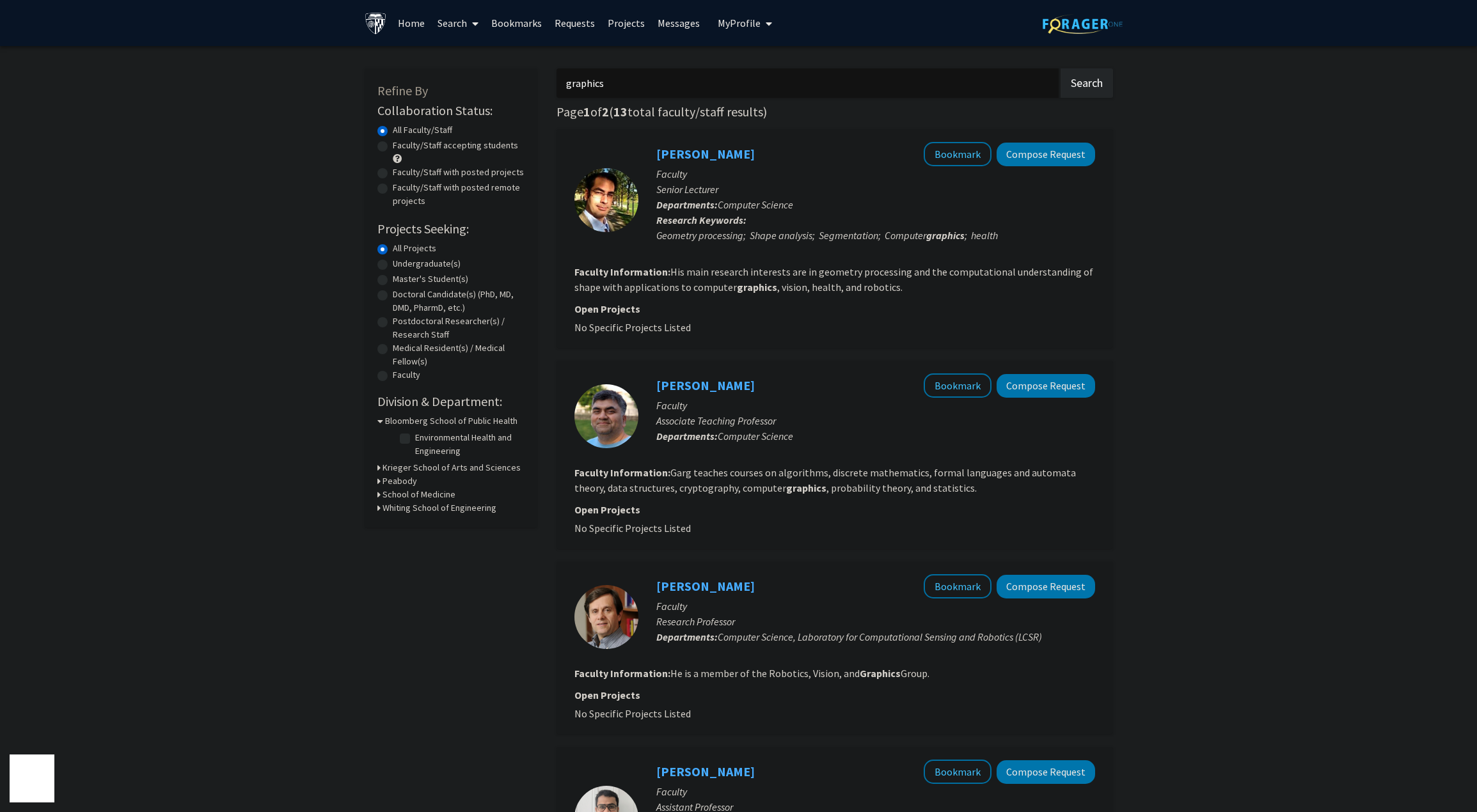
drag, startPoint x: 1182, startPoint y: 293, endPoint x: 1174, endPoint y: 290, distance: 8.5
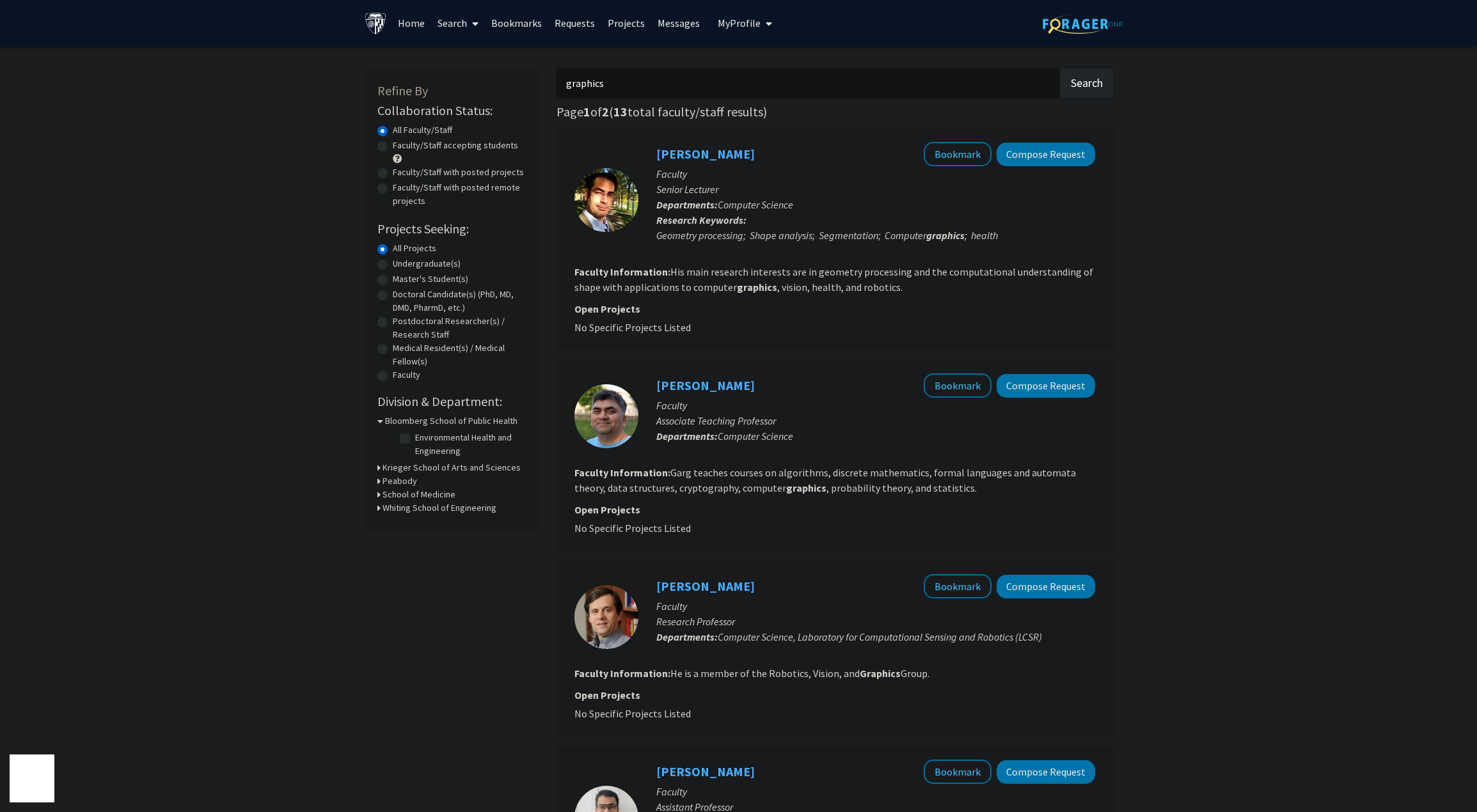
click at [700, 150] on link "[PERSON_NAME]" at bounding box center [705, 153] width 99 height 16
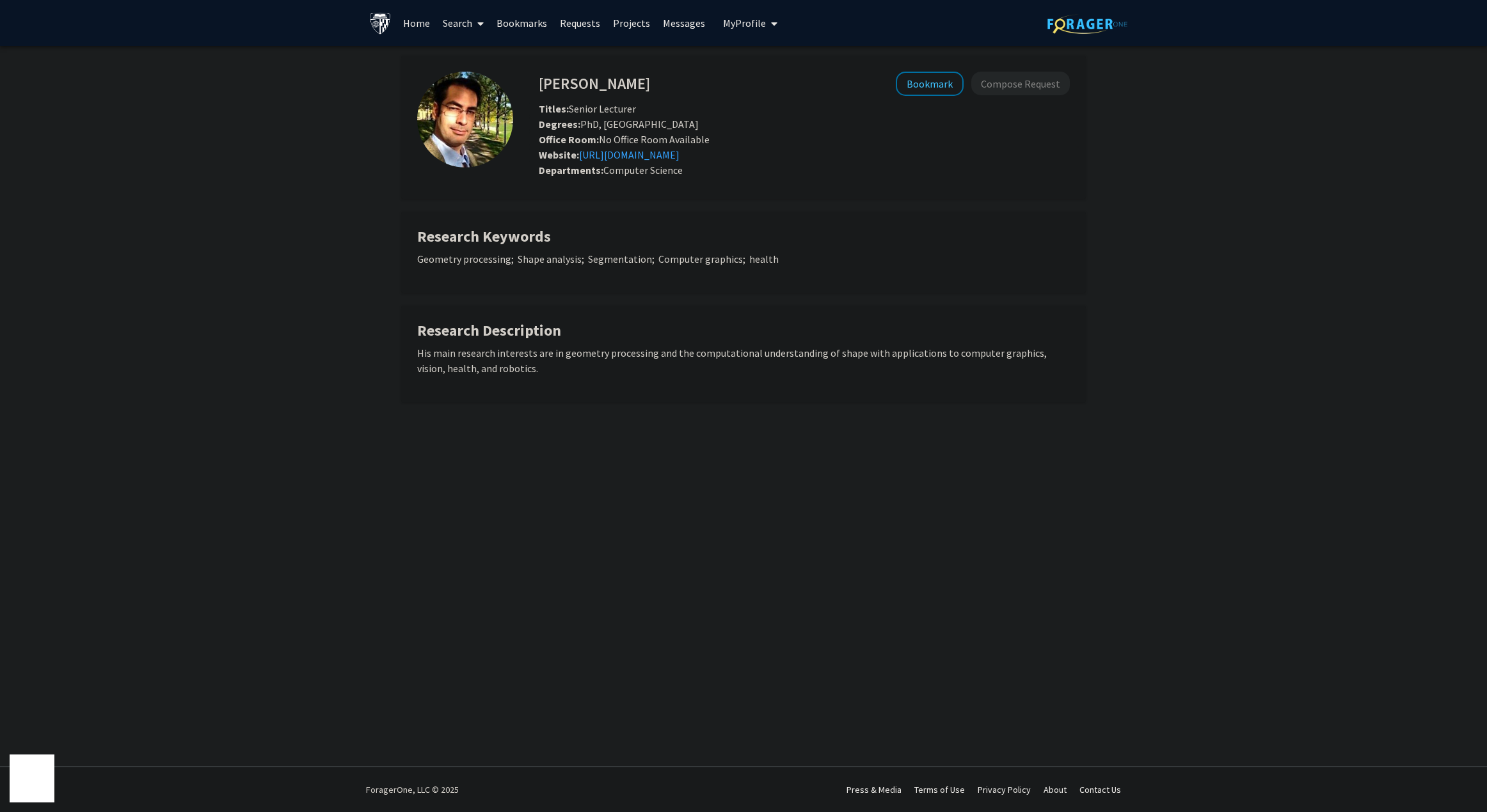
click at [231, 217] on div "[PERSON_NAME] Bookmark Compose Request Titles: Senior Lecturer Degrees: PhD, [G…" at bounding box center [744, 245] width 1487 height 397
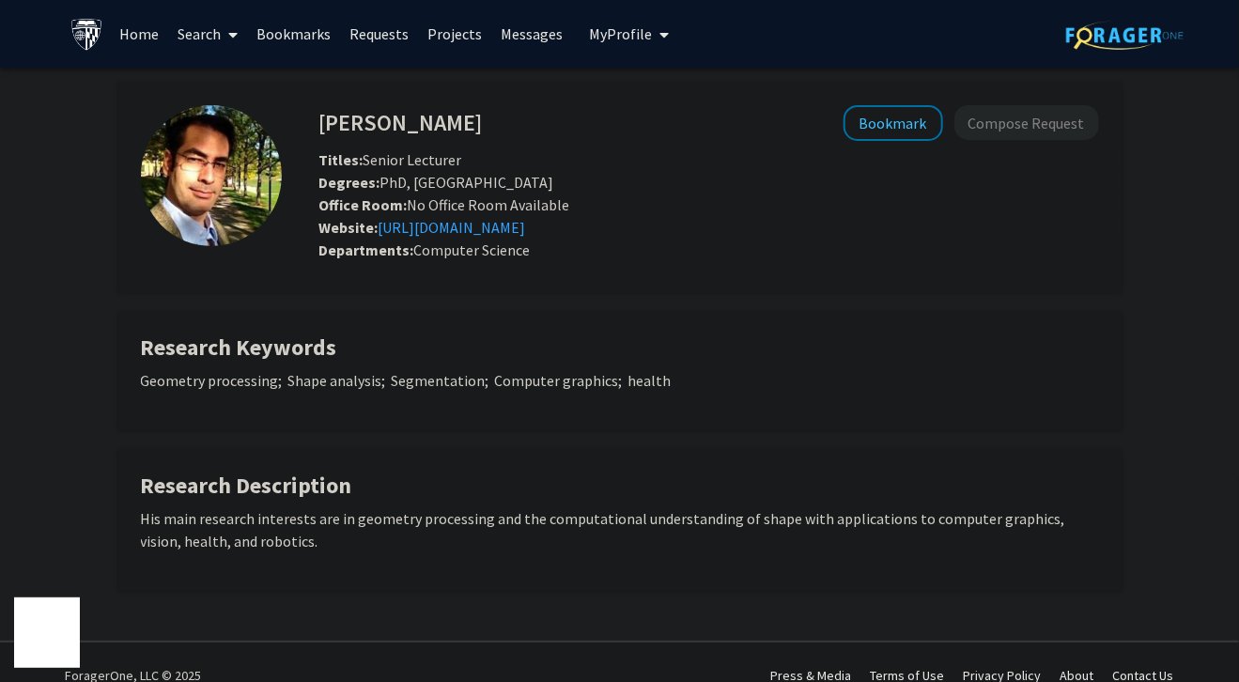
click at [111, 181] on div "[PERSON_NAME] Bookmark Compose Request Titles: Senior Lecturer Degrees: PhD, [G…" at bounding box center [620, 336] width 1034 height 509
drag, startPoint x: 111, startPoint y: 181, endPoint x: 126, endPoint y: 190, distance: 17.2
click at [111, 181] on div "[PERSON_NAME] Bookmark Compose Request Titles: Senior Lecturer Degrees: PhD, [G…" at bounding box center [620, 336] width 1034 height 509
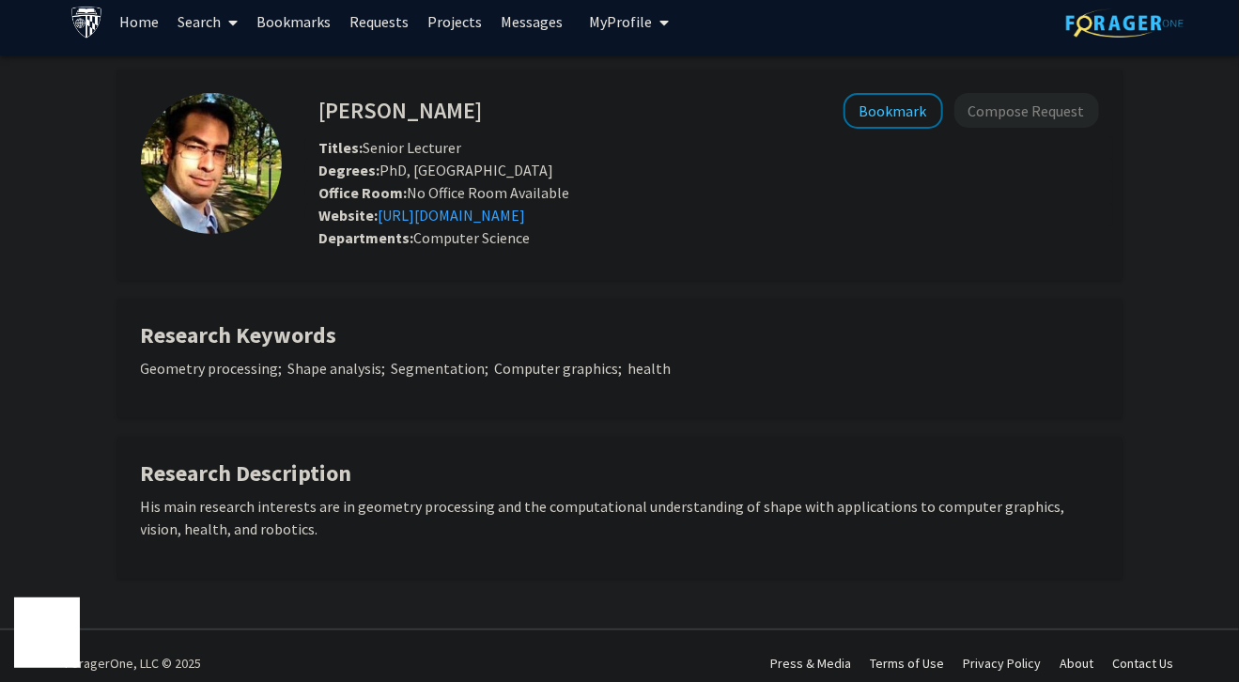
scroll to position [25, 0]
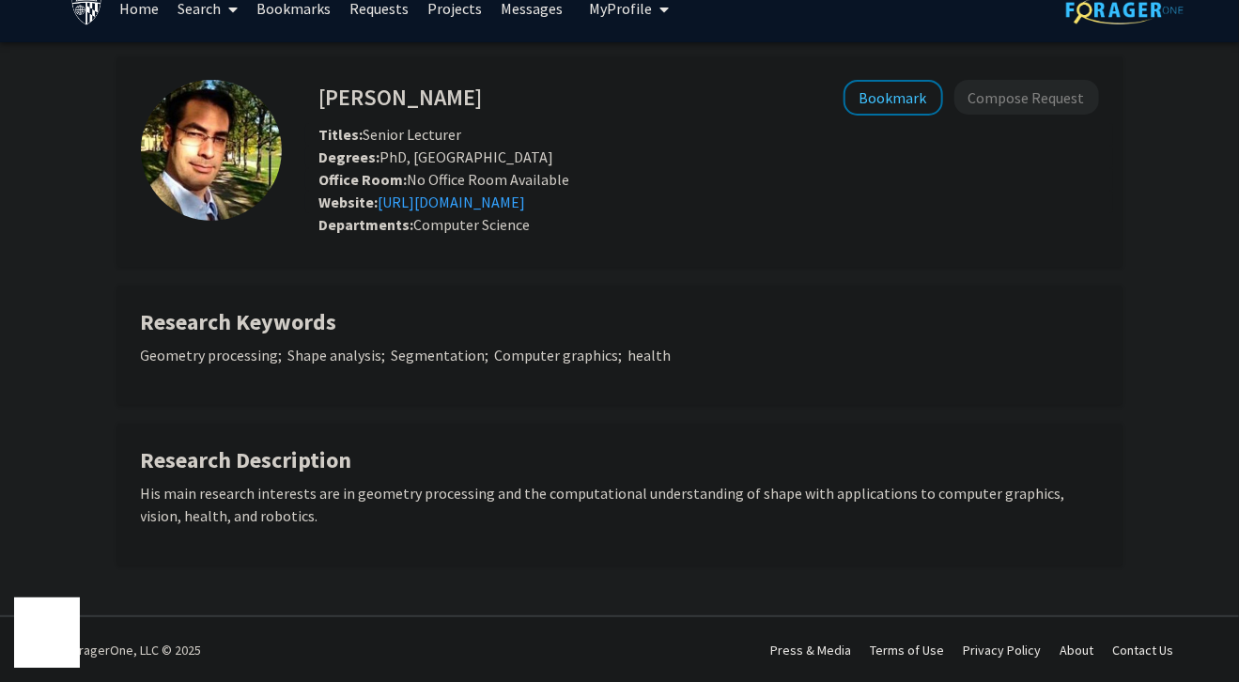
click at [554, 374] on div "Geometry processing; Shape analysis; Segmentation; Computer graphics; health" at bounding box center [620, 363] width 958 height 38
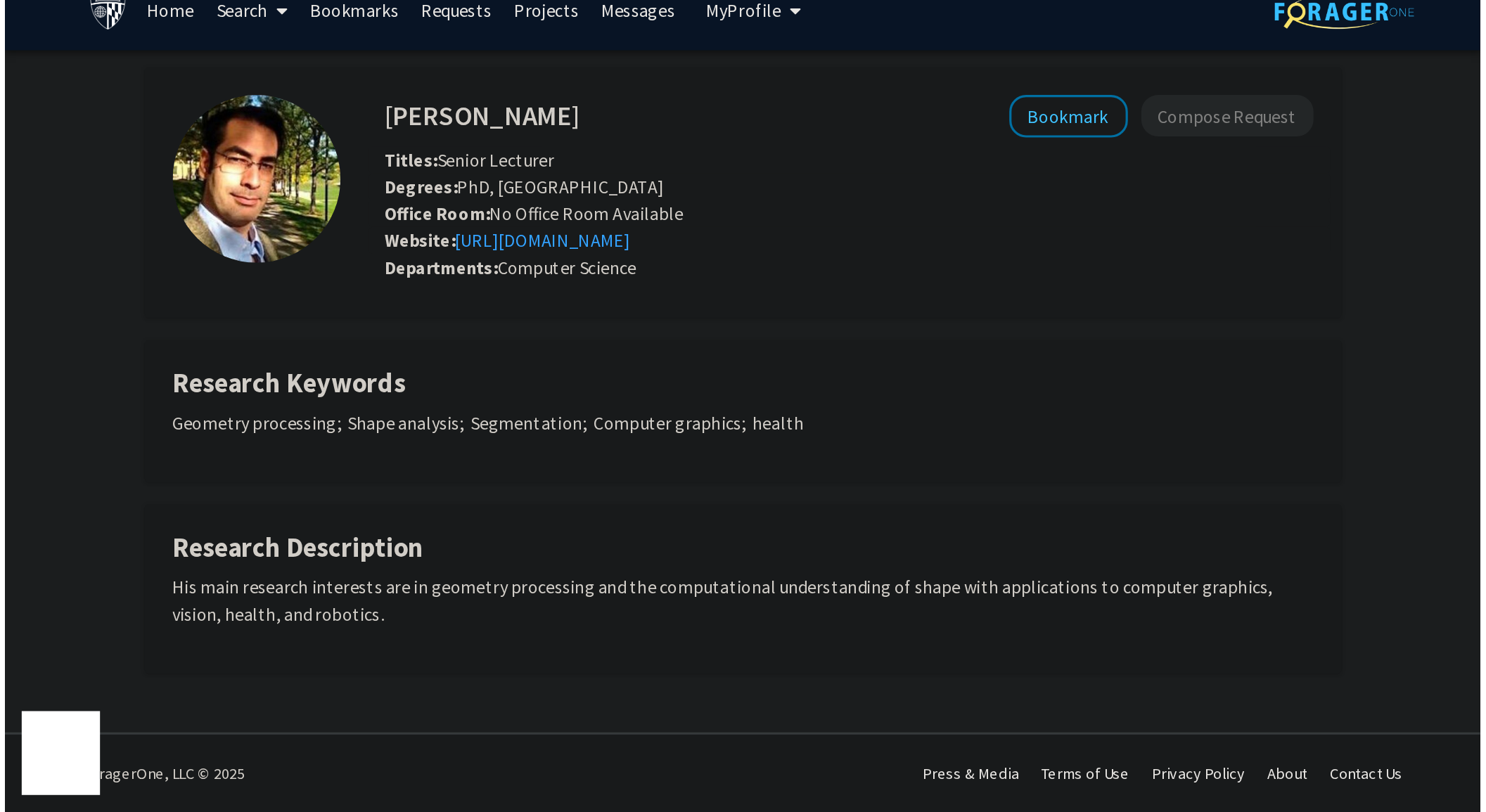
scroll to position [0, 0]
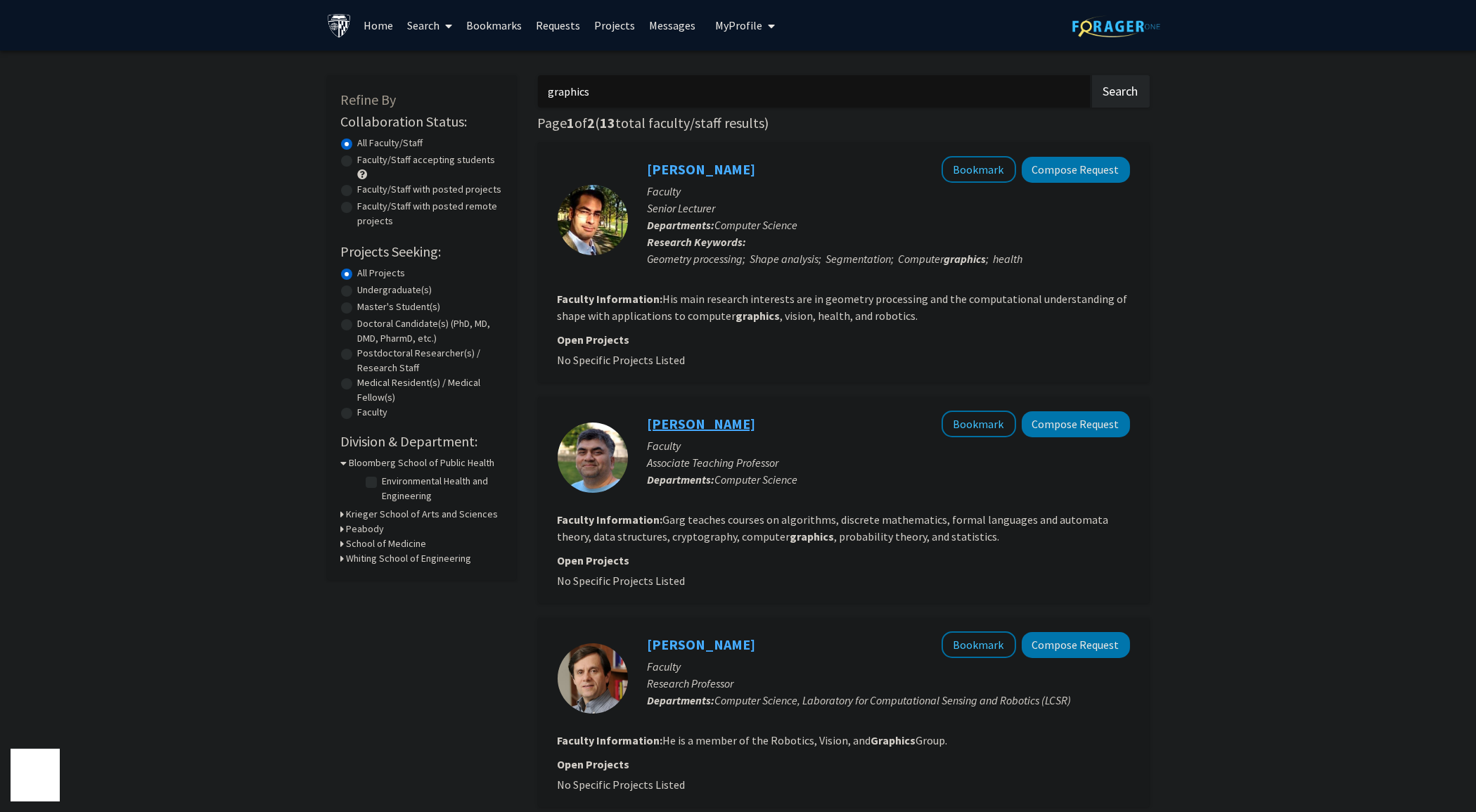
click at [680, 427] on link "[PERSON_NAME]" at bounding box center [701, 423] width 109 height 17
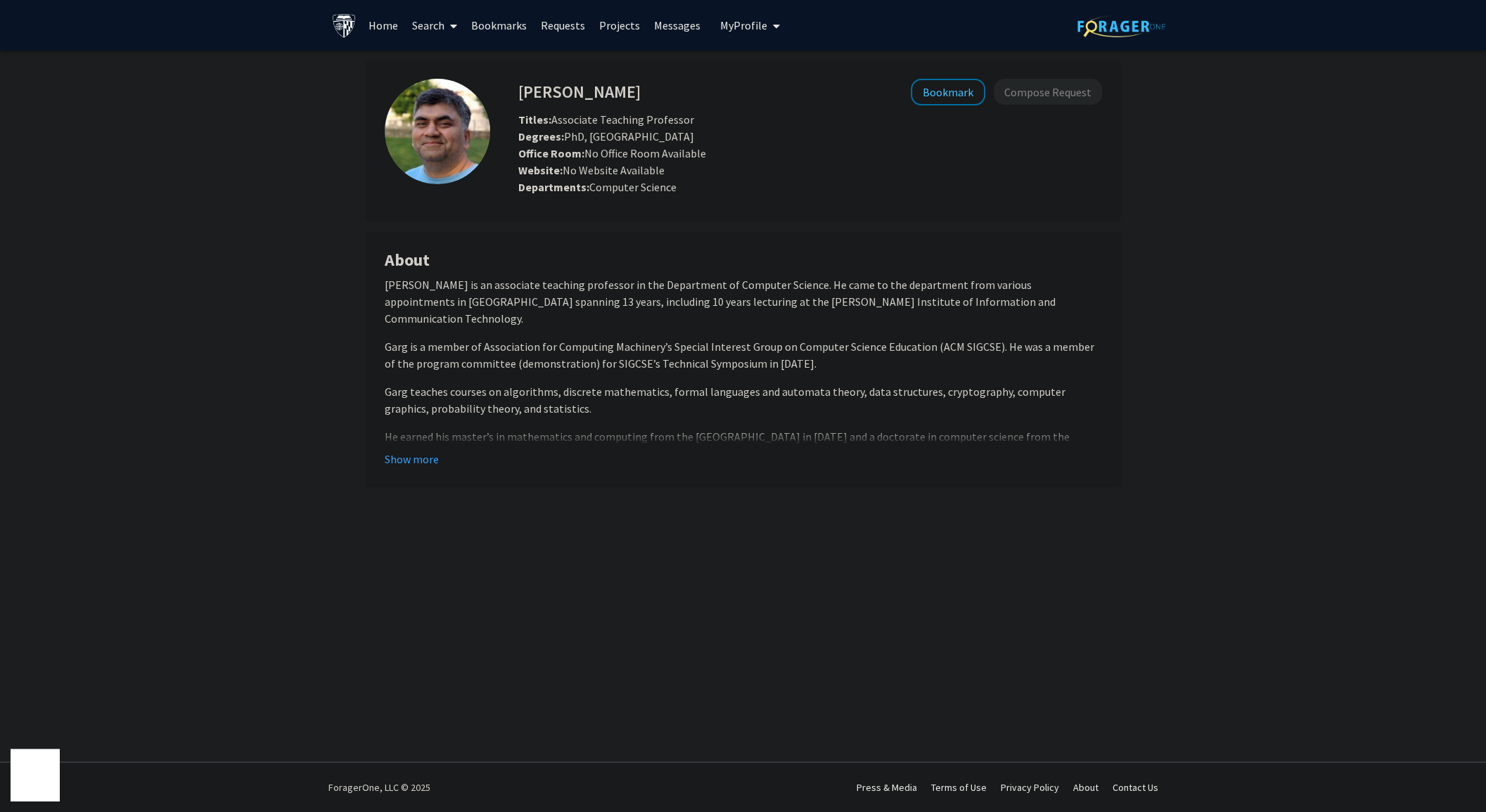
click at [773, 171] on div "Website: No Website Available" at bounding box center [810, 170] width 605 height 17
click at [749, 169] on div "Website: No Website Available" at bounding box center [810, 170] width 605 height 17
click at [424, 454] on button "Show more" at bounding box center [412, 459] width 54 height 17
click at [141, 249] on div "[PERSON_NAME] Bookmark Compose Request Titles: Associate Teaching Professor Deg…" at bounding box center [743, 305] width 1486 height 508
